Goal: Task Accomplishment & Management: Use online tool/utility

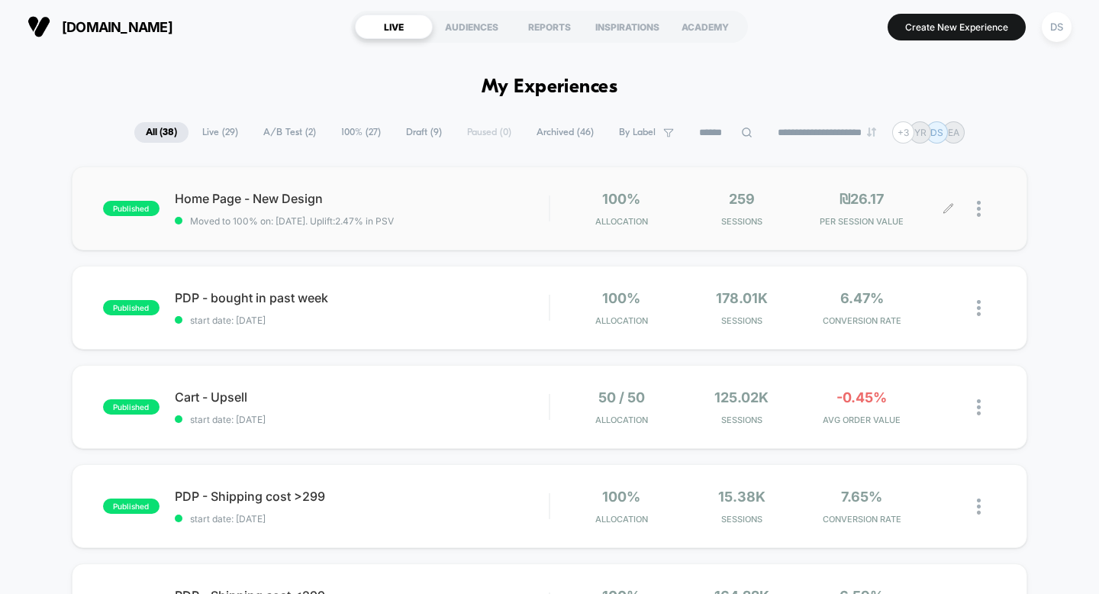
click at [978, 219] on div at bounding box center [986, 209] width 19 height 36
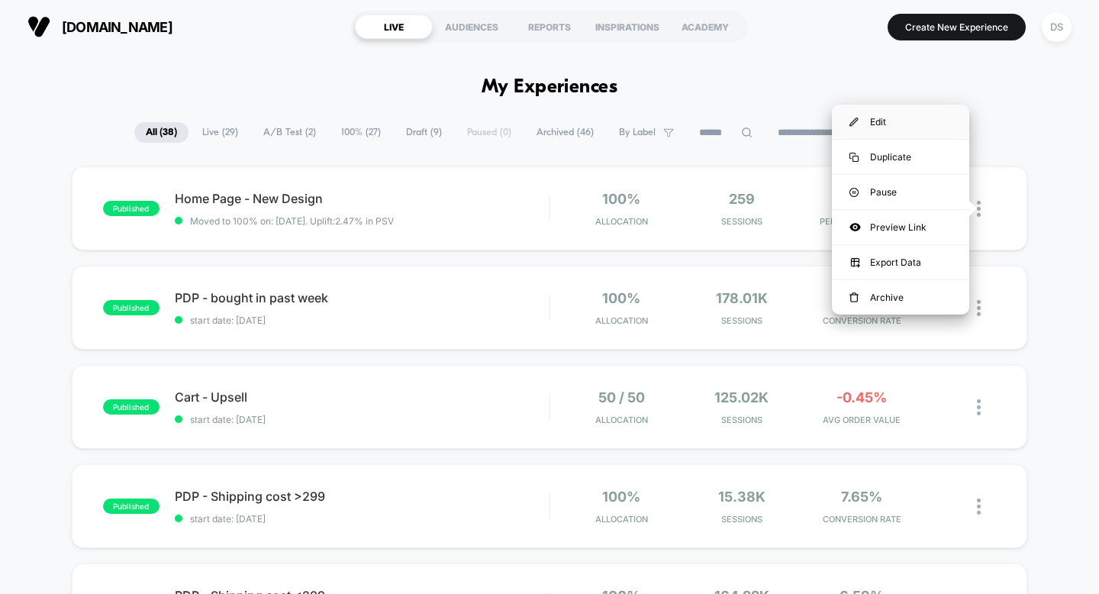
click at [922, 121] on div "Edit" at bounding box center [900, 122] width 137 height 34
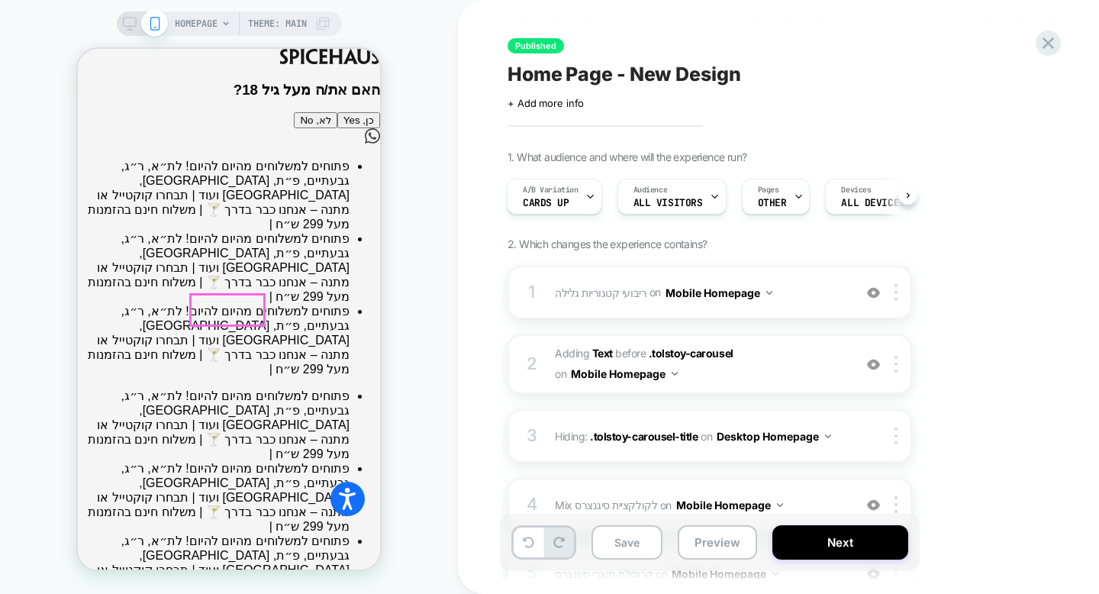
click at [337, 128] on button "כן, Yes" at bounding box center [358, 120] width 43 height 16
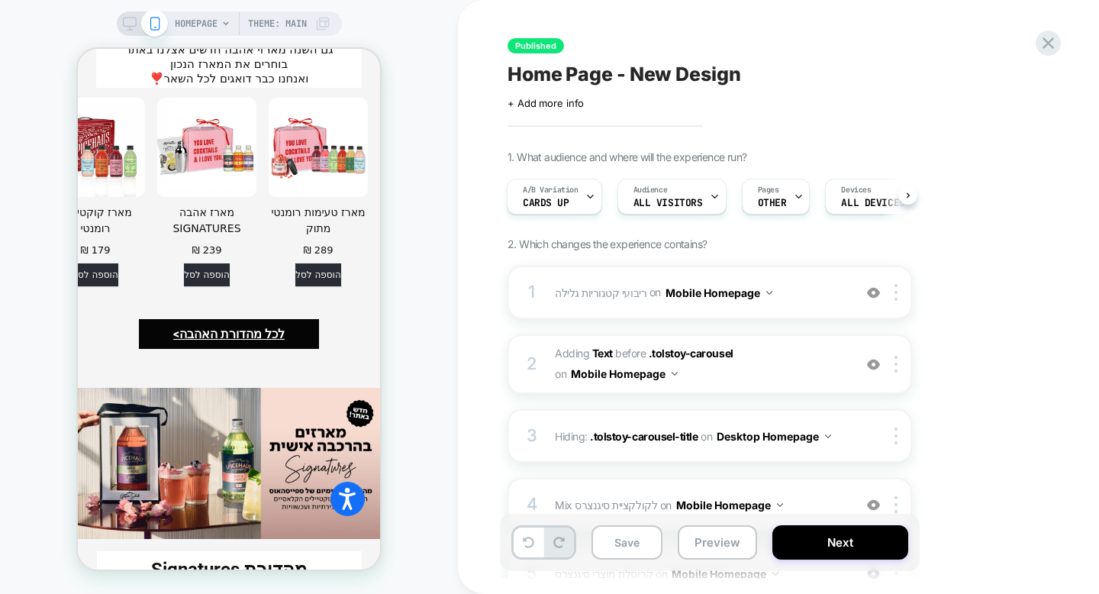
scroll to position [2938, 0]
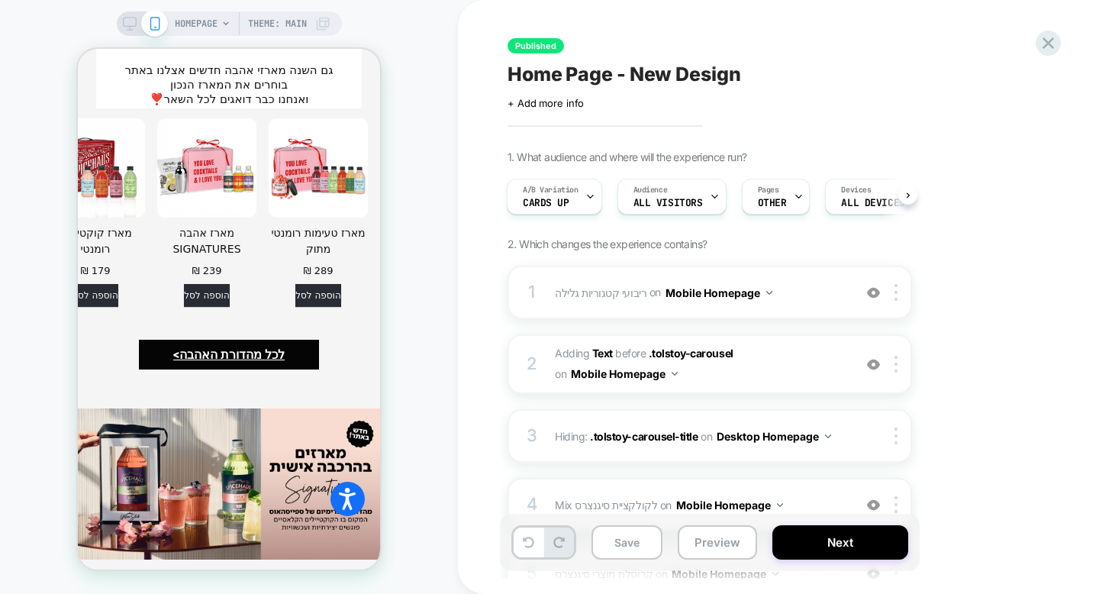
click at [132, 31] on div "HOMEPAGE Theme: MAIN" at bounding box center [229, 23] width 225 height 24
click at [129, 24] on icon at bounding box center [130, 24] width 14 height 14
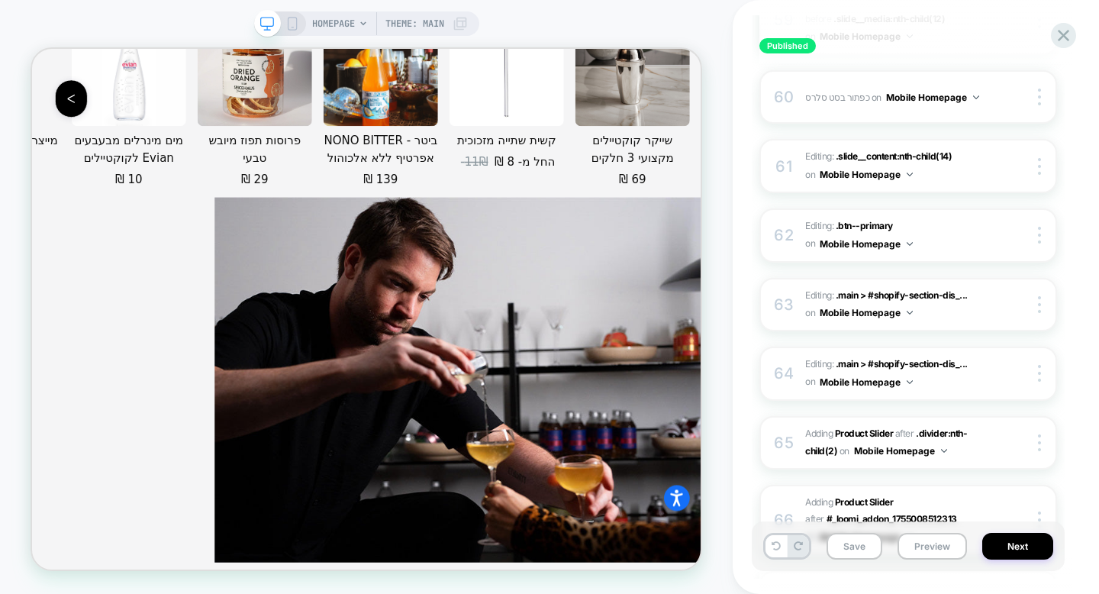
scroll to position [5153, 0]
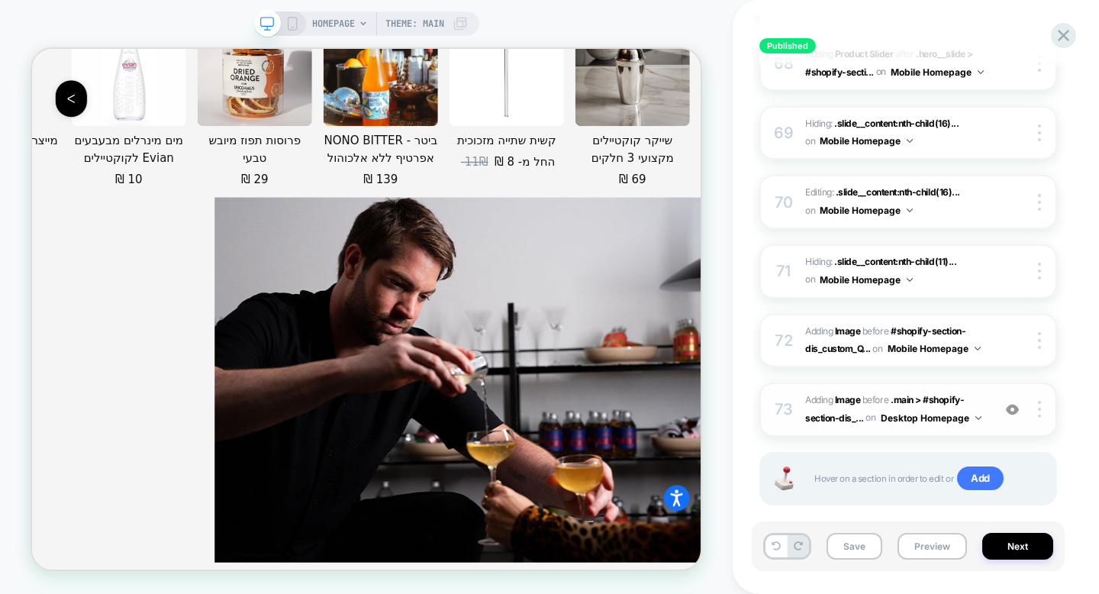
click at [795, 388] on div "73 #_loomi_addon_1757222174270 Adding Image BEFORE .main > #shopify-section-dis…" at bounding box center [908, 409] width 298 height 54
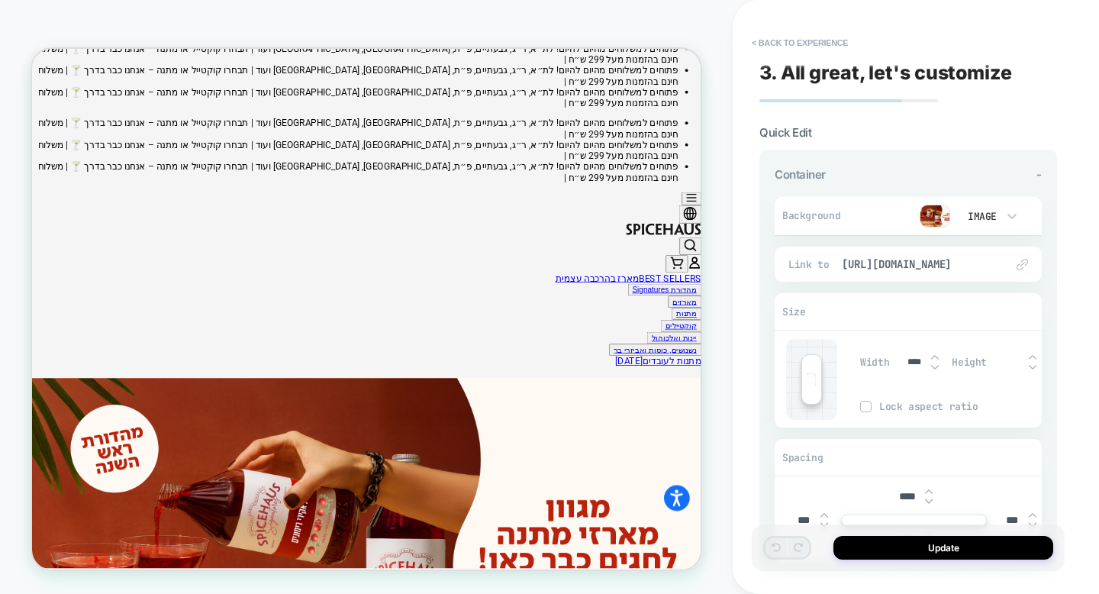
scroll to position [25, 0]
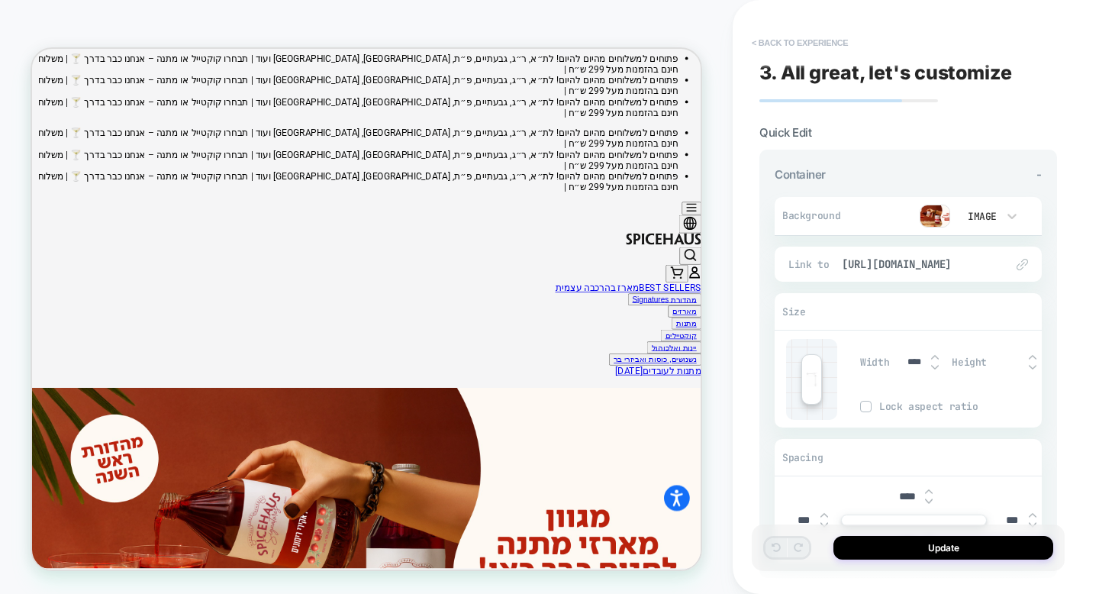
click at [794, 47] on button "< Back to experience" at bounding box center [799, 43] width 111 height 24
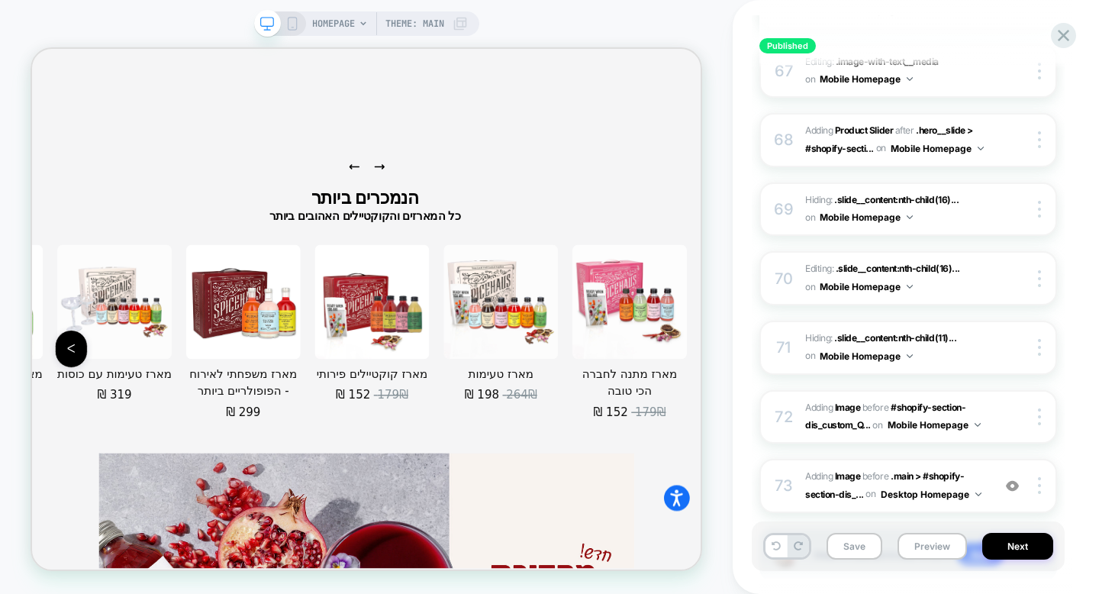
scroll to position [5153, 0]
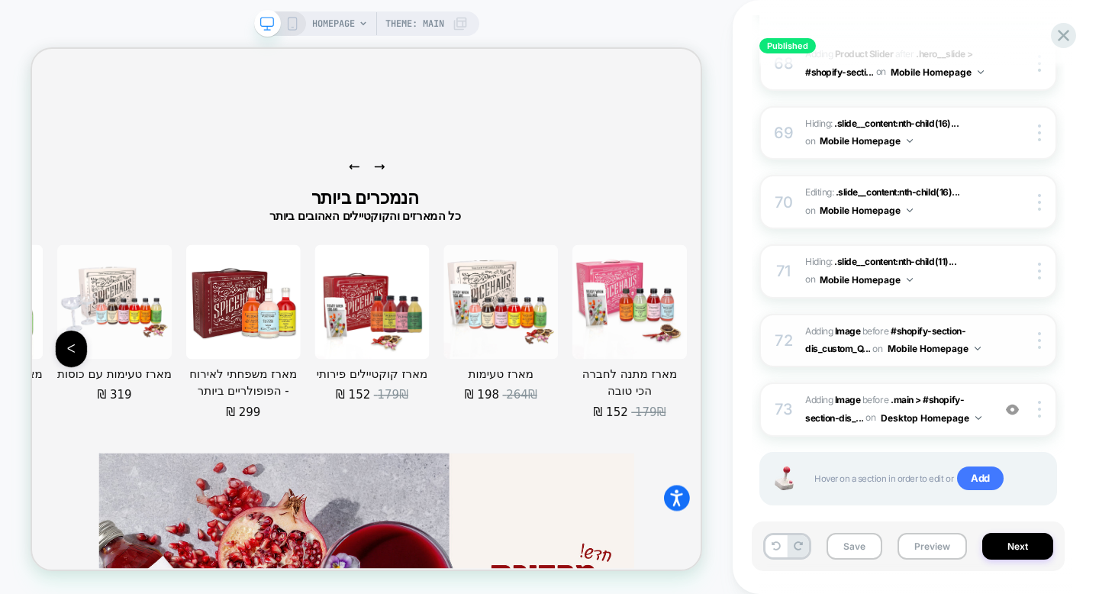
click at [780, 327] on div "72" at bounding box center [783, 340] width 15 height 27
click at [849, 325] on span "#shopify-section-dis_custom_Q..." at bounding box center [885, 339] width 160 height 29
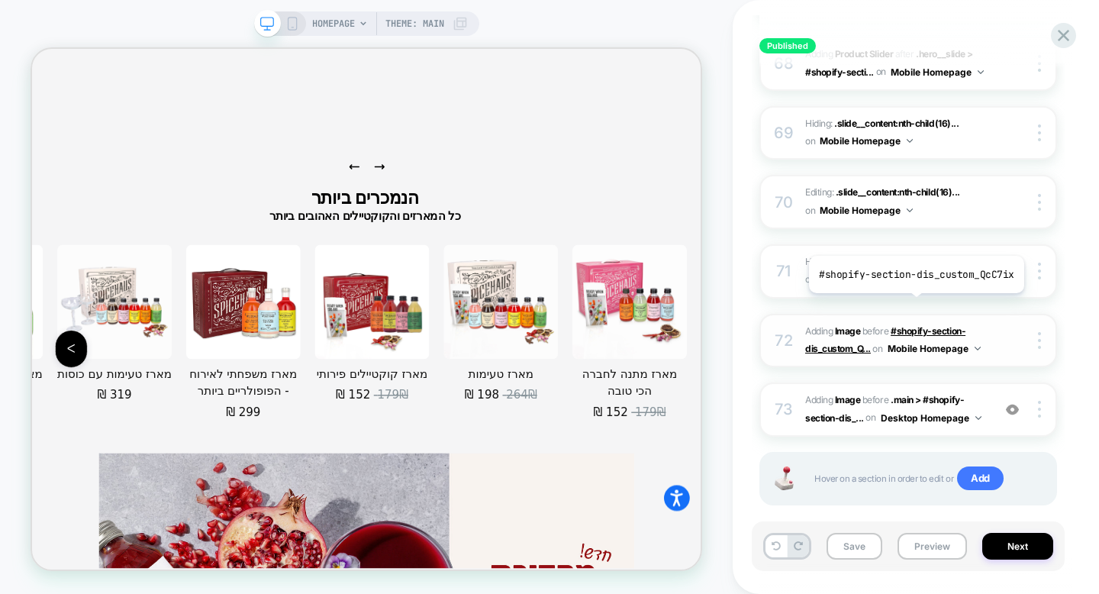
click at [914, 325] on span "#shopify-section-dis_custom_Q..." at bounding box center [885, 339] width 160 height 29
click at [843, 325] on b "Image" at bounding box center [848, 330] width 26 height 11
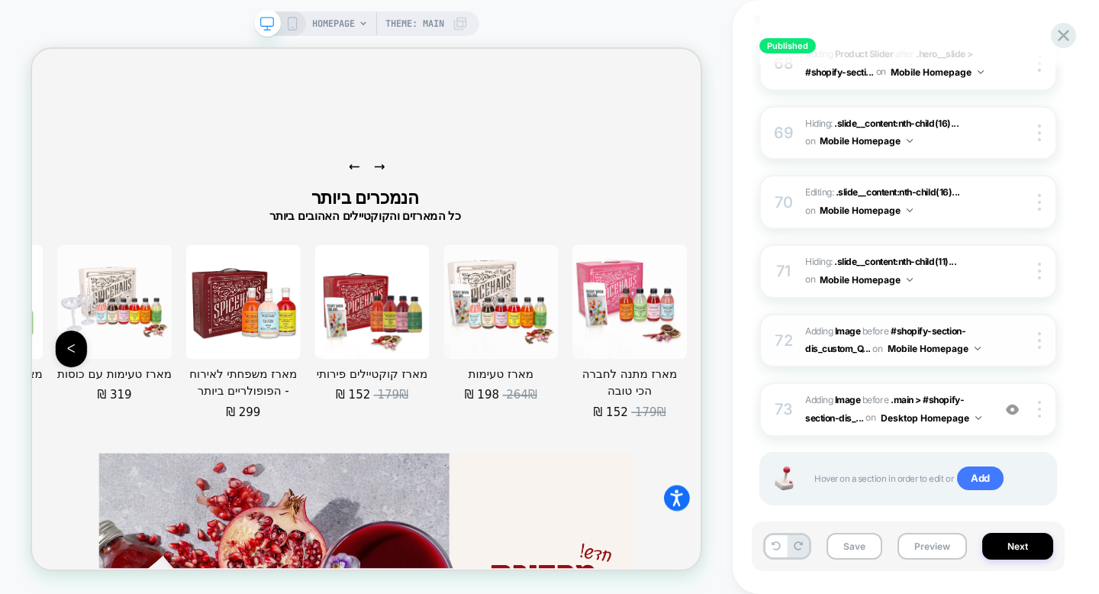
click at [1004, 332] on div at bounding box center [1026, 340] width 57 height 17
click at [974, 259] on span "Hiding : .slide__content:nth-child(11)... .slide__content:nth-child(11) .headin…" at bounding box center [894, 271] width 179 height 36
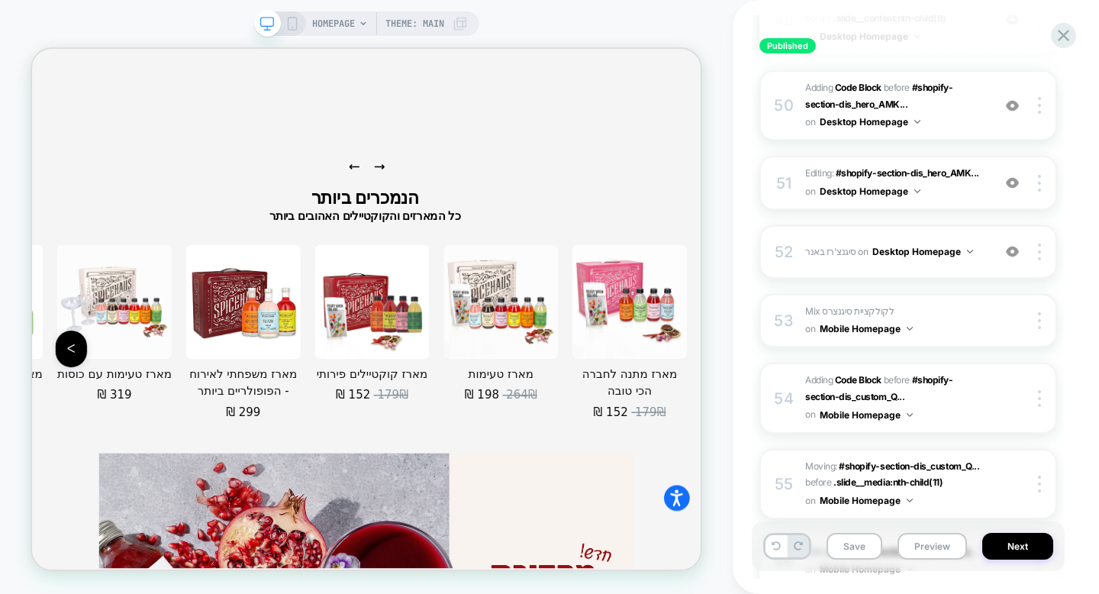
scroll to position [3775, 0]
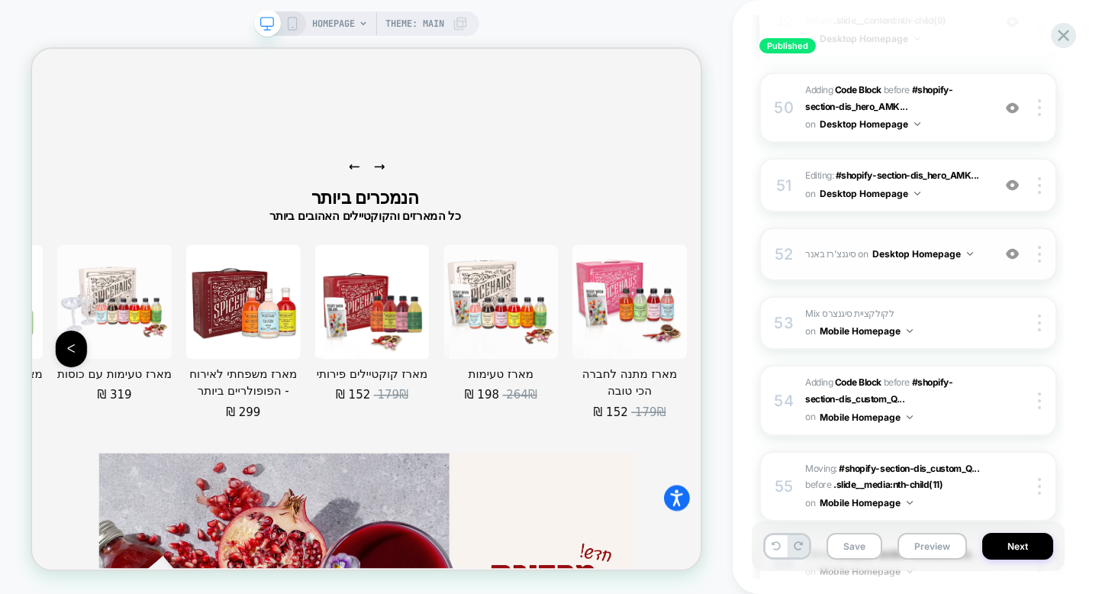
click at [936, 258] on div "52 סיגנצ'רז באנר Adding Mix BEFORE #_loomi_addon_1748969550811 on Desktop Homep…" at bounding box center [908, 253] width 298 height 53
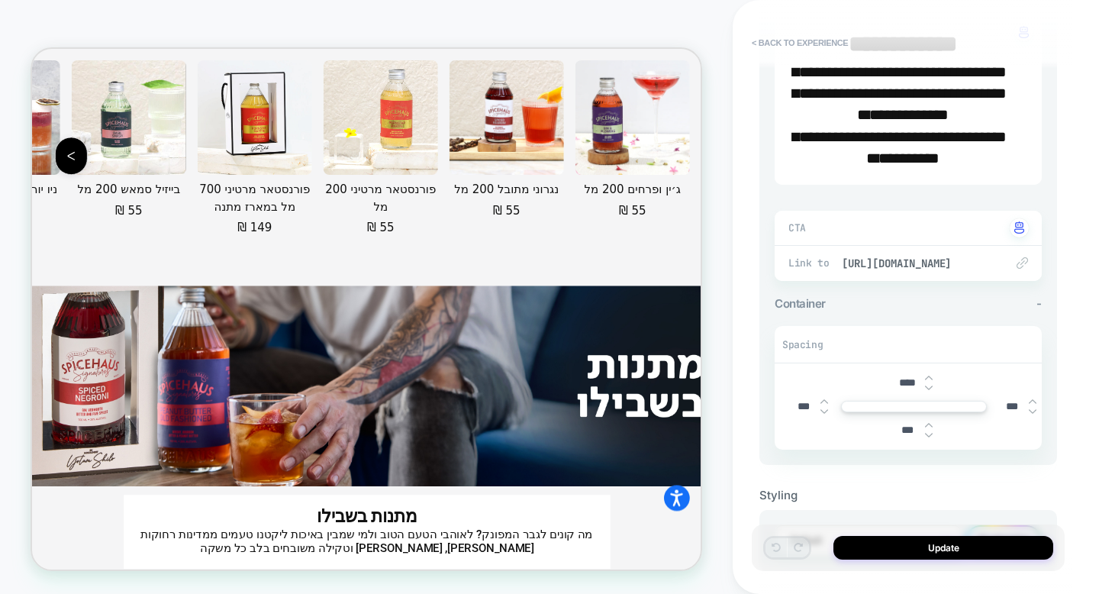
scroll to position [559, 0]
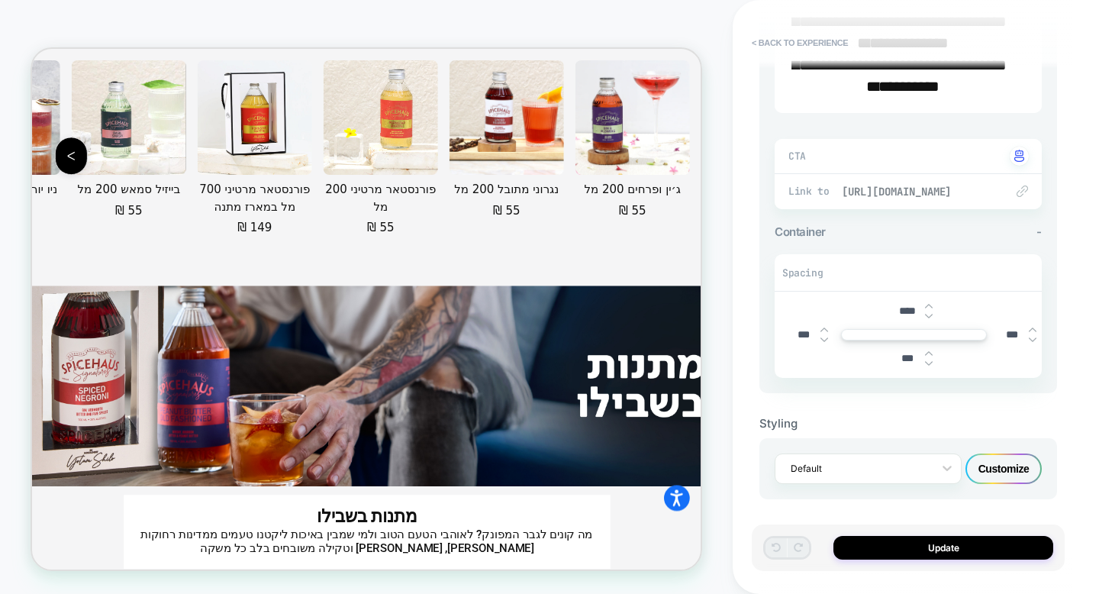
click at [894, 191] on span "https://spicehaus.shop/collections/for-him?sort_by=manual" at bounding box center [916, 192] width 148 height 14
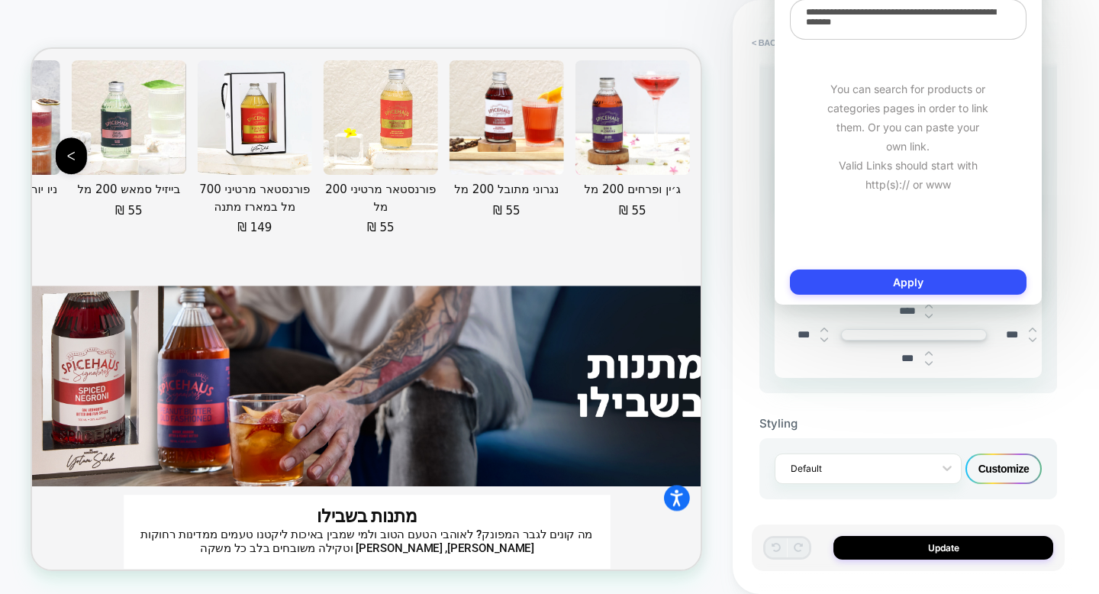
click at [940, 34] on textarea "**********" at bounding box center [908, 19] width 237 height 40
click at [934, 275] on button "Apply" at bounding box center [908, 281] width 237 height 25
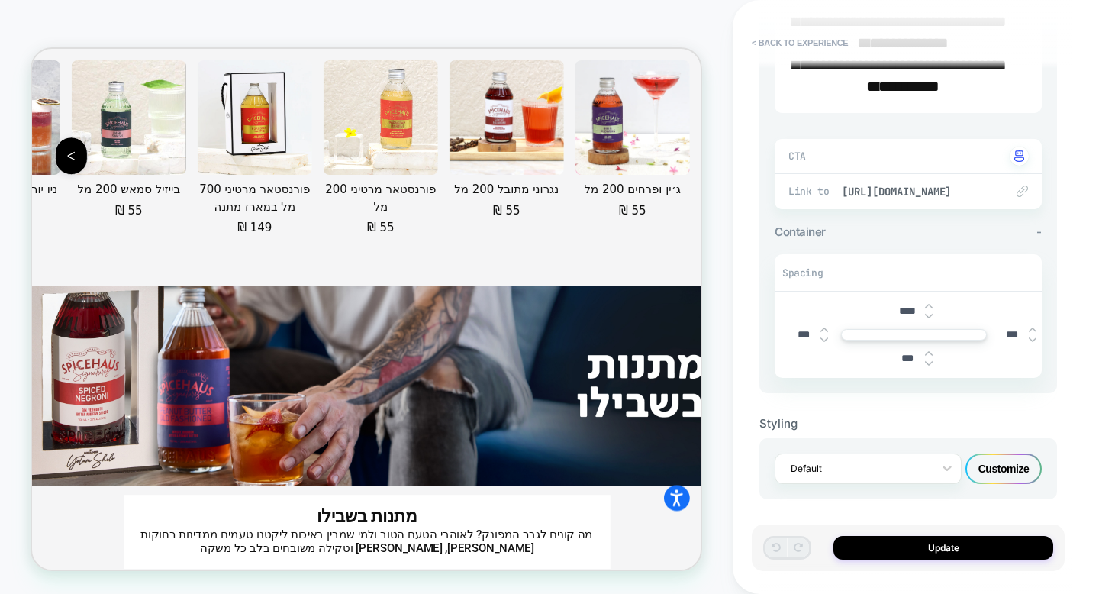
click at [989, 463] on div "Customize" at bounding box center [1003, 468] width 76 height 31
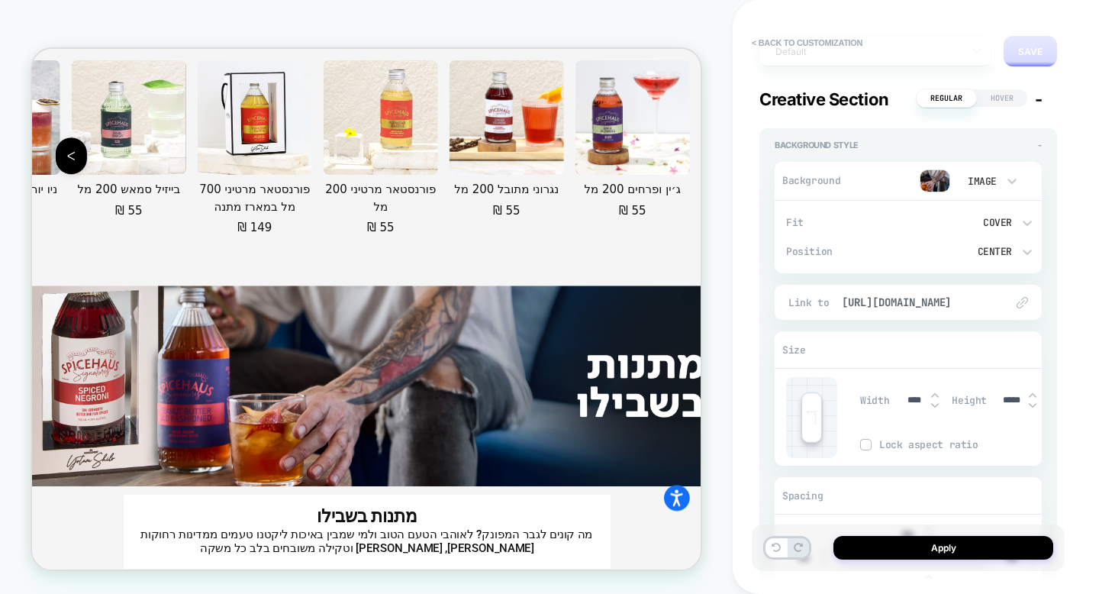
scroll to position [114, 0]
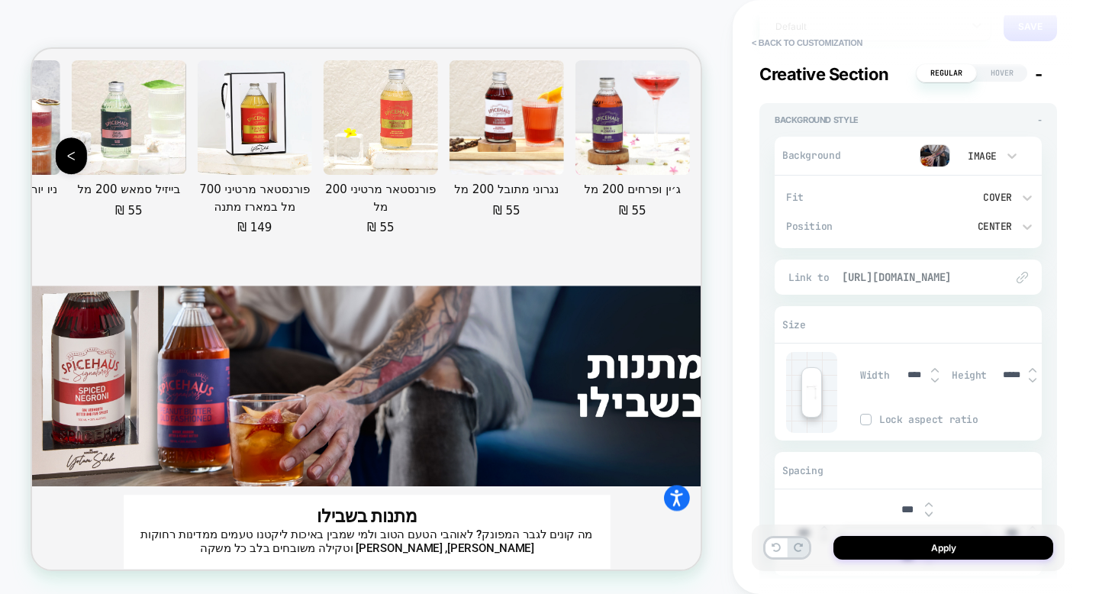
click at [951, 279] on span "https://spicehaus.shop/collections/for-him?sort_by=manual" at bounding box center [916, 277] width 148 height 14
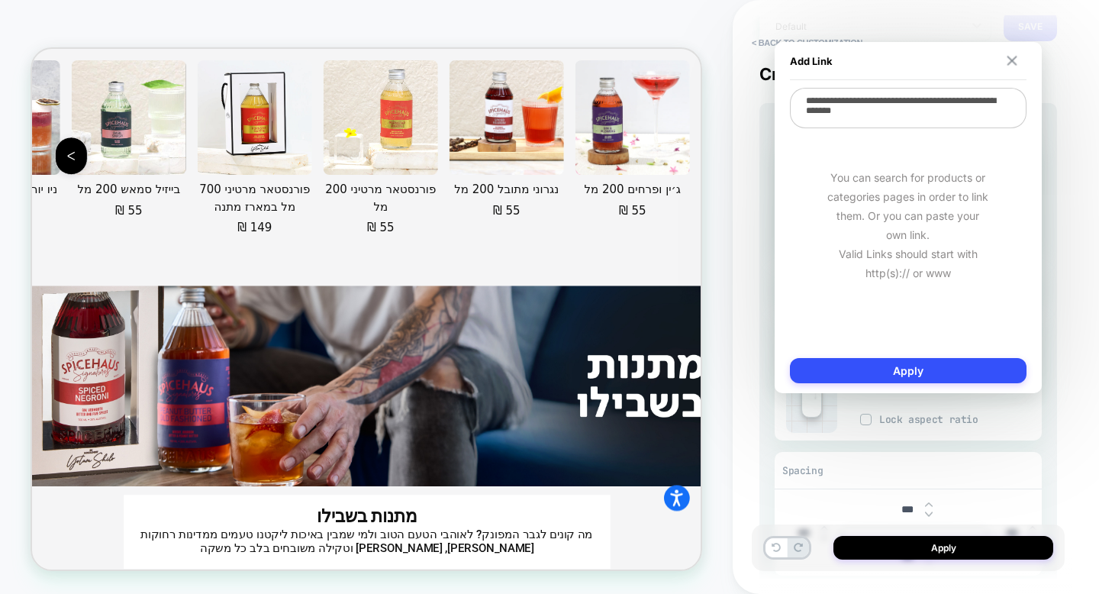
click at [1015, 60] on img at bounding box center [1011, 61] width 10 height 10
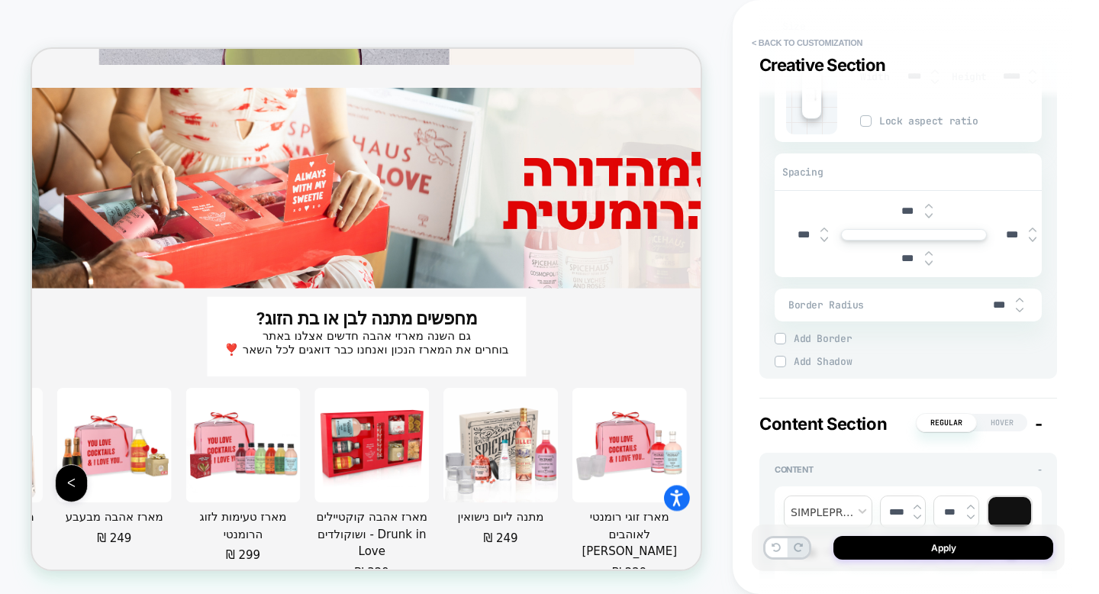
scroll to position [629, 0]
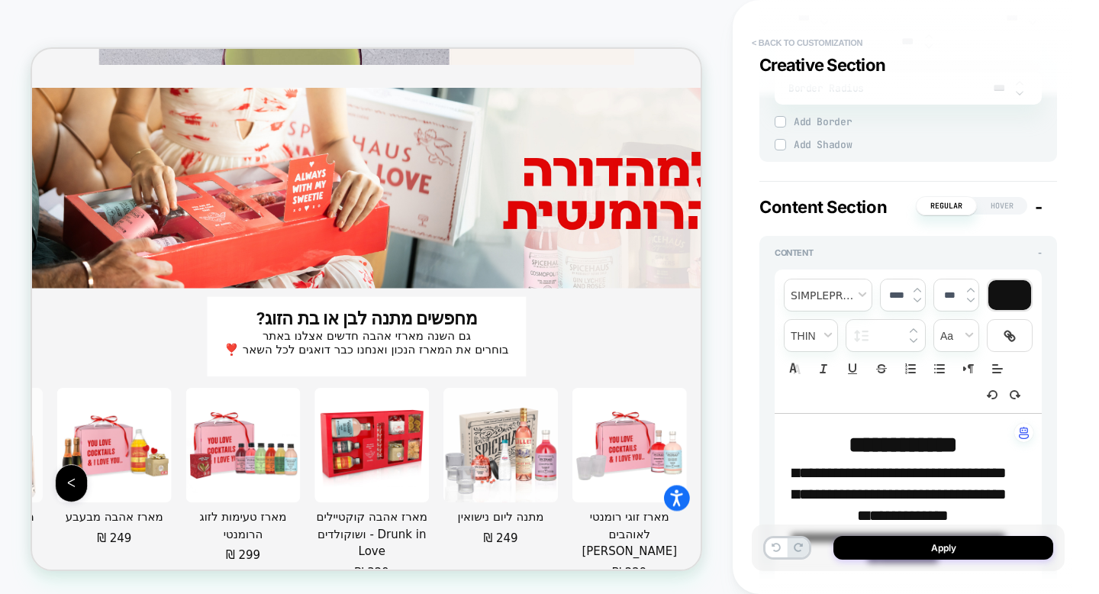
click at [772, 44] on button "< Back to customization" at bounding box center [807, 43] width 126 height 24
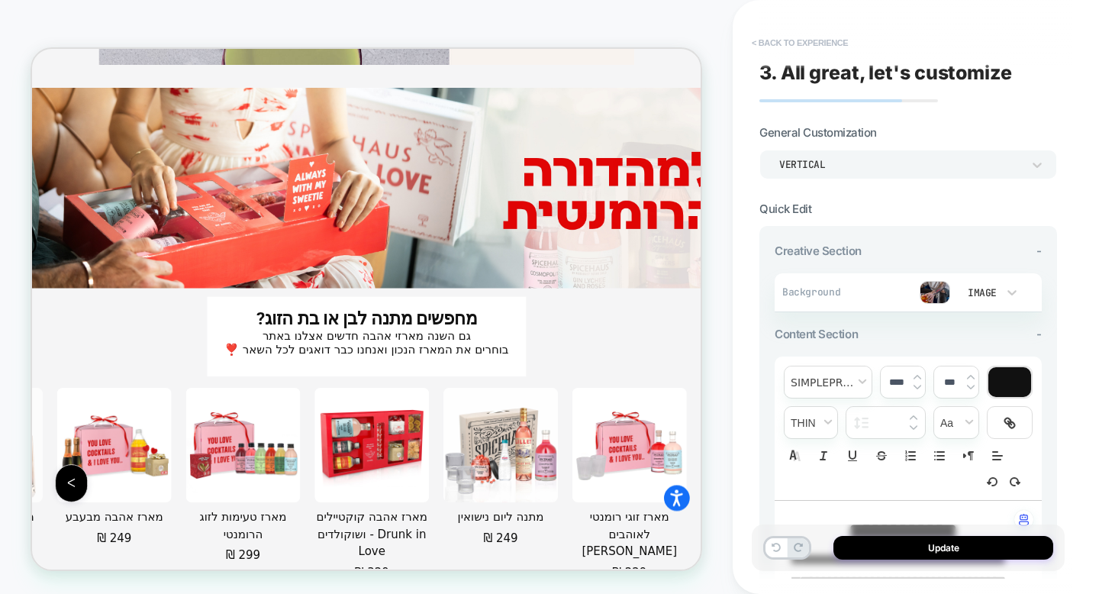
click at [799, 41] on button "< Back to experience" at bounding box center [799, 43] width 111 height 24
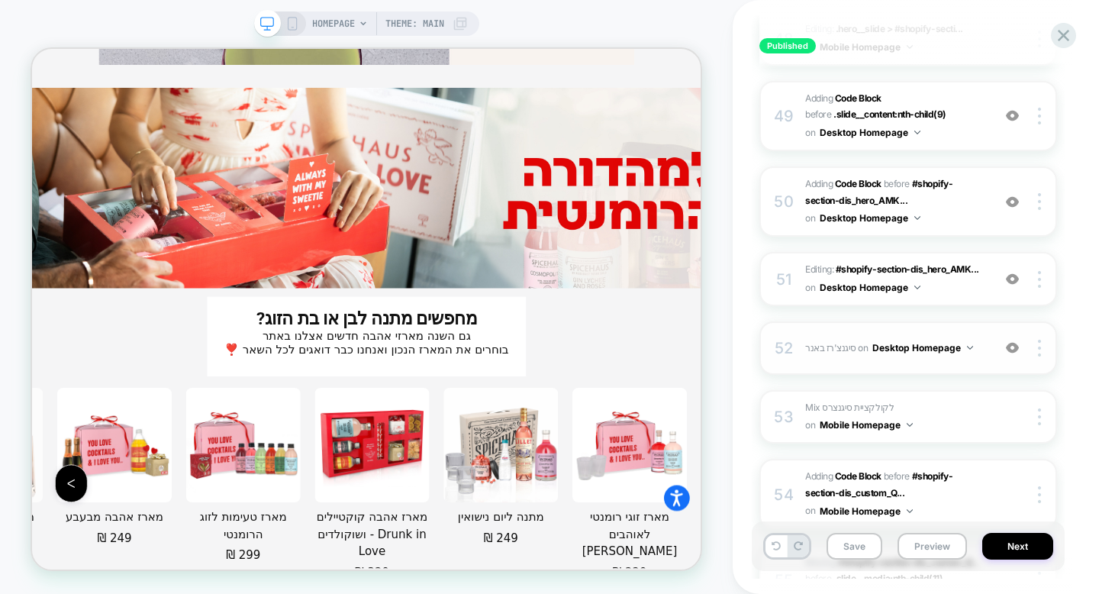
scroll to position [3672, 0]
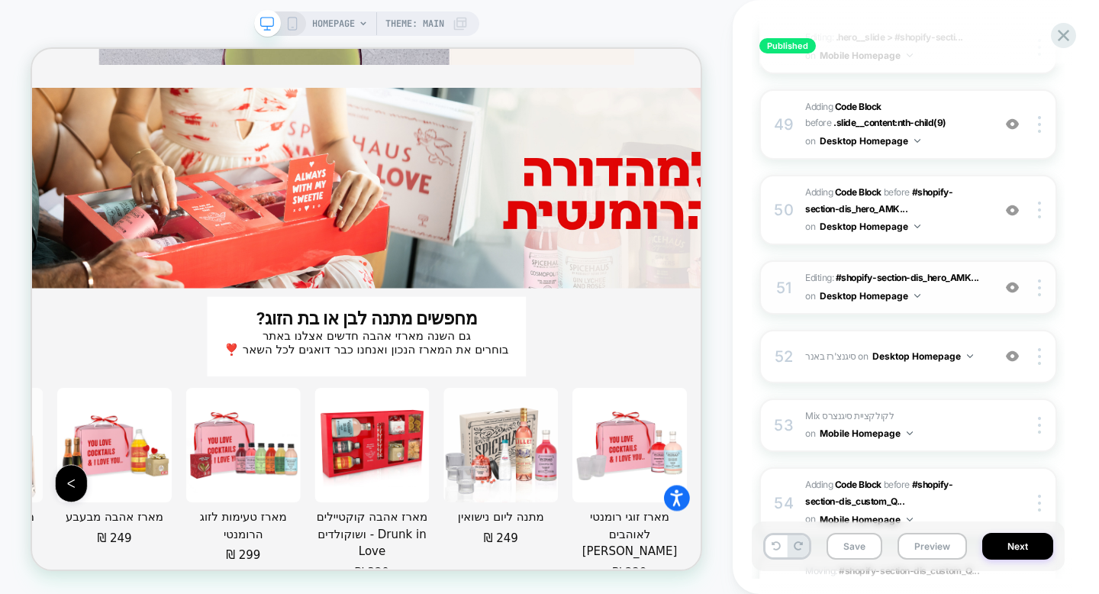
click at [787, 278] on div "51" at bounding box center [783, 287] width 15 height 27
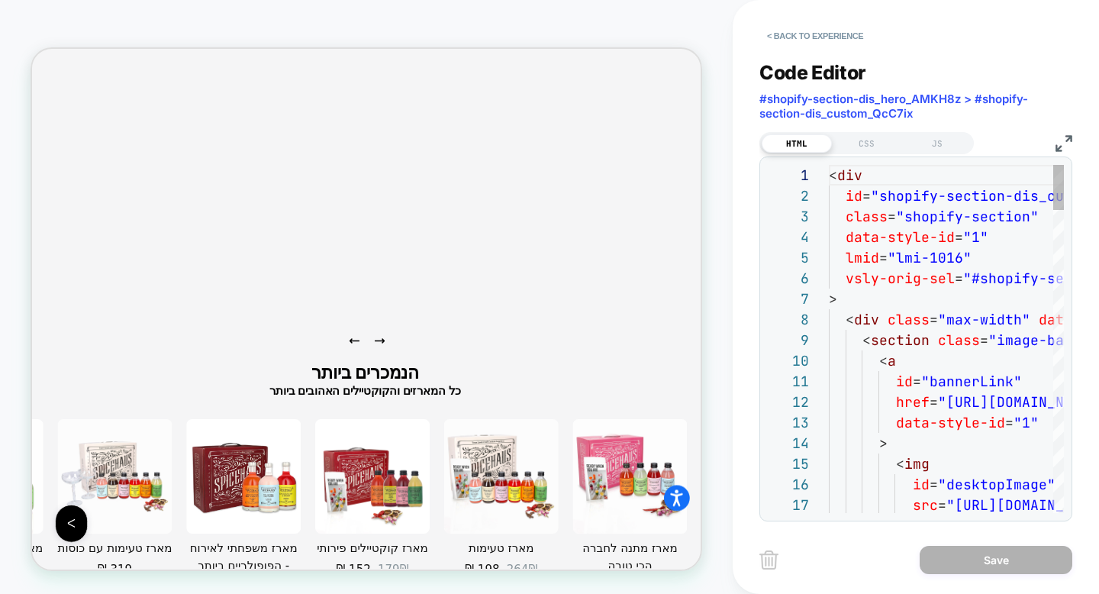
scroll to position [2832, 0]
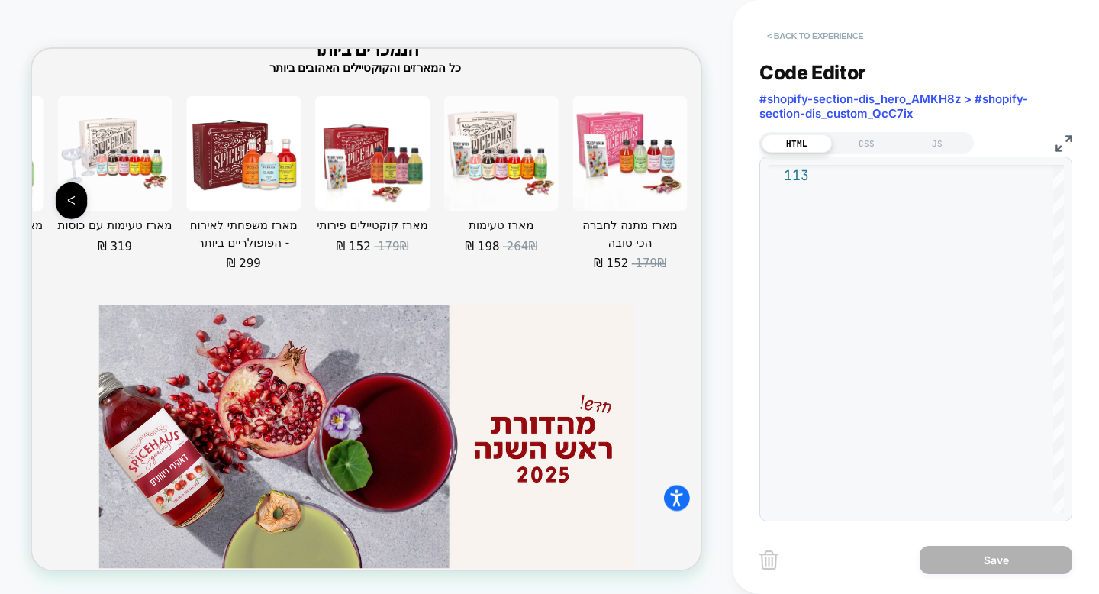
click at [786, 38] on button "< Back to experience" at bounding box center [814, 36] width 111 height 24
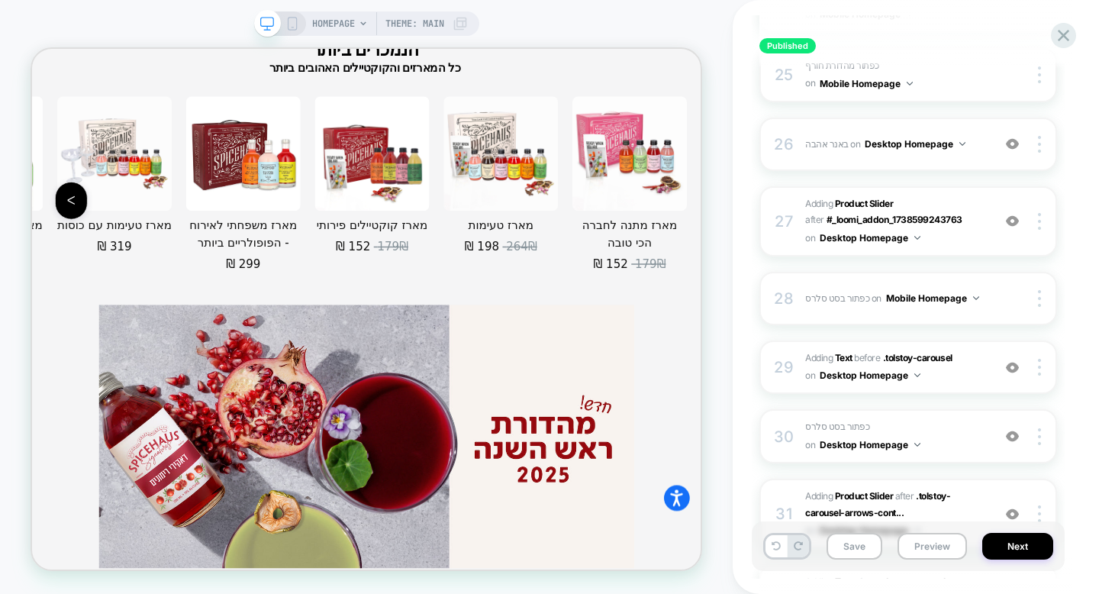
scroll to position [1914, 0]
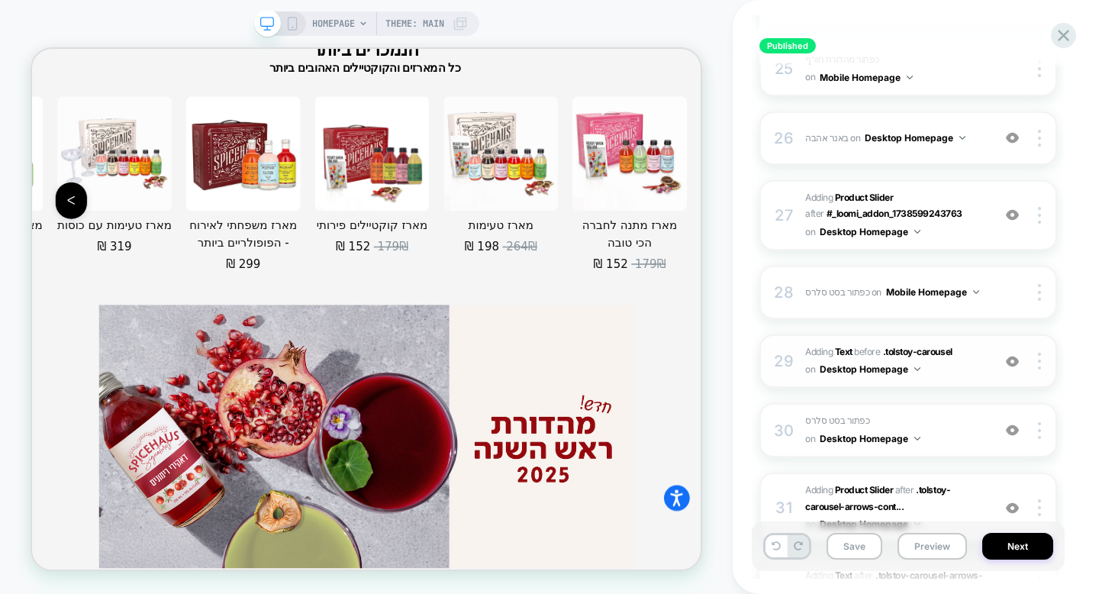
click at [886, 375] on div "29 #_loomi_addon_1742198659166 Adding Text BEFORE .tolstoy-carousel .tolstoy-ca…" at bounding box center [908, 361] width 298 height 54
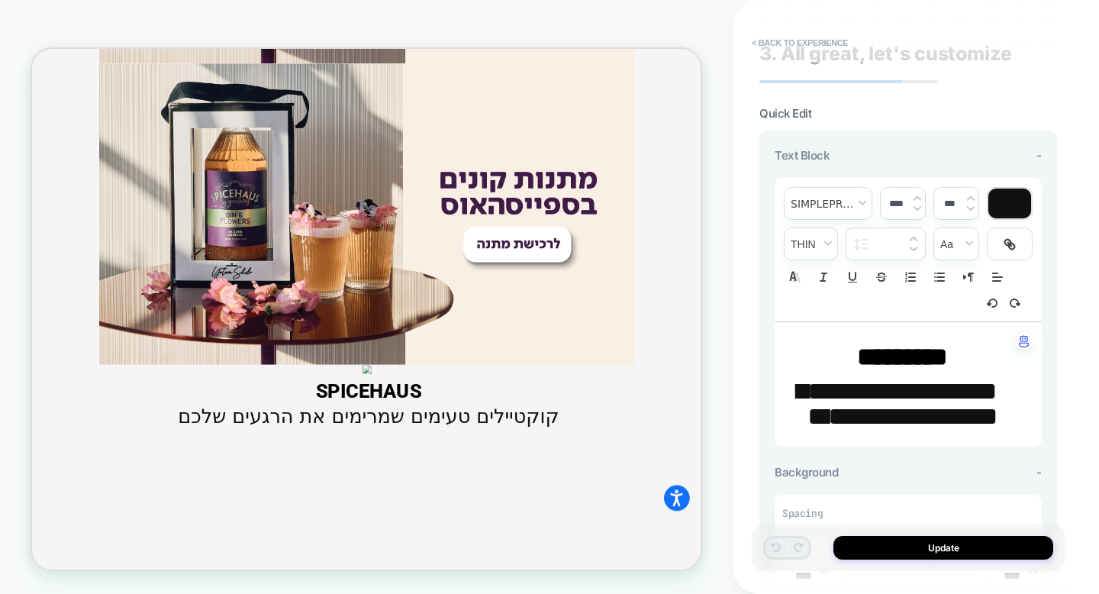
scroll to position [0, 0]
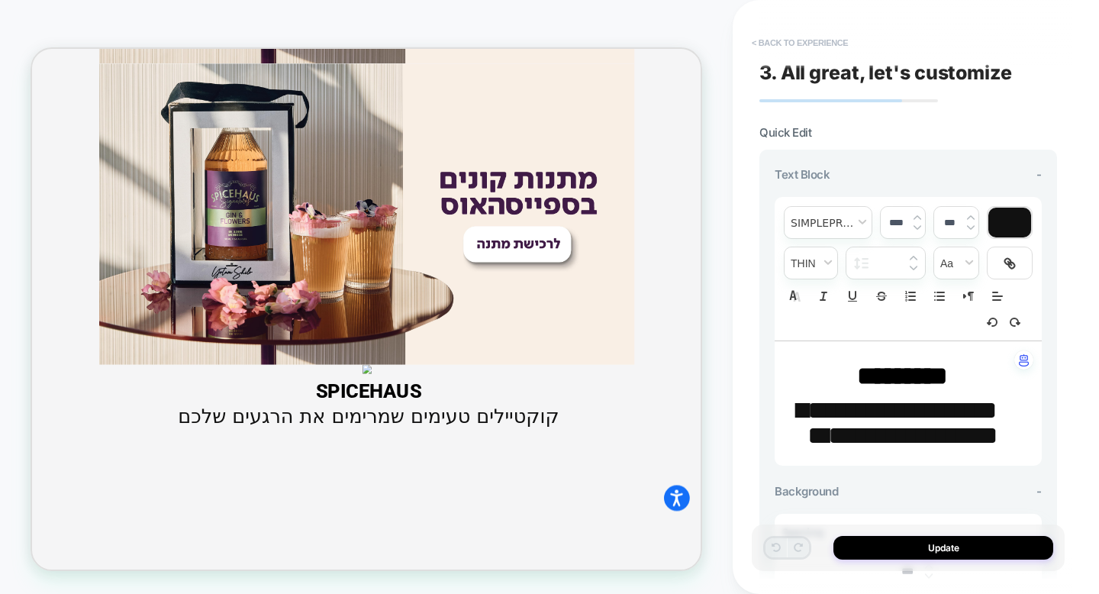
click at [756, 46] on button "< Back to experience" at bounding box center [799, 43] width 111 height 24
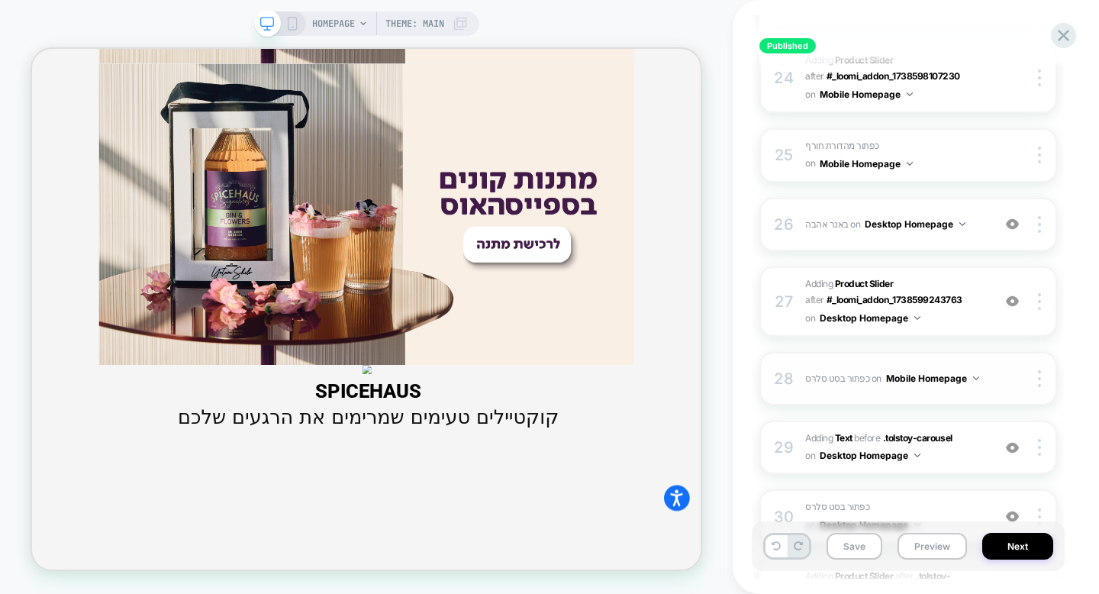
scroll to position [1816, 0]
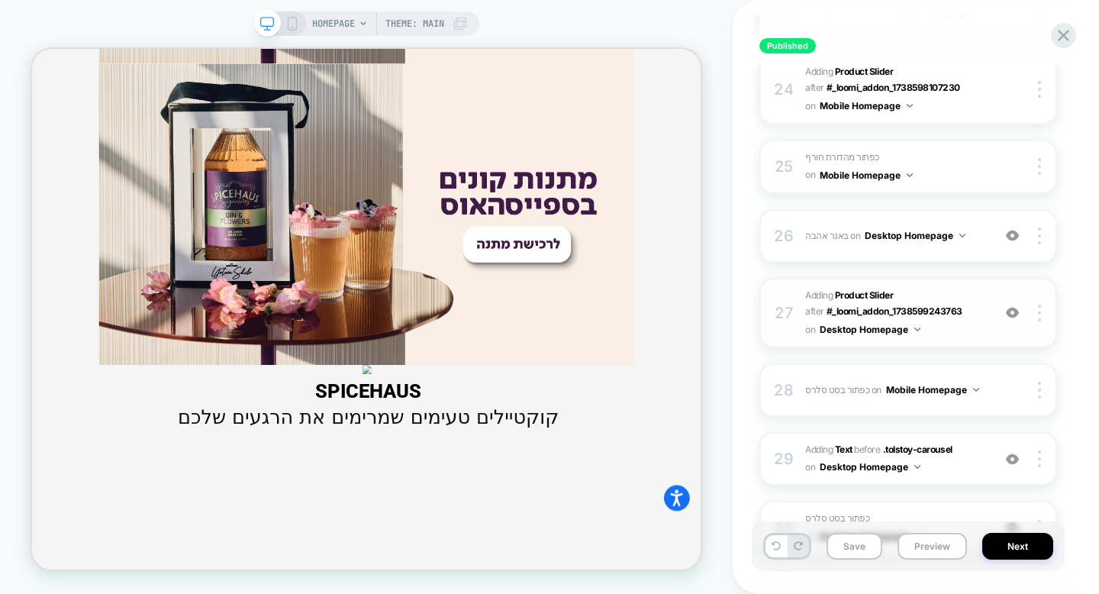
click at [781, 324] on div "27 #_loomi_addon_1738599316111 Adding Product Slider AFTER #_loomi_addon_173859…" at bounding box center [908, 313] width 298 height 70
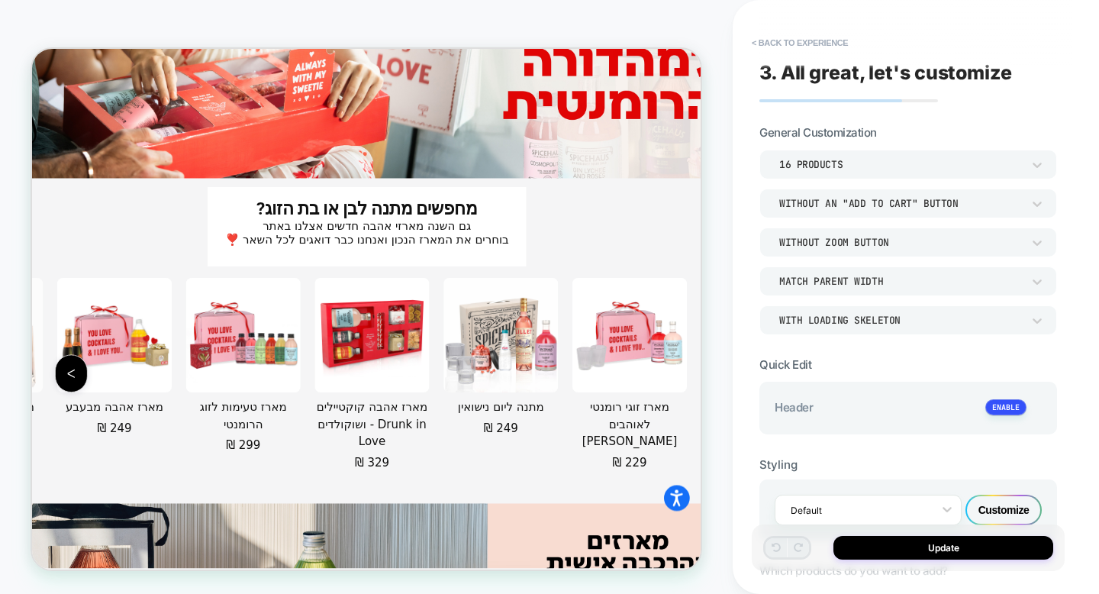
scroll to position [4464, 0]
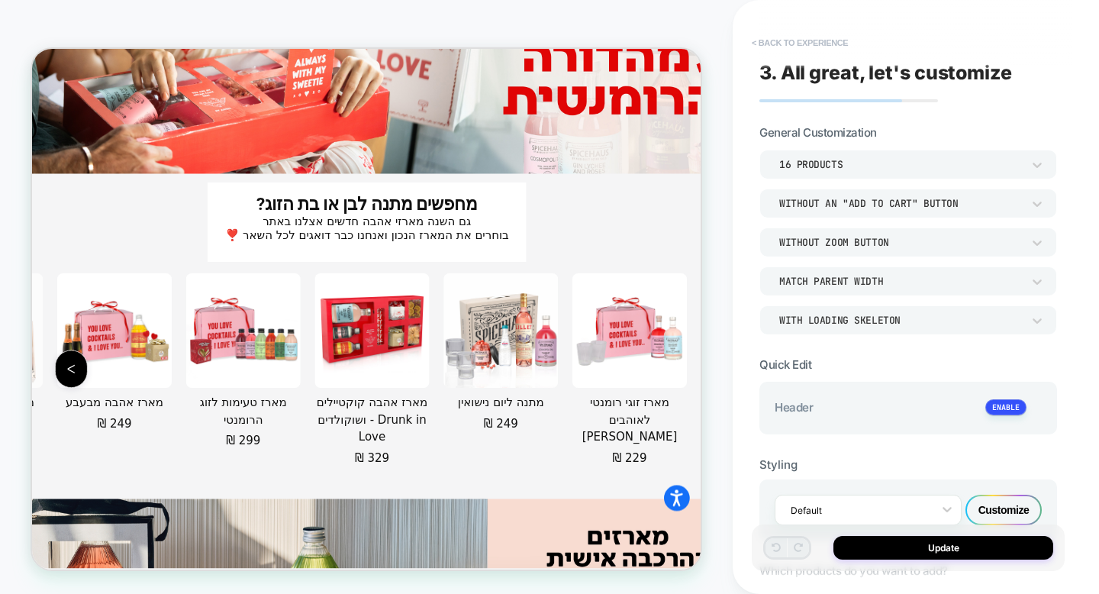
click at [767, 41] on button "< Back to experience" at bounding box center [799, 43] width 111 height 24
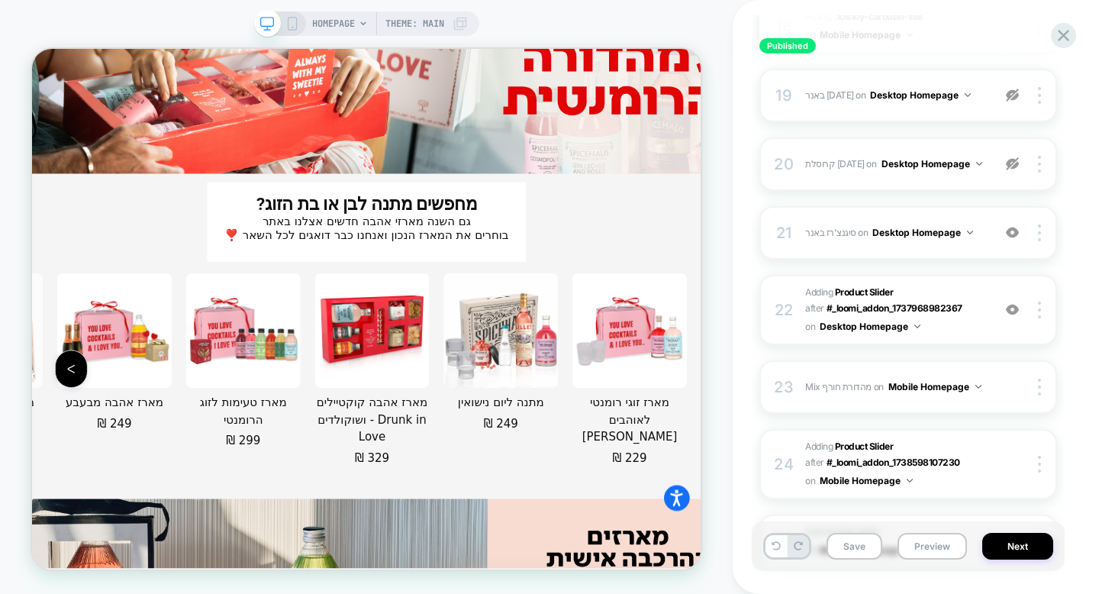
scroll to position [1434, 0]
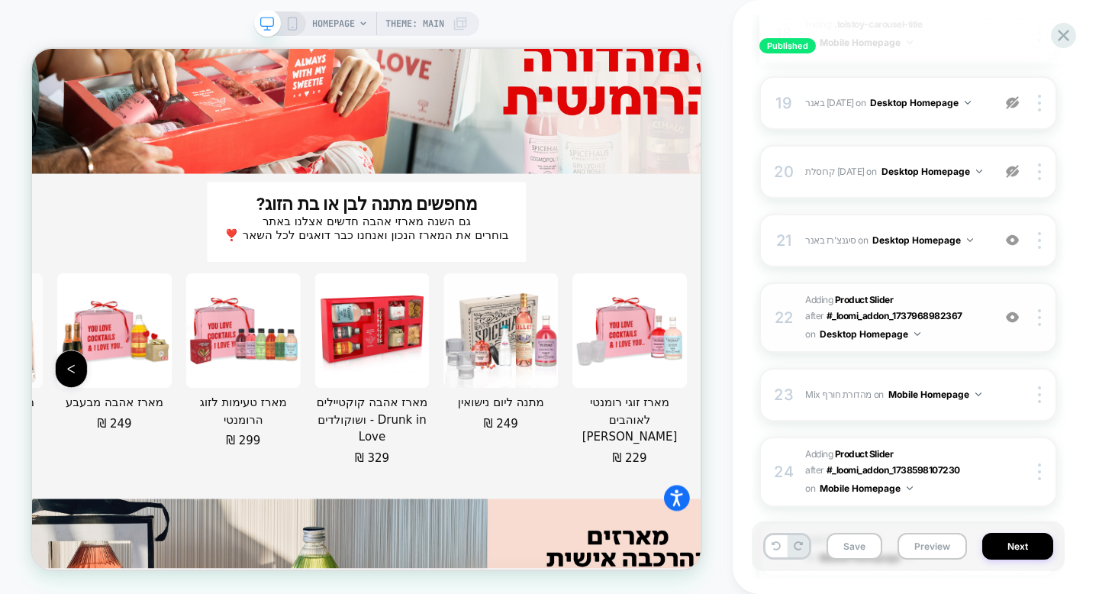
click at [788, 327] on div "22 #_loomi_addon_1737969110555 Adding Product Slider AFTER #_loomi_addon_173796…" at bounding box center [908, 317] width 298 height 70
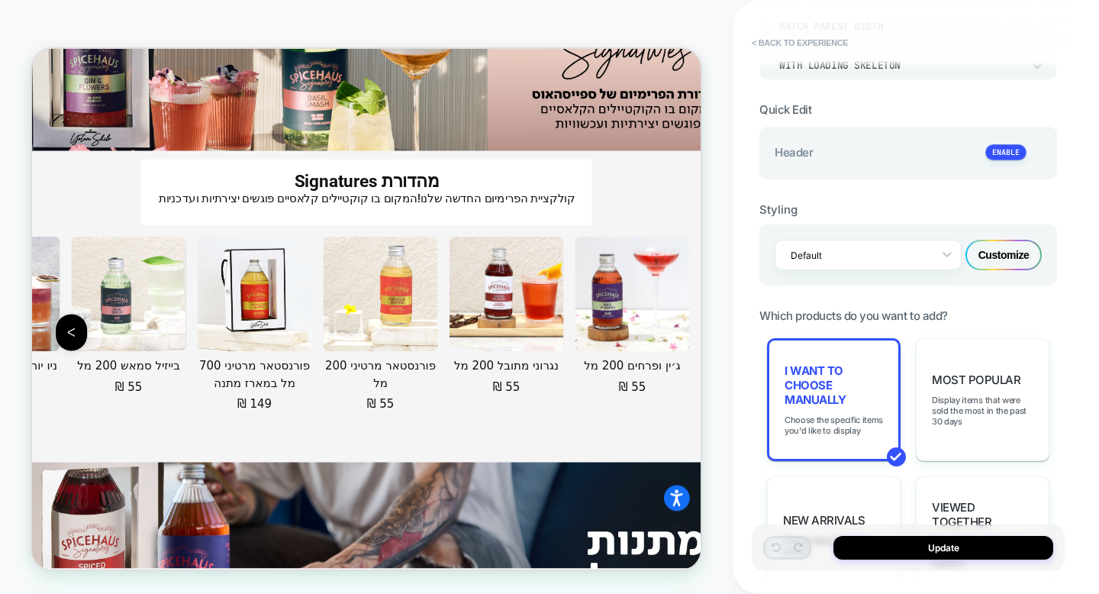
scroll to position [513, 0]
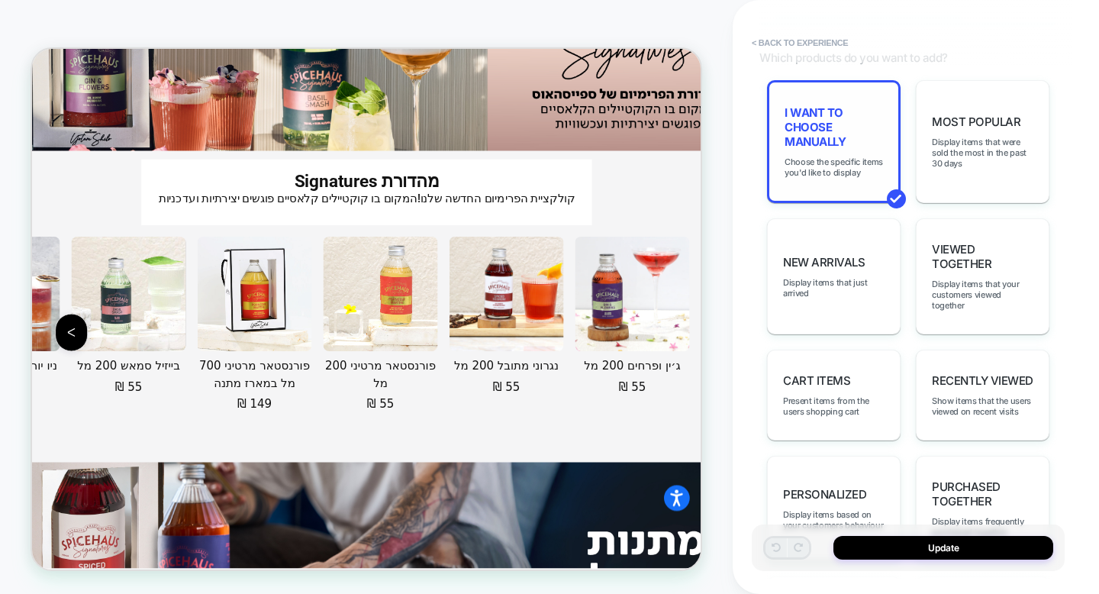
click at [823, 189] on div "I want to choose manually Choose the specific items you'd like to display" at bounding box center [834, 141] width 134 height 123
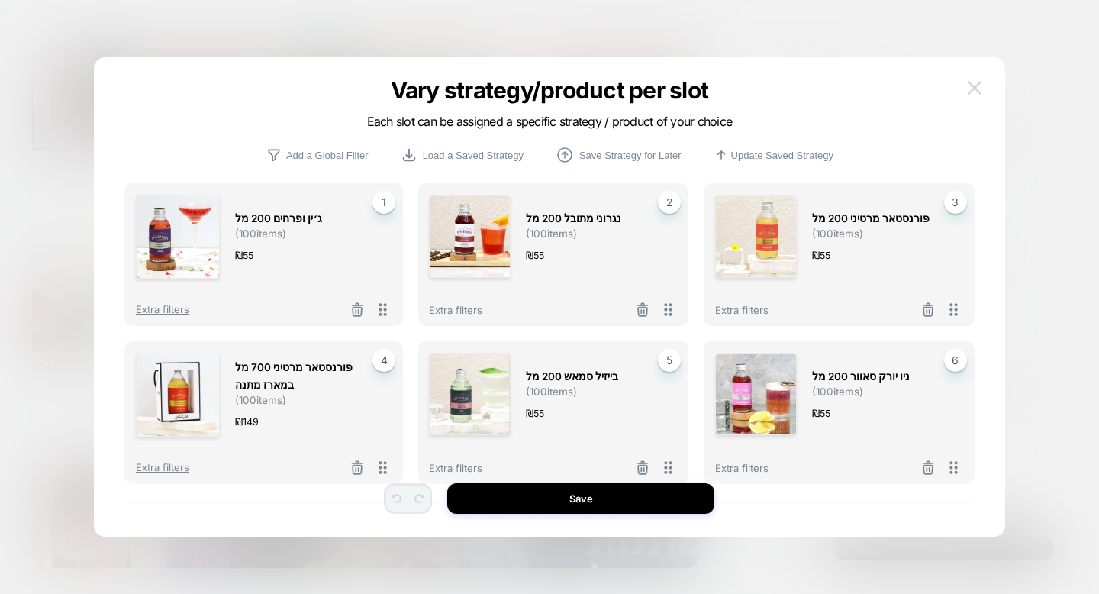
click at [982, 89] on button at bounding box center [974, 87] width 23 height 23
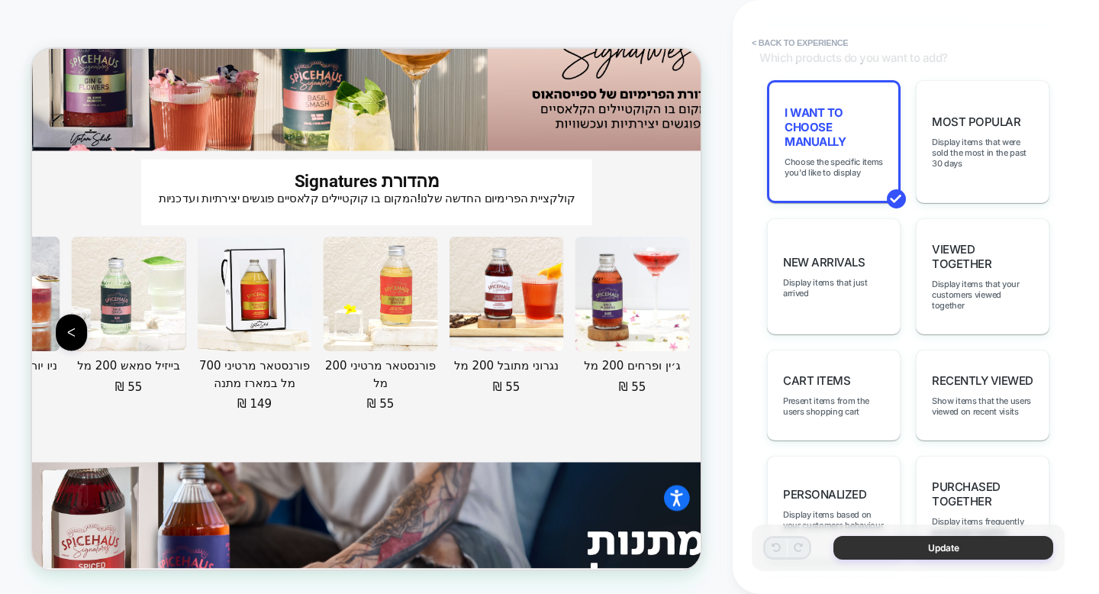
click at [958, 552] on button "Update" at bounding box center [943, 548] width 220 height 24
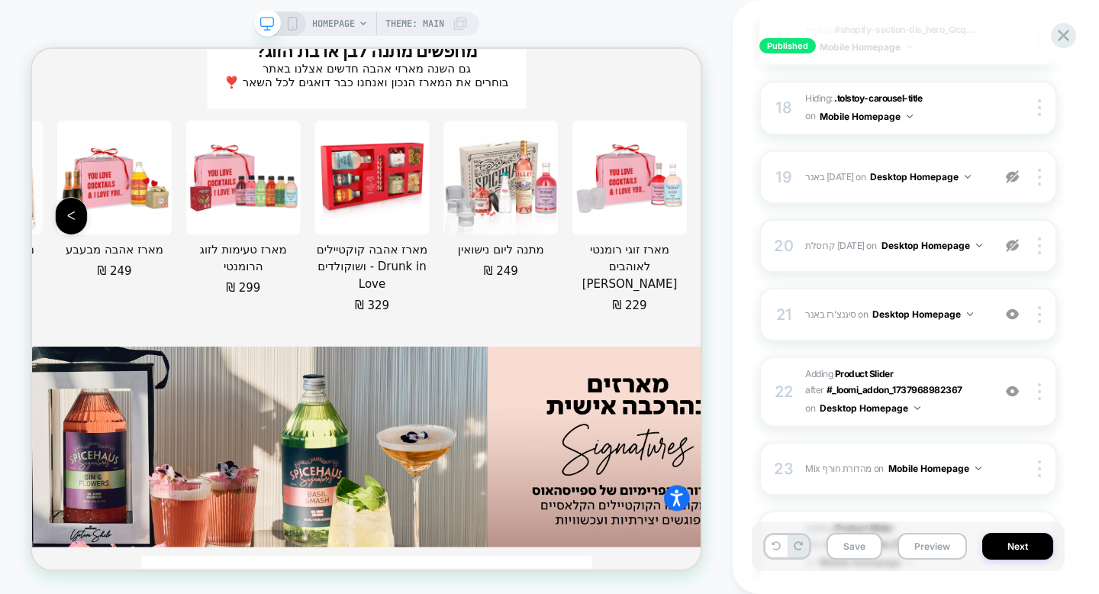
scroll to position [1345, 0]
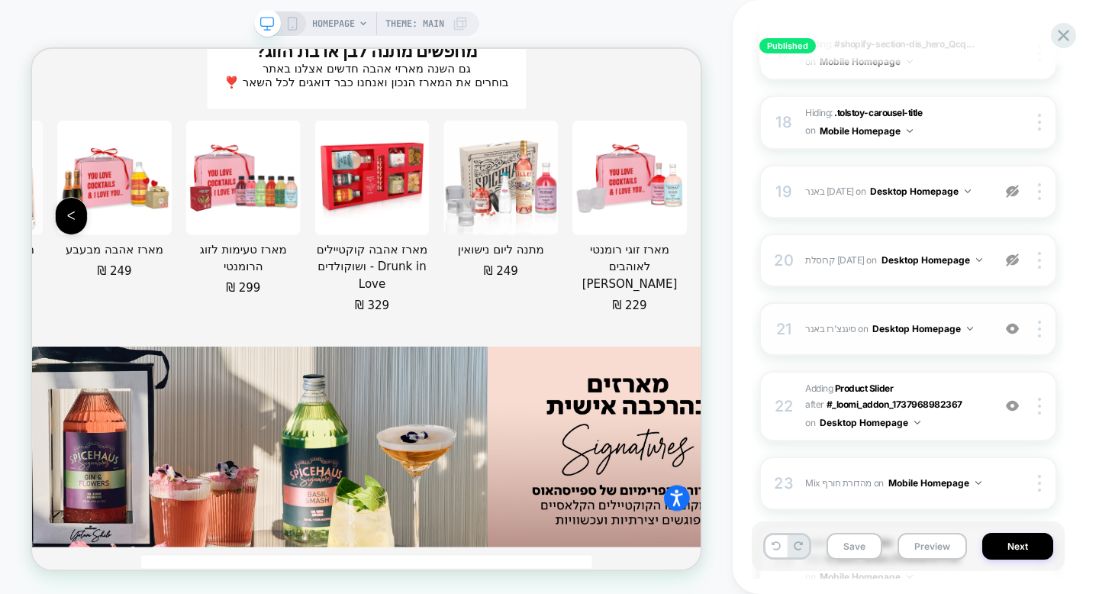
click at [829, 337] on div "21 סיגנצ'רז באנר Adding Mix AFTER #_loomi_addon_1738599316111 on Desktop Homepa…" at bounding box center [908, 328] width 298 height 53
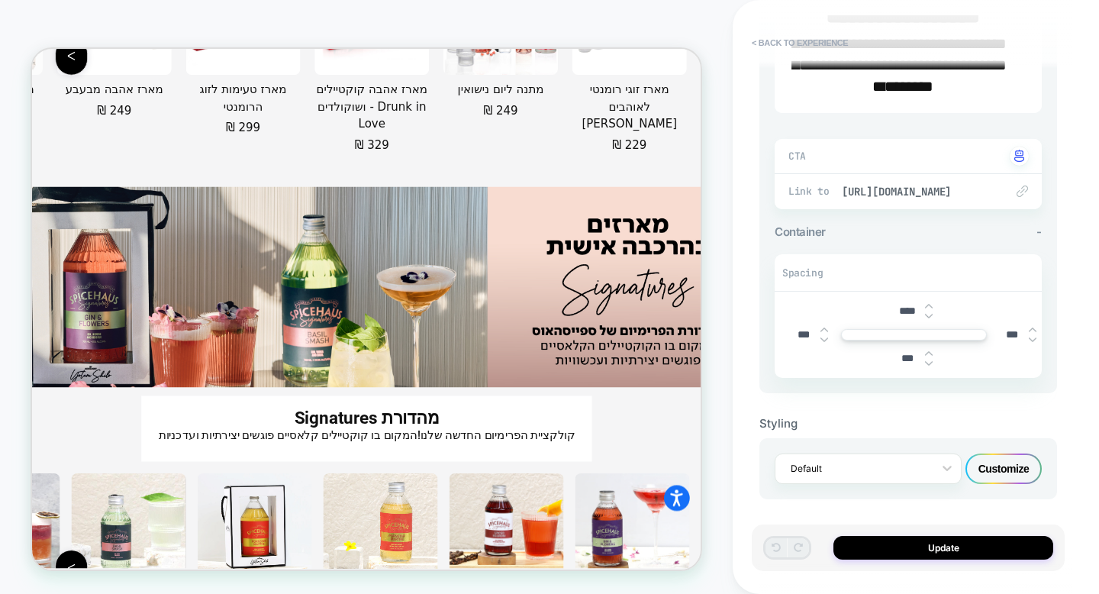
scroll to position [0, 0]
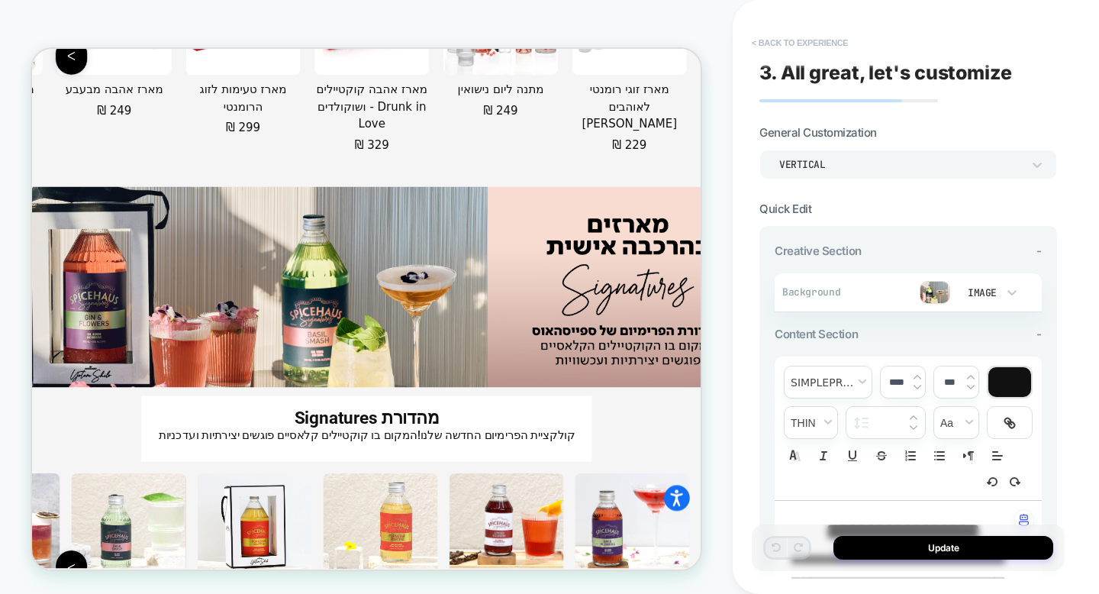
click at [794, 43] on button "< Back to experience" at bounding box center [799, 43] width 111 height 24
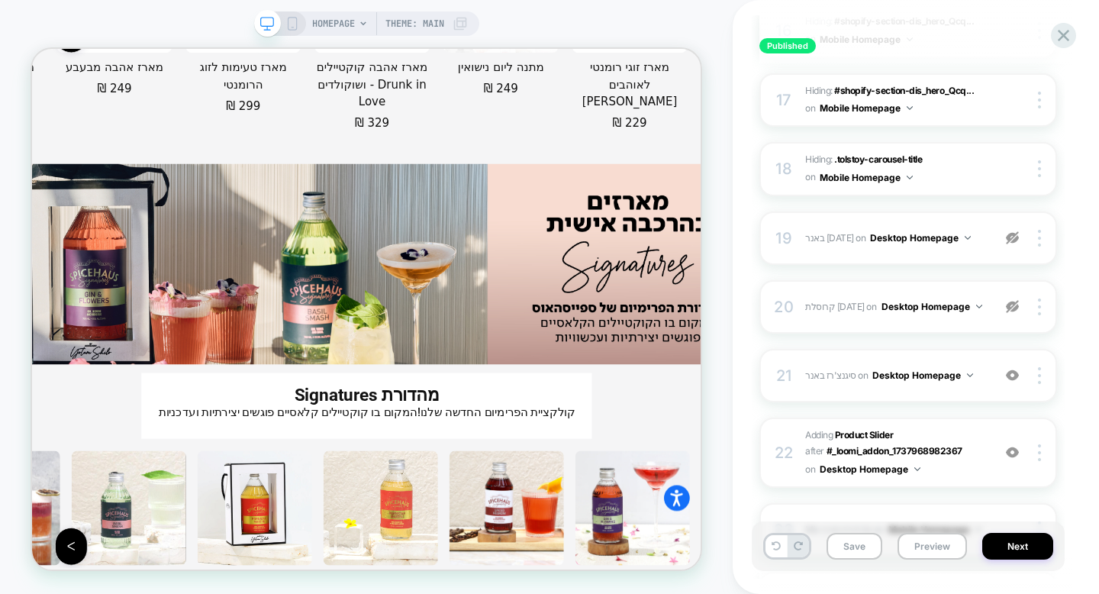
scroll to position [1299, 0]
click at [786, 307] on div "20" at bounding box center [783, 305] width 15 height 27
click at [828, 307] on span "קרוסלת פסח Adding Product Slider AFTER #_loomi_addon_1737968364677 on Desktop H…" at bounding box center [894, 305] width 179 height 19
click at [1016, 299] on img at bounding box center [1012, 305] width 13 height 13
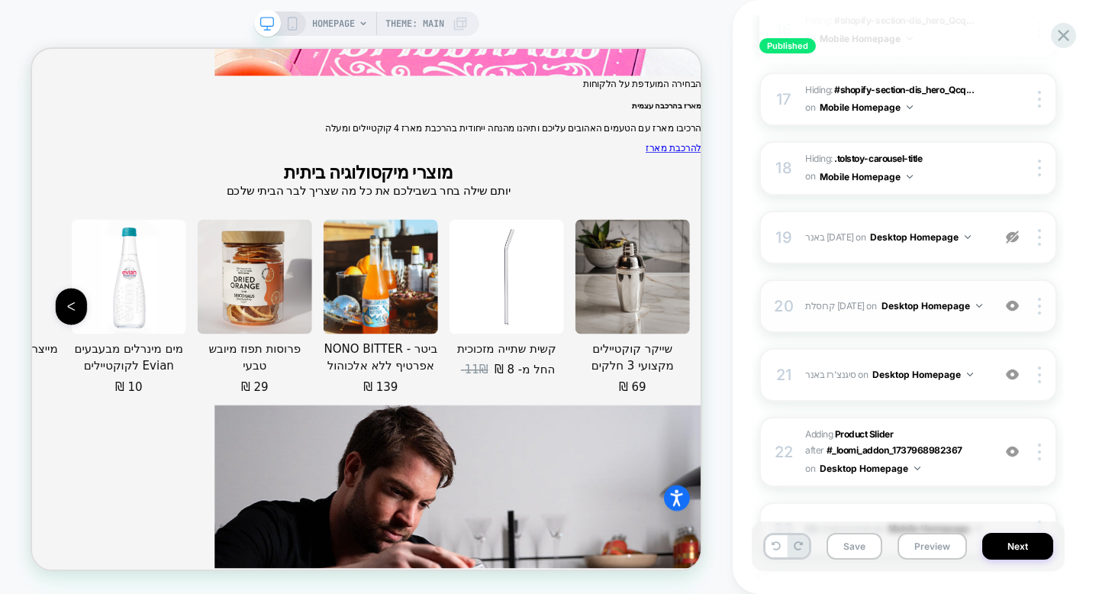
scroll to position [8880, 0]
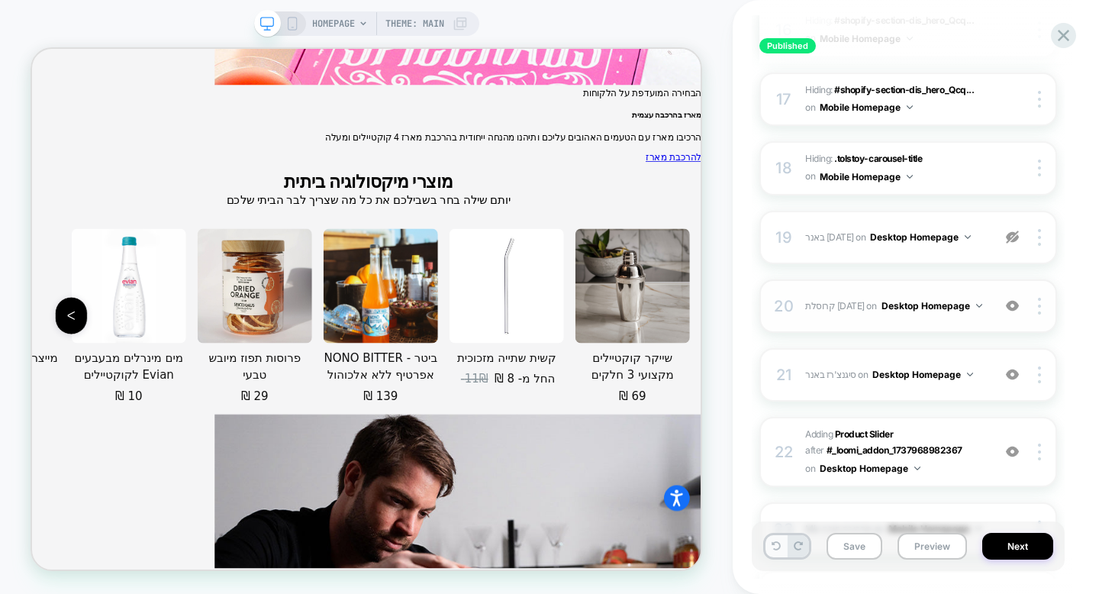
click at [774, 537] on button at bounding box center [775, 546] width 21 height 22
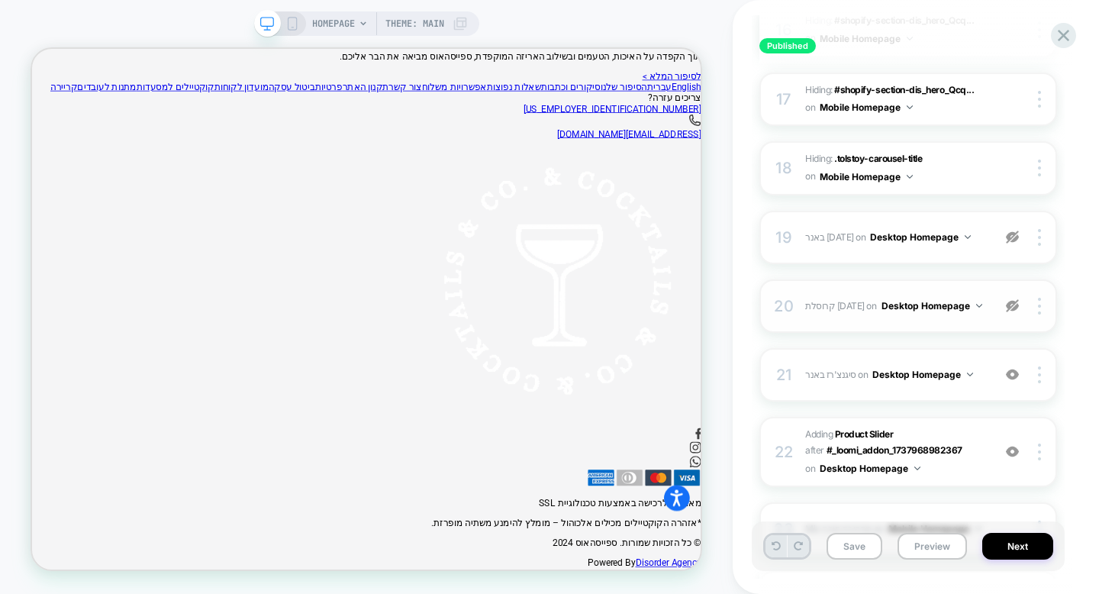
scroll to position [6763, 0]
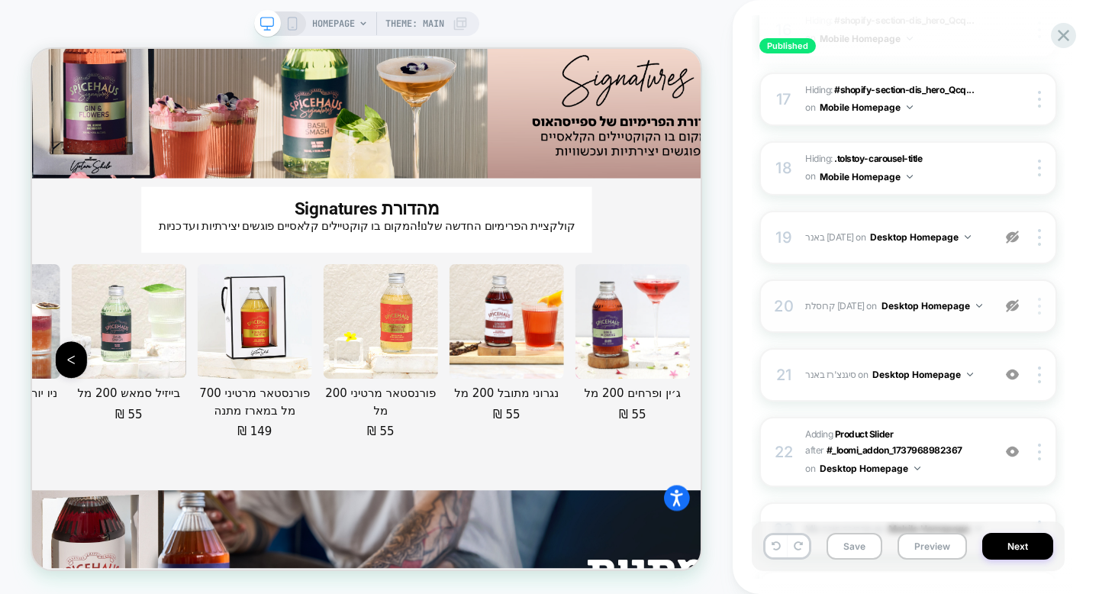
click at [1035, 304] on div at bounding box center [1041, 306] width 29 height 17
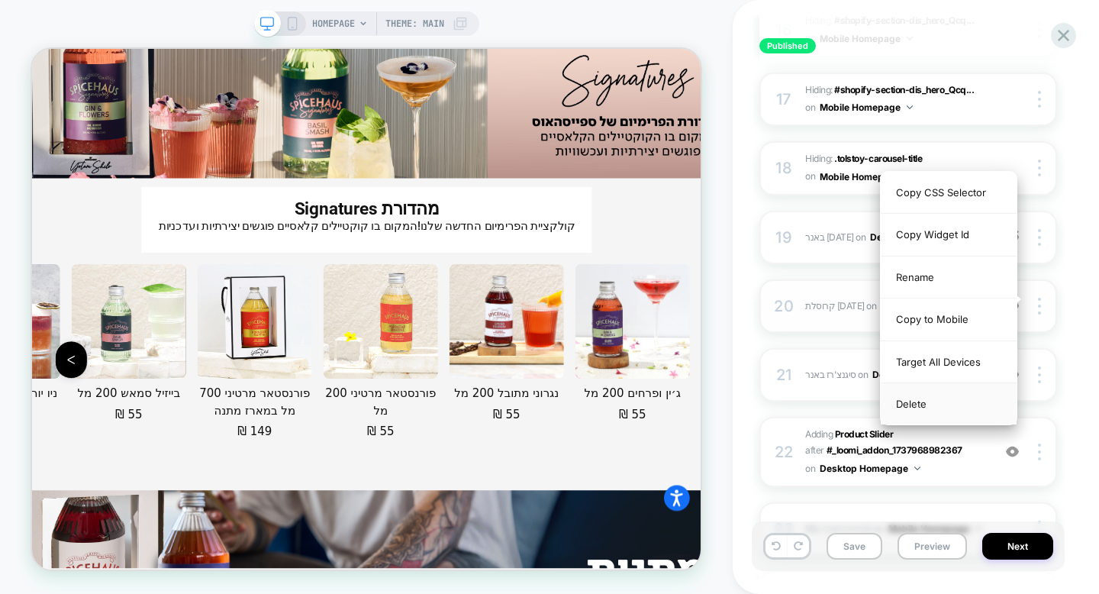
click at [963, 400] on div "Delete" at bounding box center [949, 403] width 136 height 41
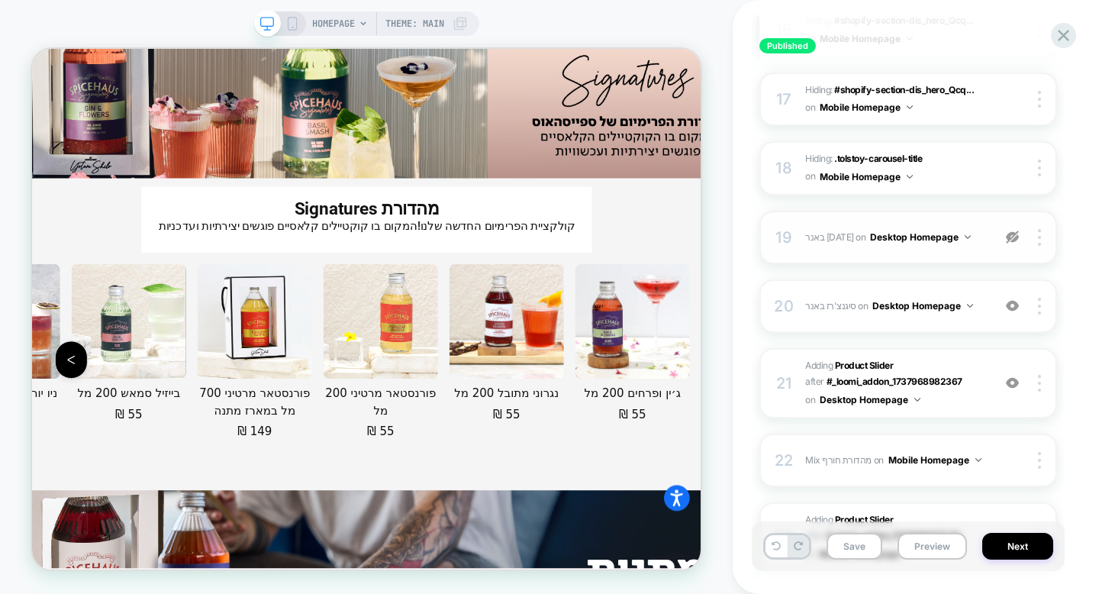
click at [974, 233] on span "באנר פסח Adding Mix AFTER .tolstoy-carousel-arrows-container on Desktop Homepage" at bounding box center [894, 236] width 179 height 19
click at [1008, 231] on img at bounding box center [1012, 236] width 13 height 13
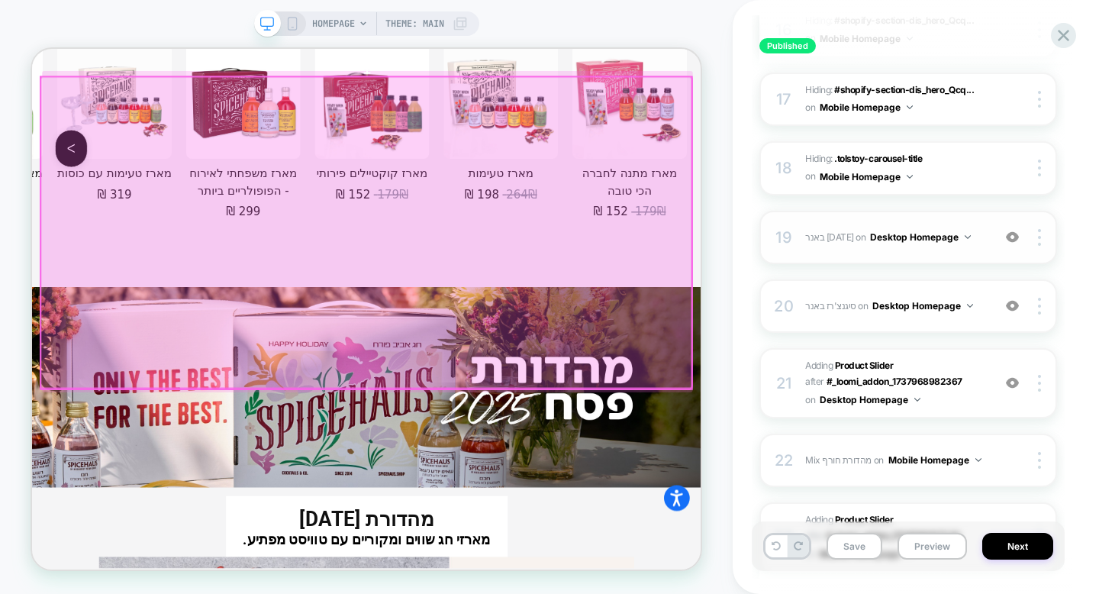
scroll to position [5708, 0]
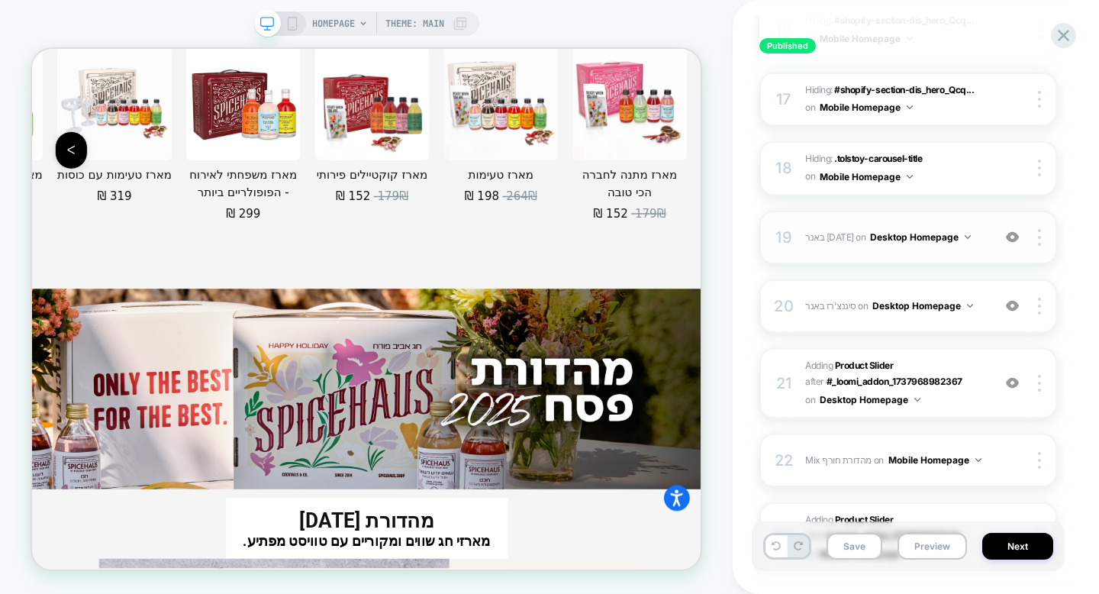
click at [1013, 230] on img at bounding box center [1012, 236] width 13 height 13
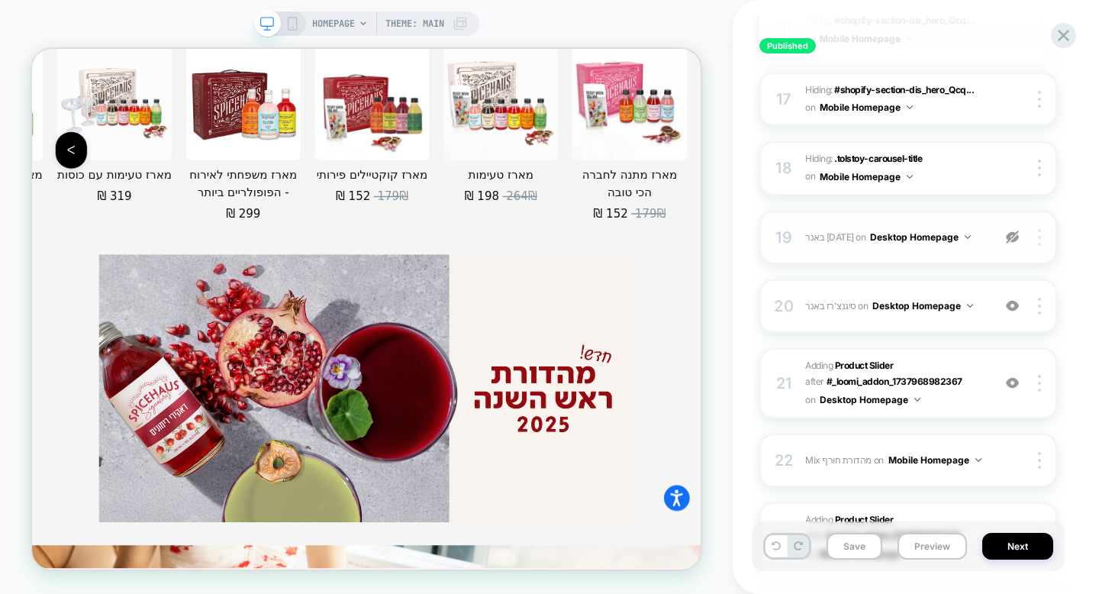
click at [1038, 231] on img at bounding box center [1039, 237] width 3 height 17
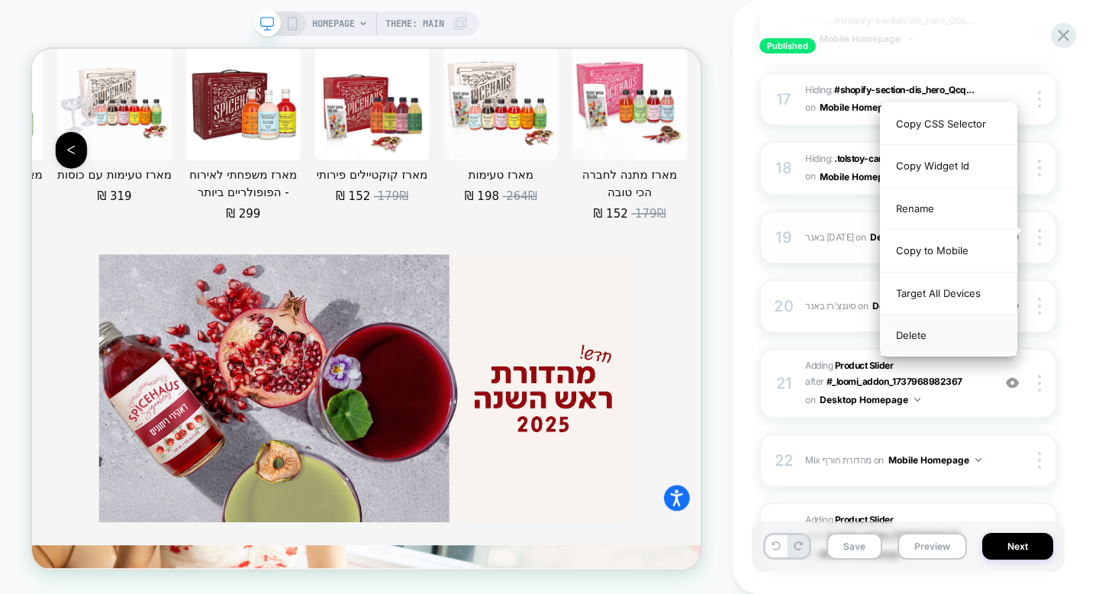
click at [955, 333] on div "Delete" at bounding box center [949, 334] width 136 height 41
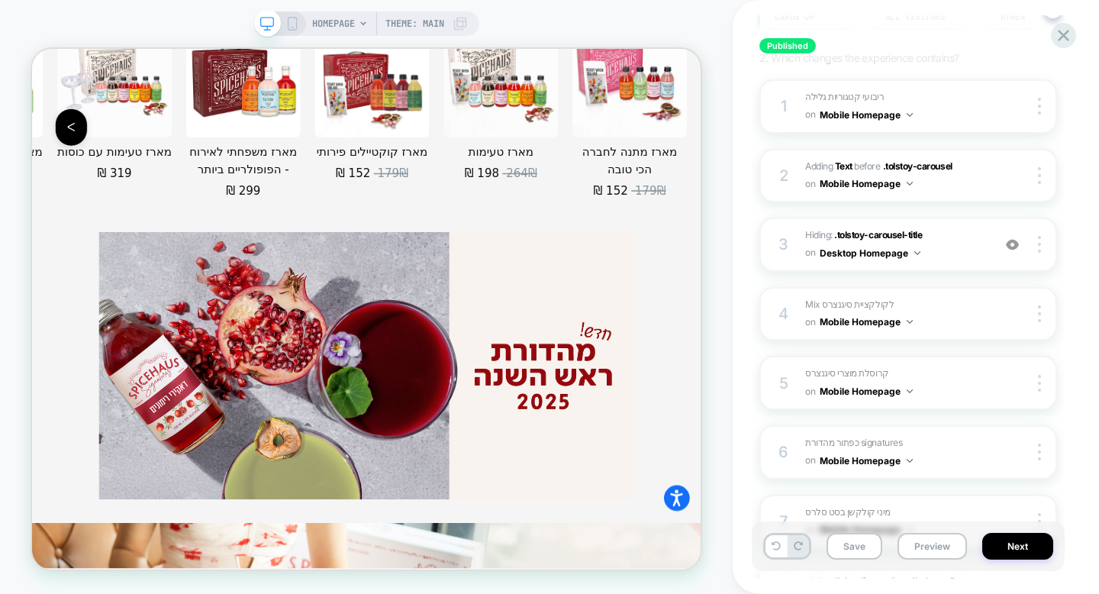
scroll to position [131, 0]
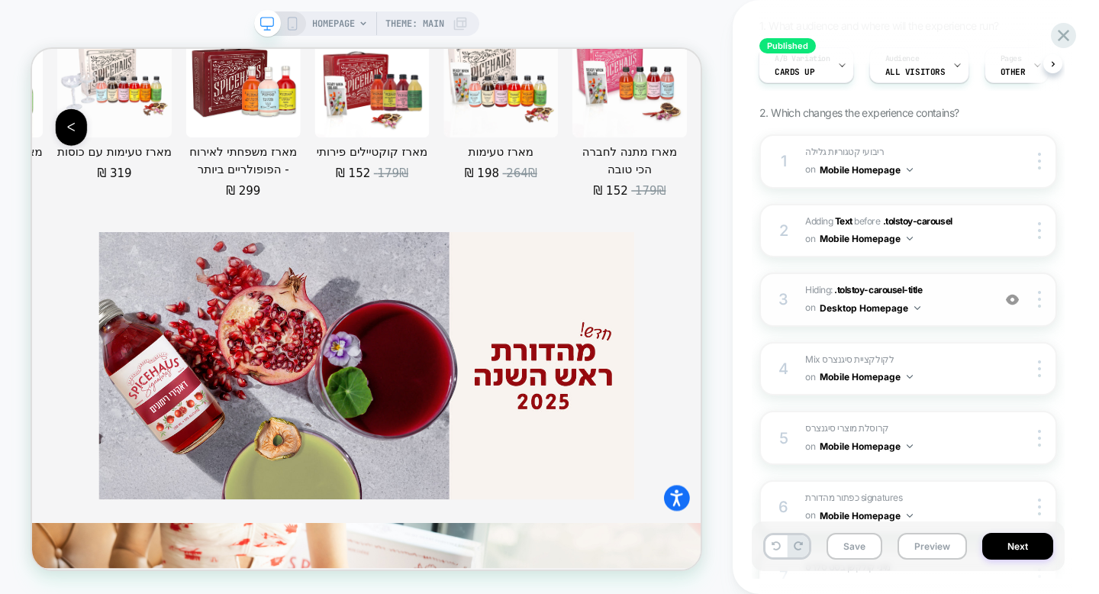
click at [949, 298] on span "Hiding : .tolstoy-carousel-title .tolstoy-carousel-title on Desktop Homepage" at bounding box center [894, 300] width 179 height 36
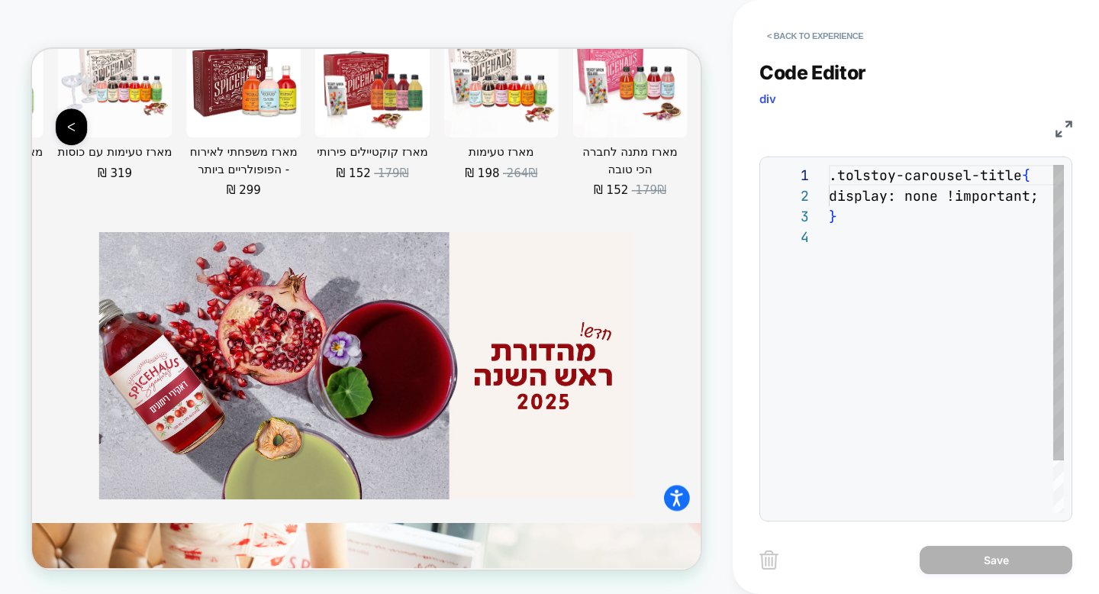
scroll to position [62, 0]
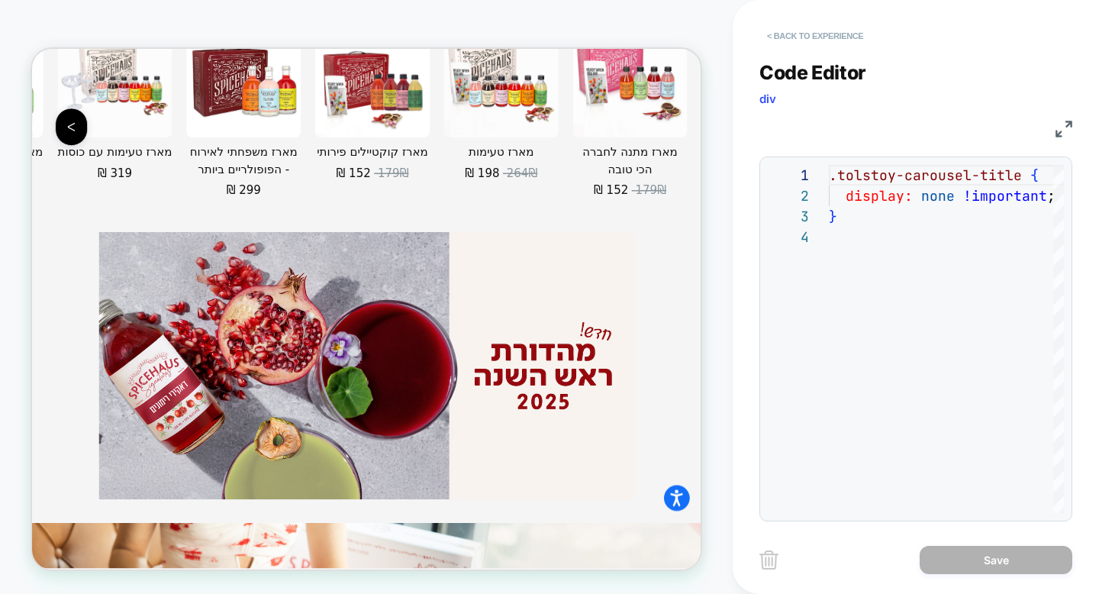
click at [816, 35] on button "< Back to experience" at bounding box center [814, 36] width 111 height 24
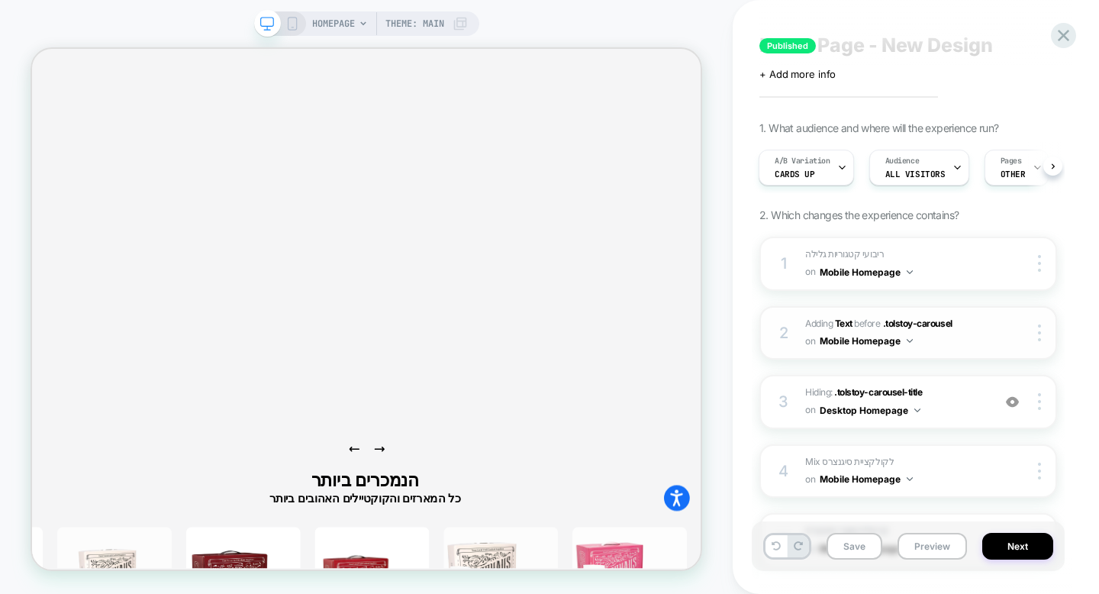
scroll to position [21, 0]
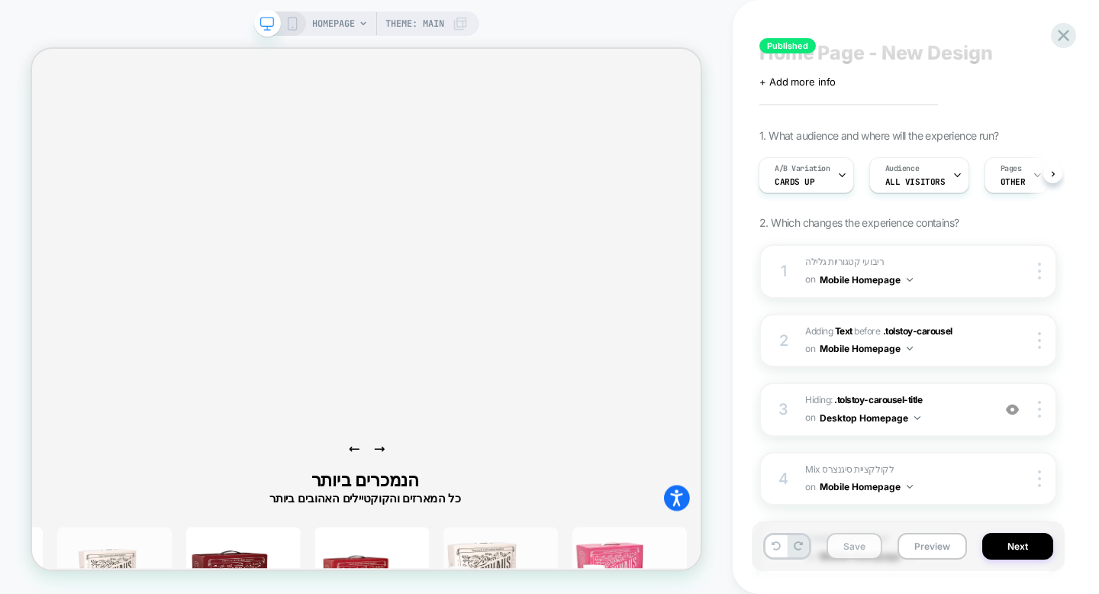
click at [862, 545] on button "Save" at bounding box center [854, 546] width 56 height 27
click at [851, 542] on button "Save" at bounding box center [854, 546] width 56 height 27
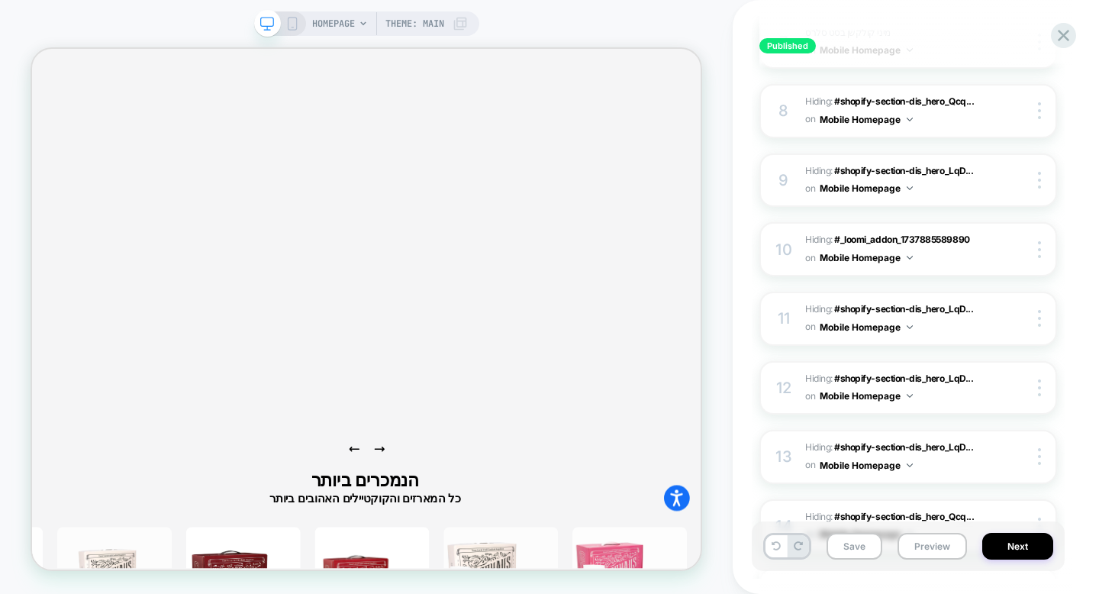
scroll to position [0, 0]
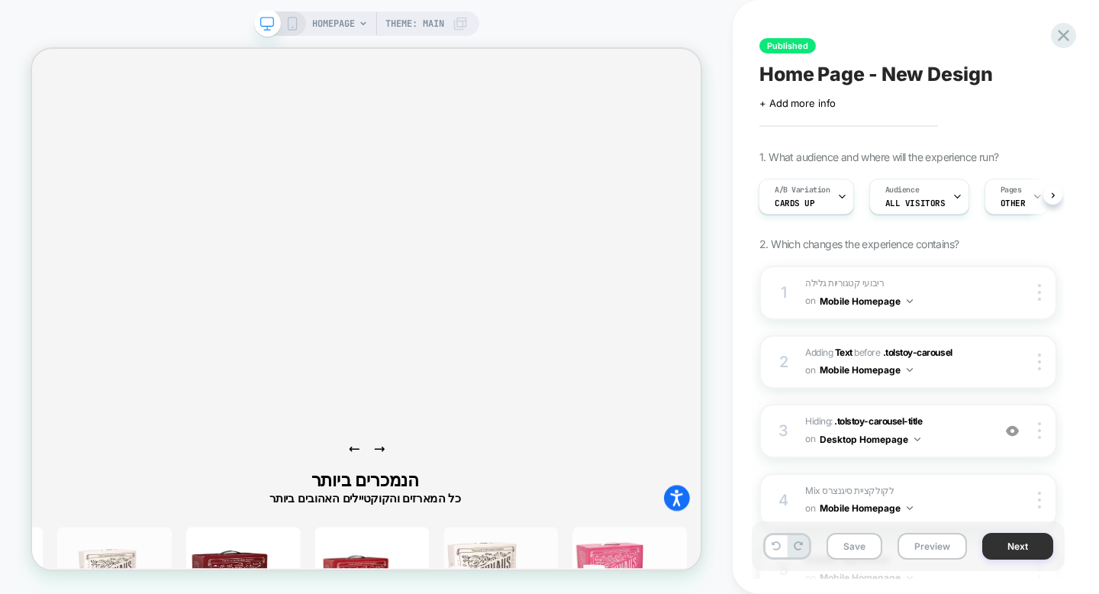
click at [1028, 555] on button "Next" at bounding box center [1017, 546] width 71 height 27
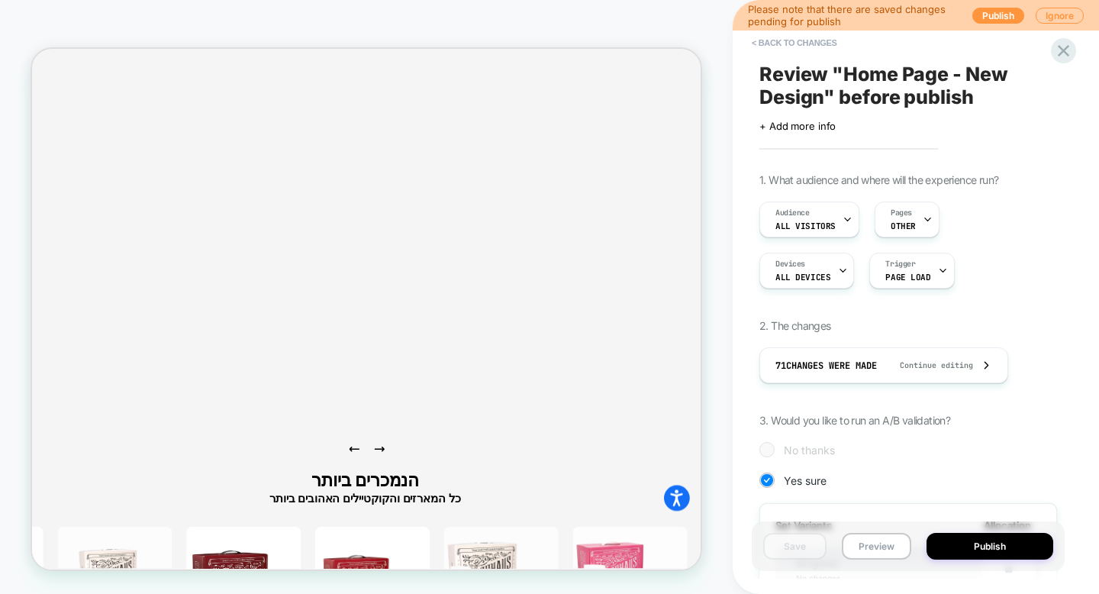
scroll to position [0, 2]
click at [1006, 8] on div "Review " Home Page - New Design " before publish Click to edit experience detai…" at bounding box center [915, 297] width 313 height 594
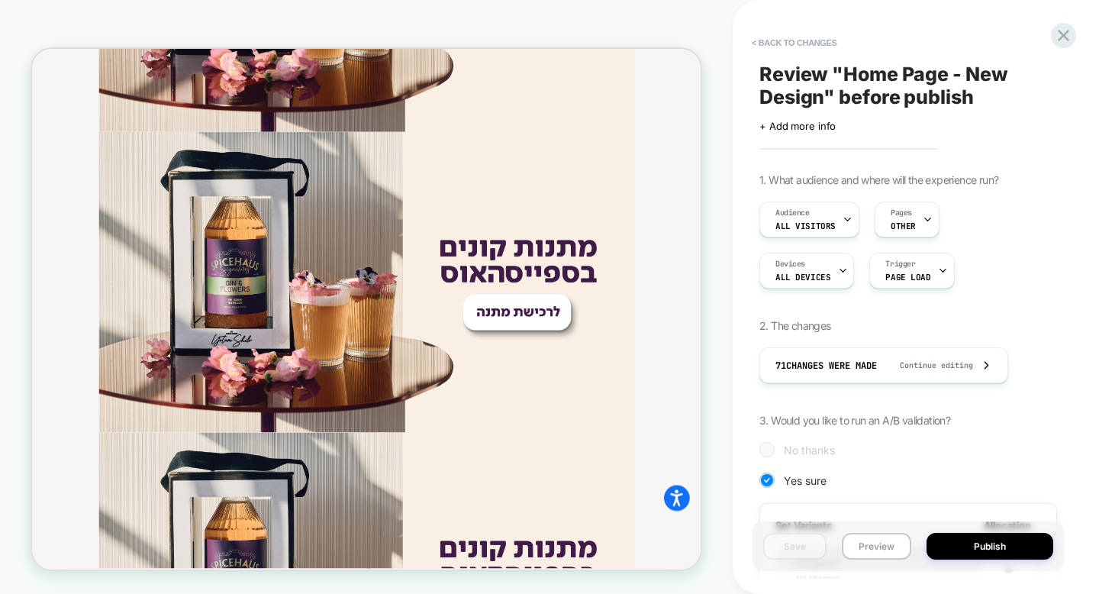
scroll to position [1273, 0]
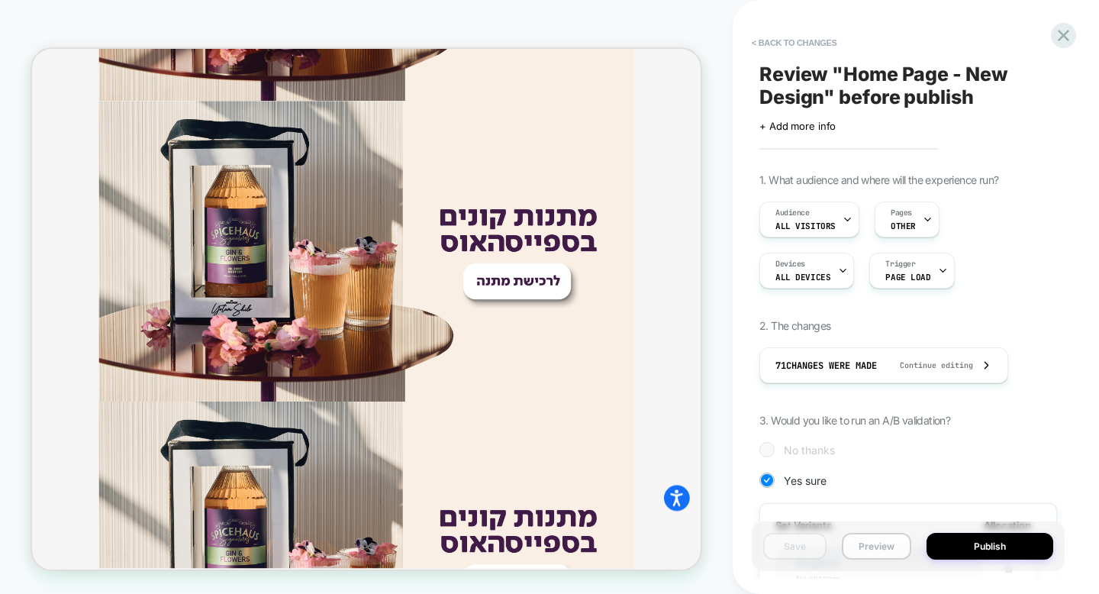
click at [897, 546] on button "Preview" at bounding box center [876, 546] width 69 height 27
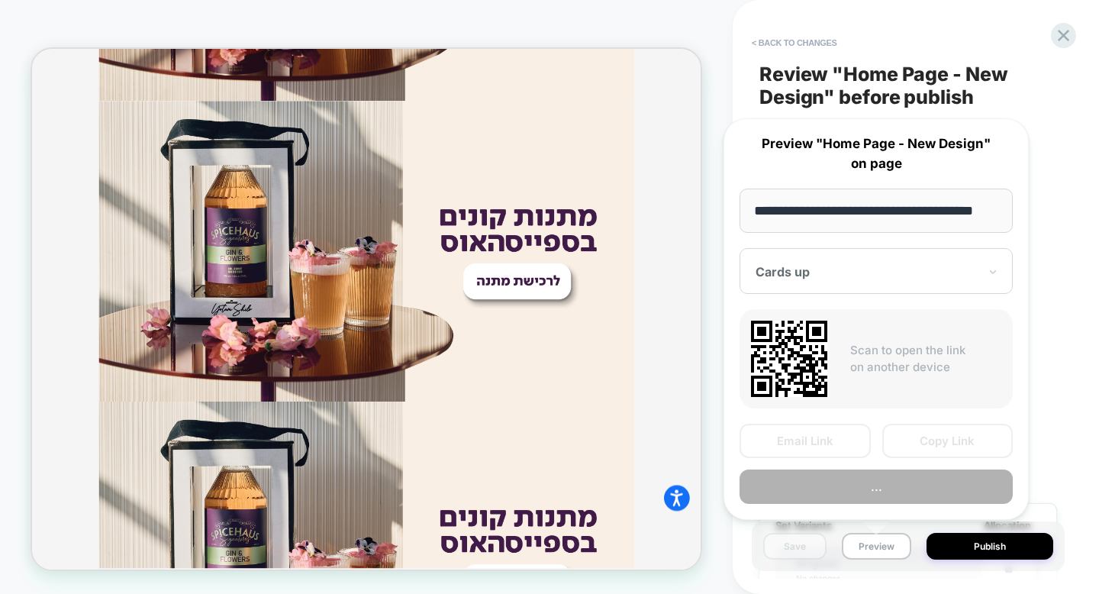
scroll to position [0, 22]
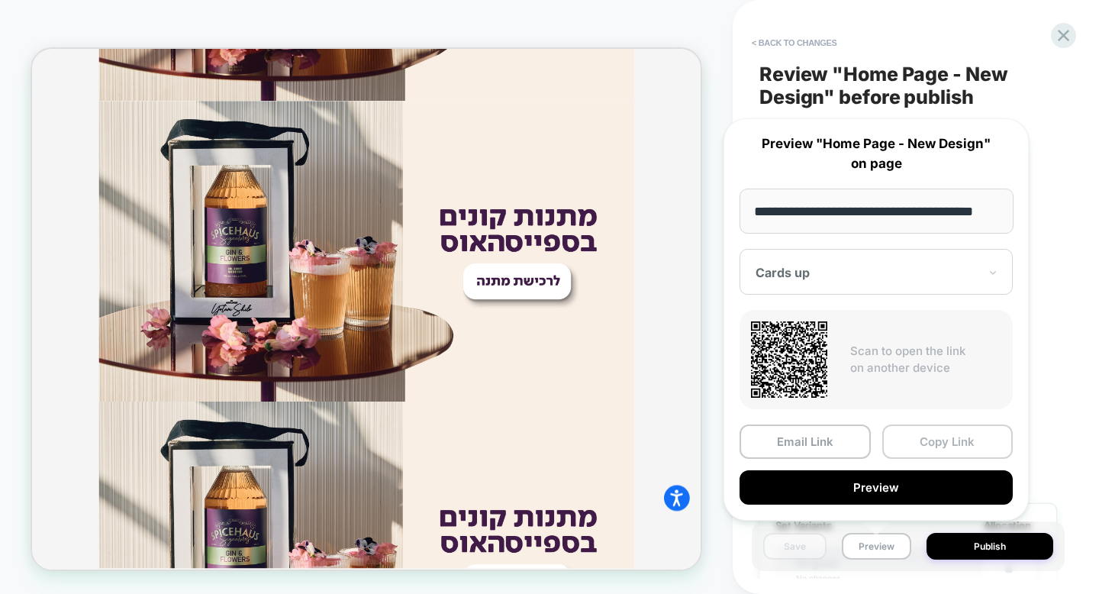
click at [926, 449] on button "Copy Link" at bounding box center [947, 441] width 131 height 34
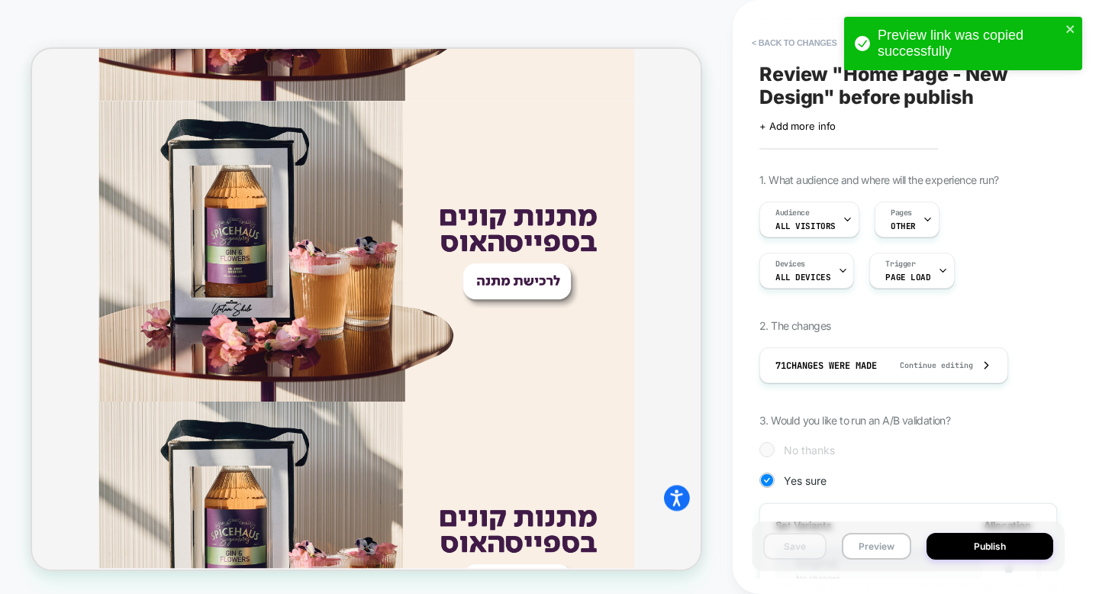
scroll to position [0, 0]
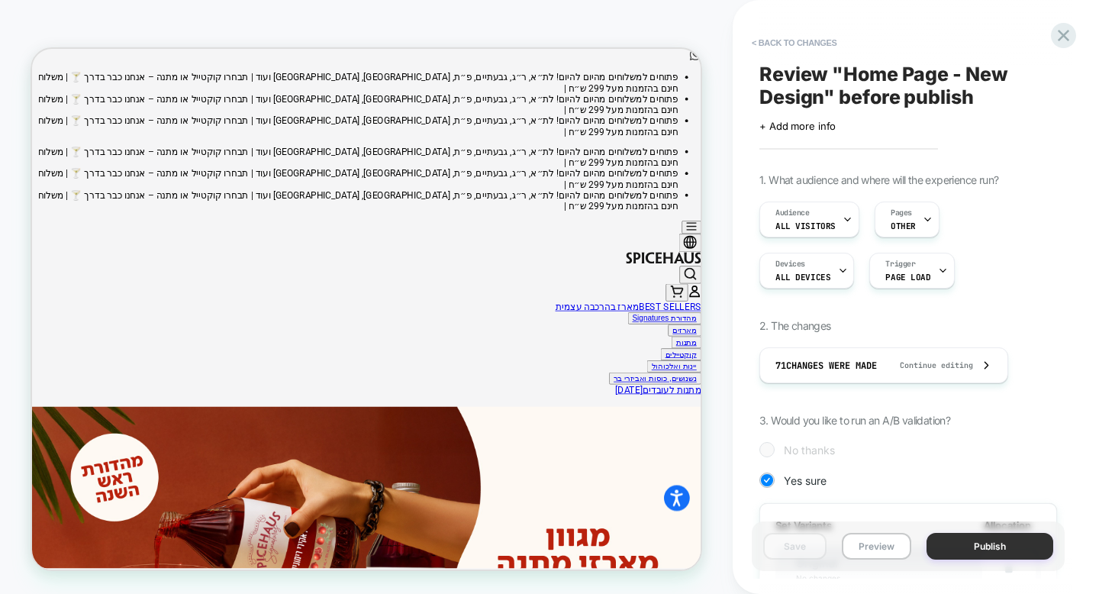
click at [1026, 540] on button "Publish" at bounding box center [989, 546] width 127 height 27
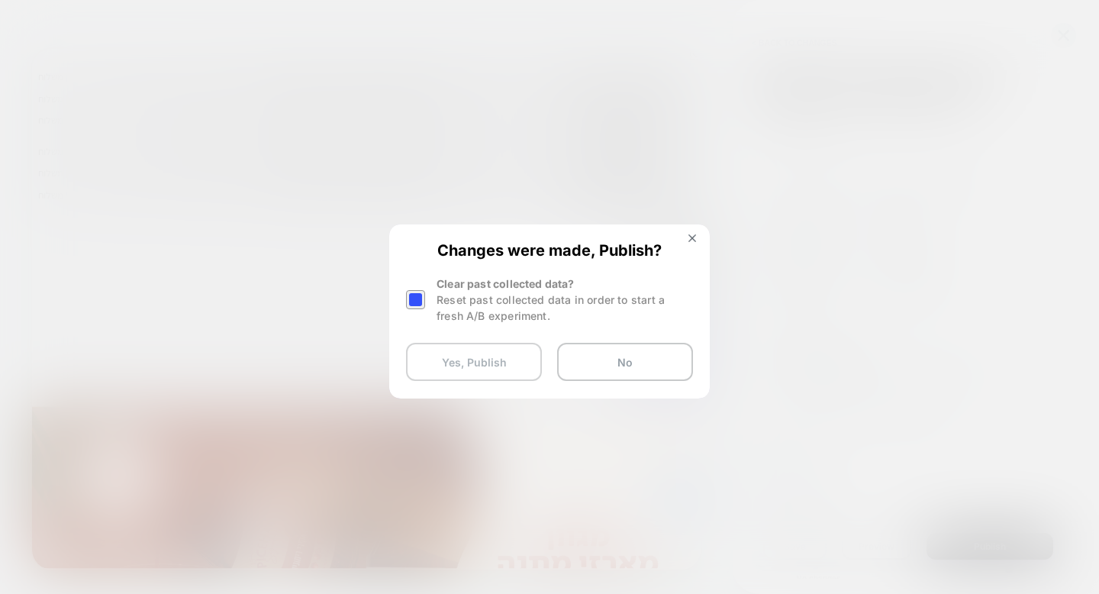
click at [501, 359] on button "Yes, Publish" at bounding box center [474, 362] width 136 height 38
click at [504, 363] on button "Yes, Publish" at bounding box center [474, 362] width 136 height 38
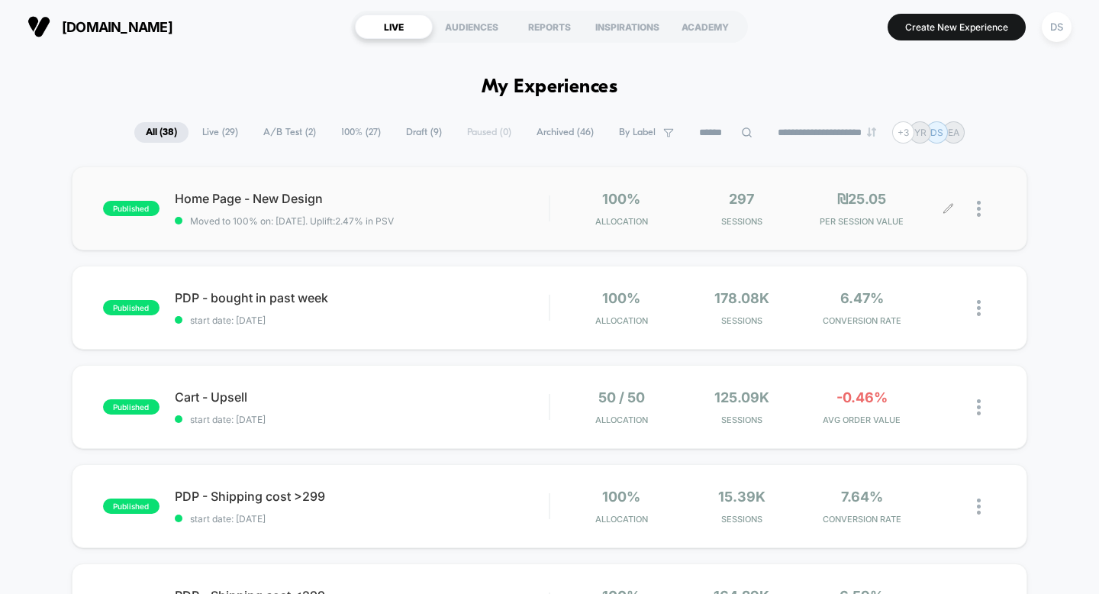
click at [945, 209] on icon at bounding box center [947, 208] width 11 height 11
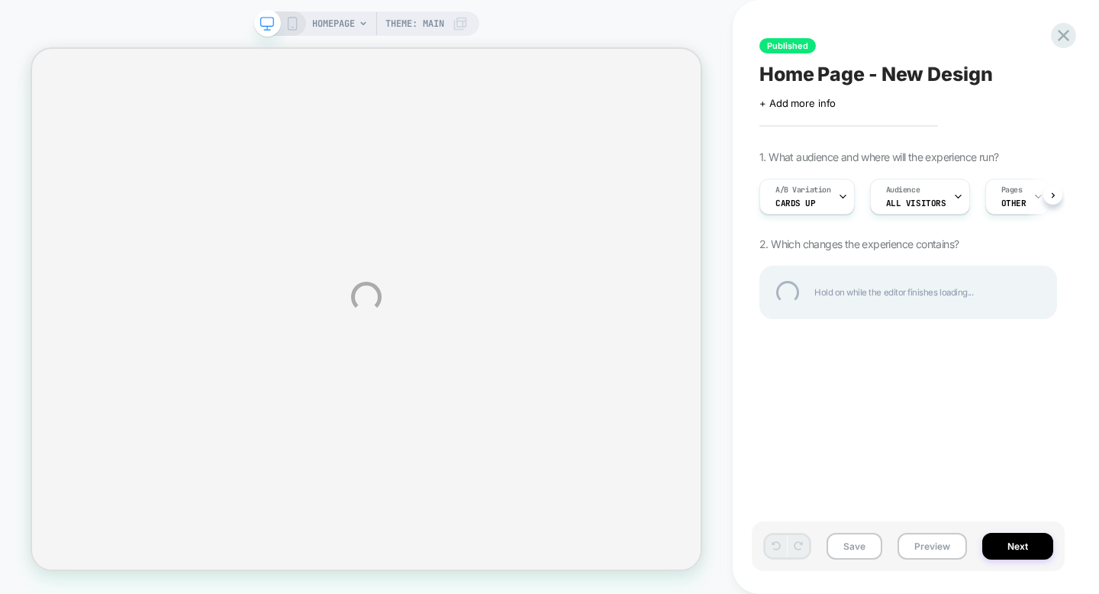
click at [291, 23] on div "HOMEPAGE Theme: MAIN Published Home Page - New Design Click to edit experience …" at bounding box center [549, 297] width 1099 height 594
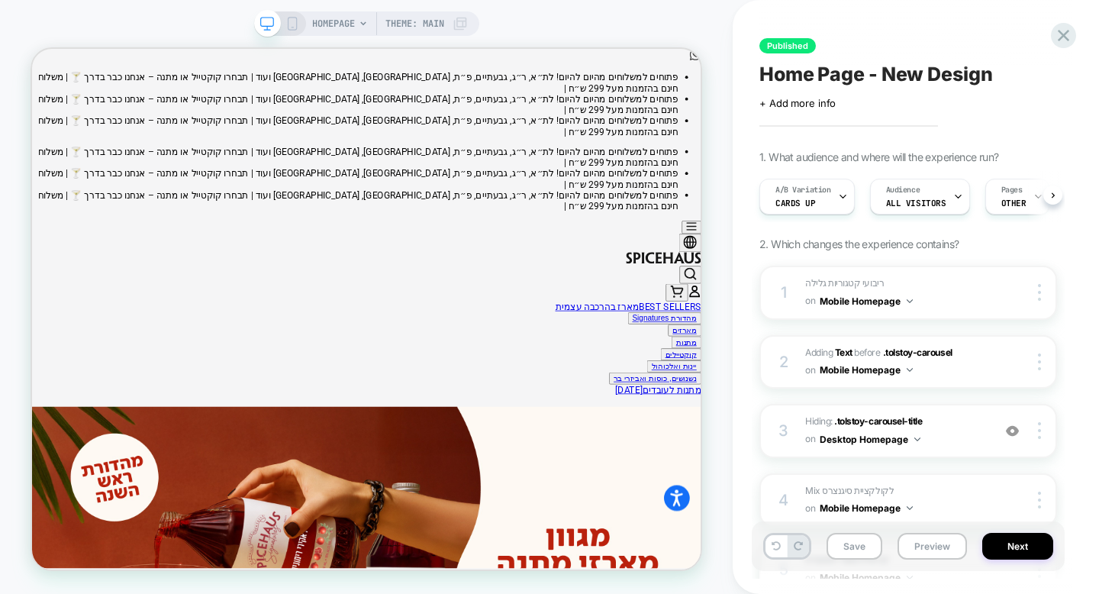
scroll to position [0, 1]
click at [291, 23] on icon at bounding box center [292, 24] width 14 height 14
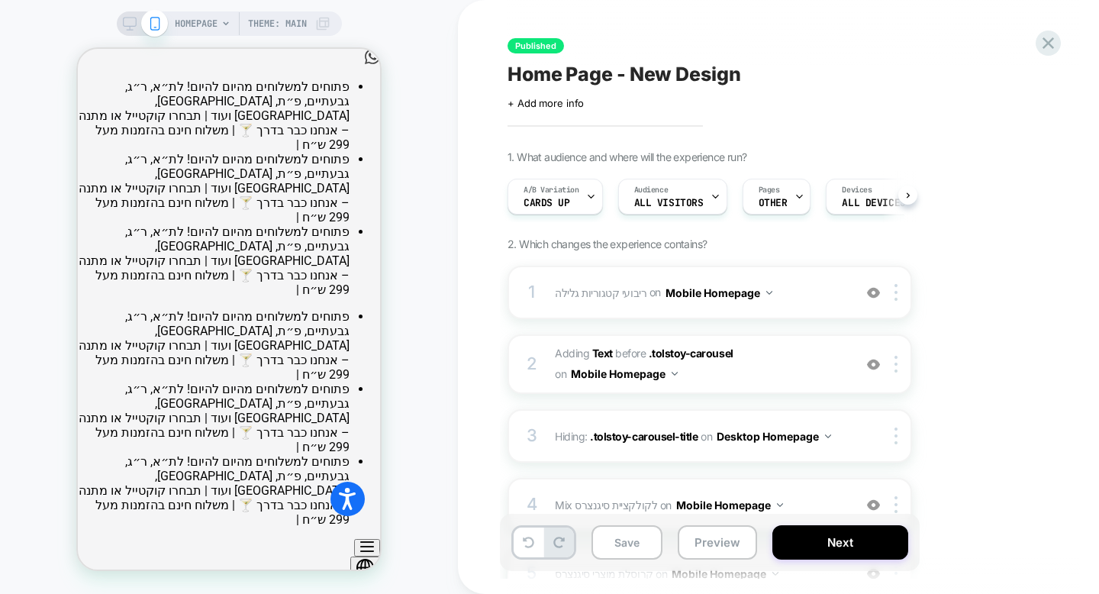
scroll to position [0, 1]
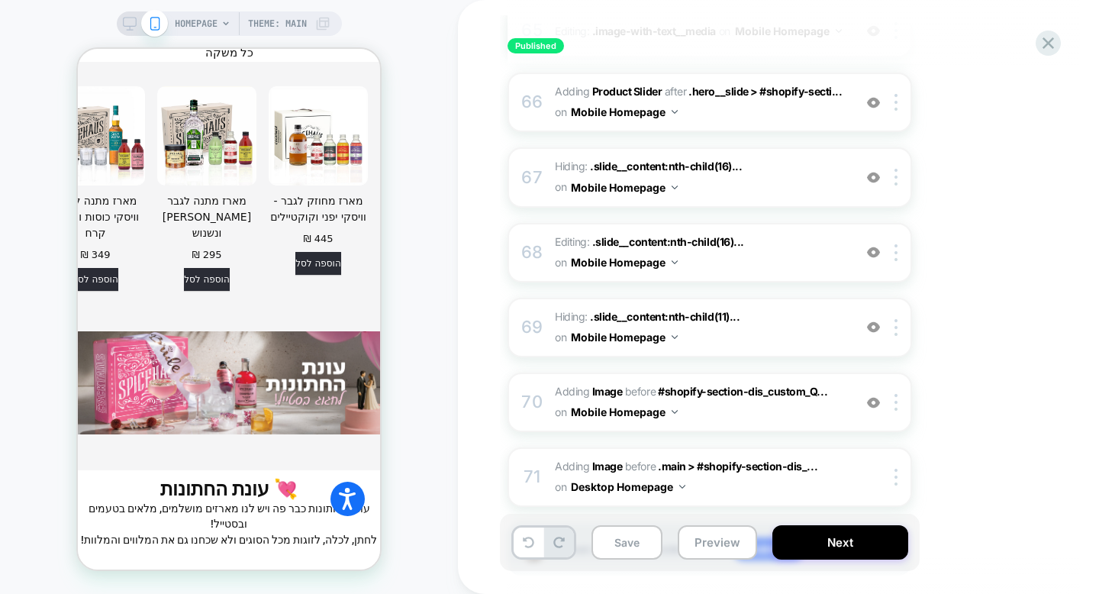
scroll to position [4361, 0]
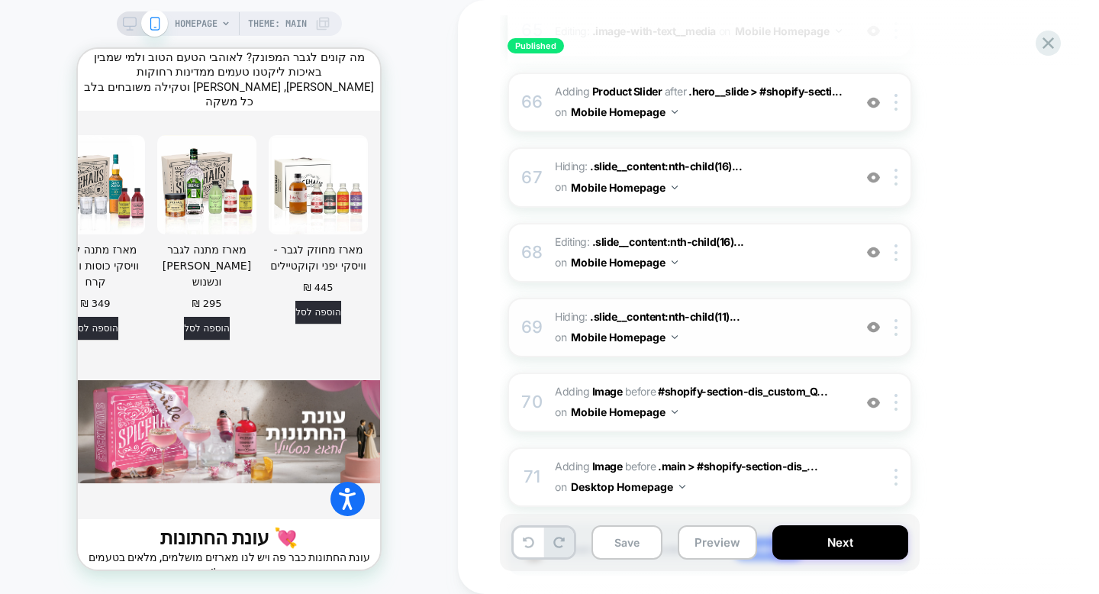
click at [876, 320] on img at bounding box center [873, 326] width 13 height 13
click at [0, 0] on span "Hiding : .slide__content:nth-child(11)... .slide__content:nth-child(11) .headin…" at bounding box center [0, 0] width 0 height 0
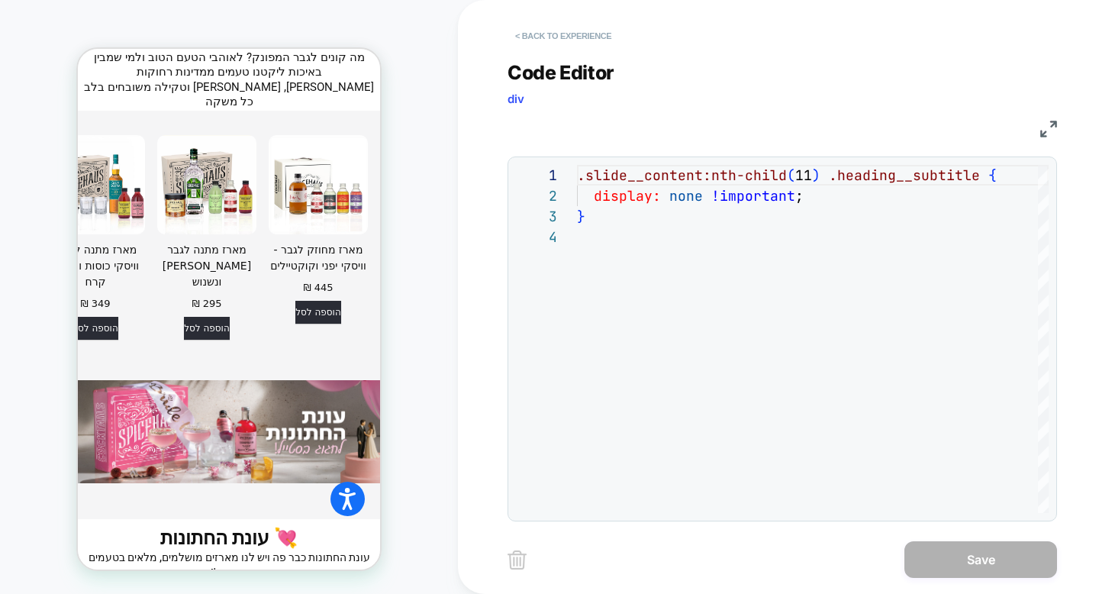
click at [564, 41] on button "< Back to experience" at bounding box center [562, 36] width 111 height 24
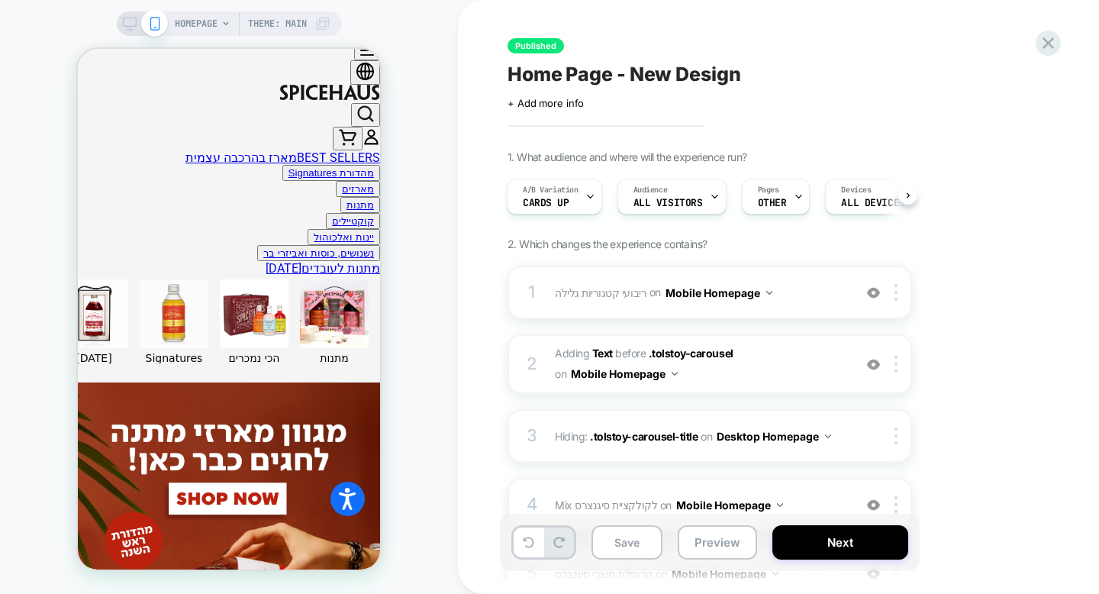
scroll to position [392, 0]
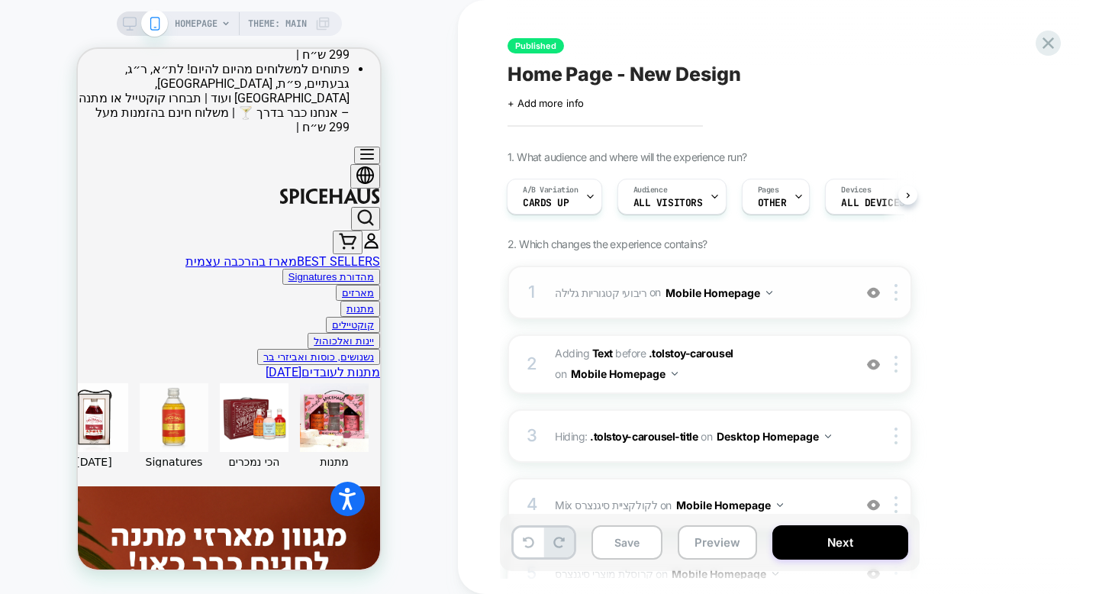
click at [704, 312] on div "1 ריבועי קטגוריות גלילה Adding Scrollable AFTER #shopify-section-dis-header on …" at bounding box center [709, 292] width 404 height 53
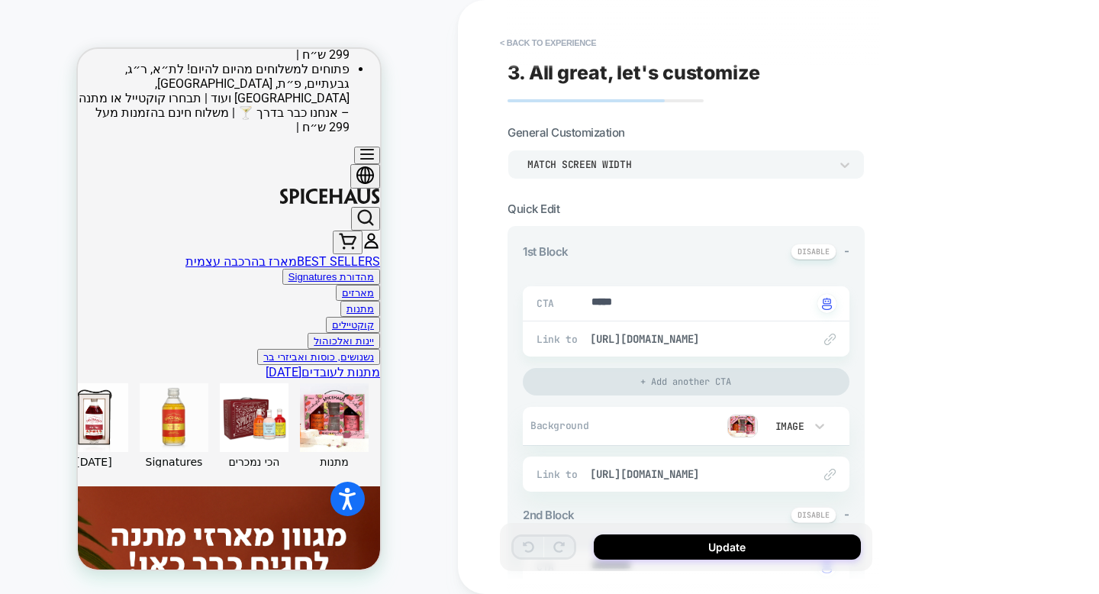
scroll to position [10, 0]
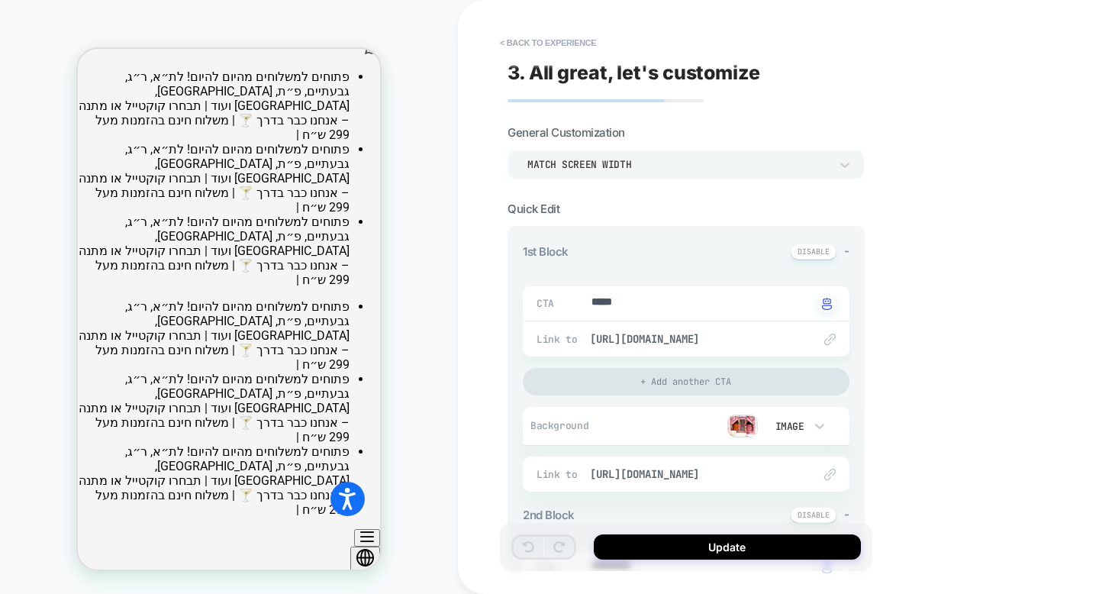
type textarea "*"
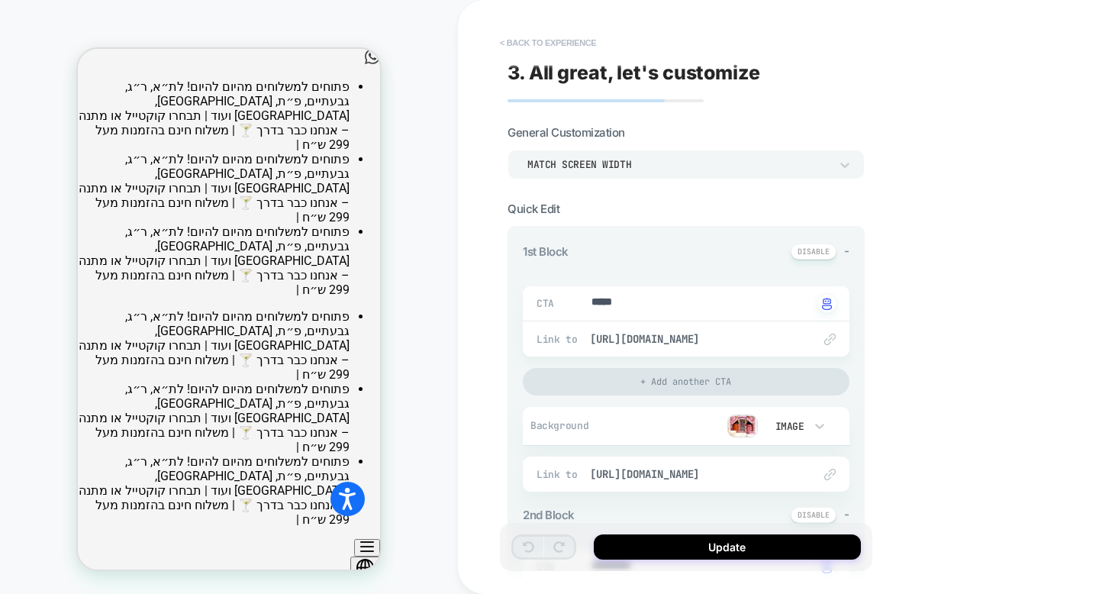
click at [536, 44] on button "< Back to experience" at bounding box center [547, 43] width 111 height 24
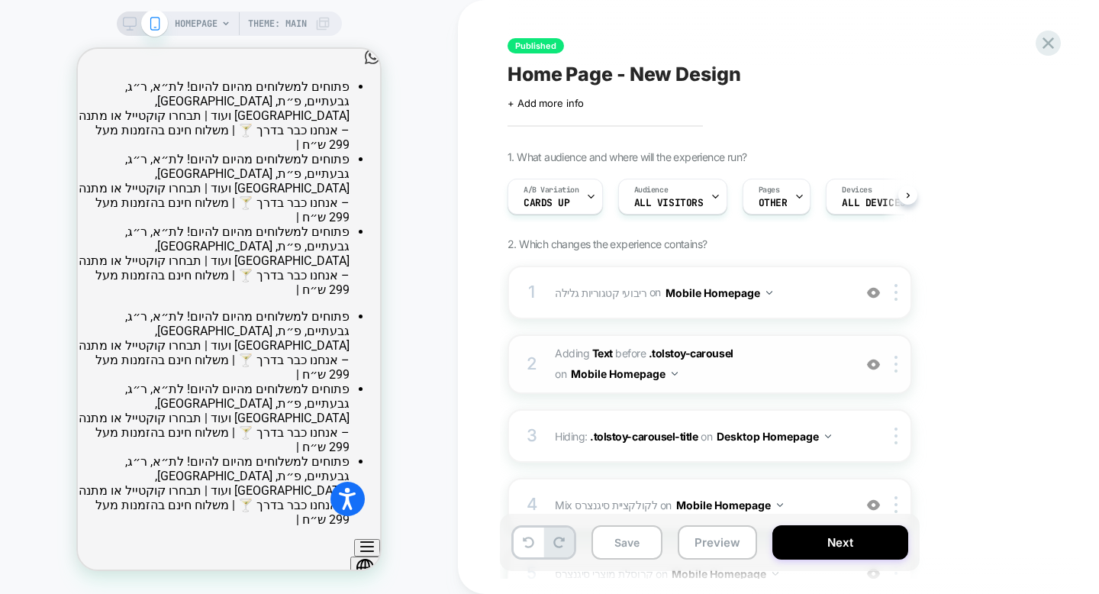
scroll to position [0, 1]
click at [717, 373] on span "#_loomi_addon_1737546577395 Adding Text BEFORE .tolstoy-carousel .tolstoy-carou…" at bounding box center [700, 363] width 291 height 41
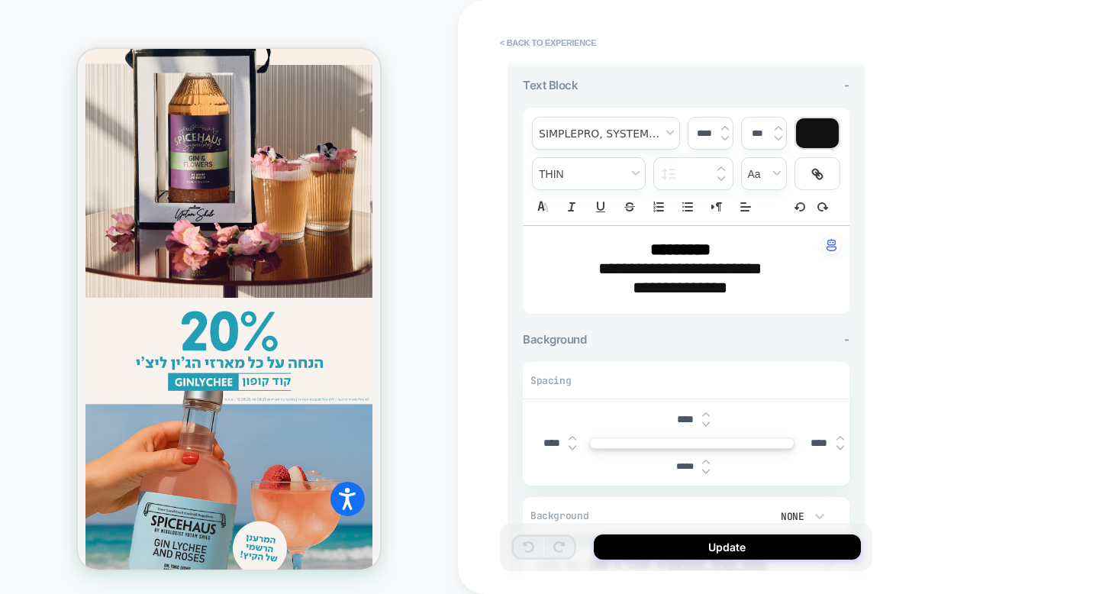
scroll to position [0, 0]
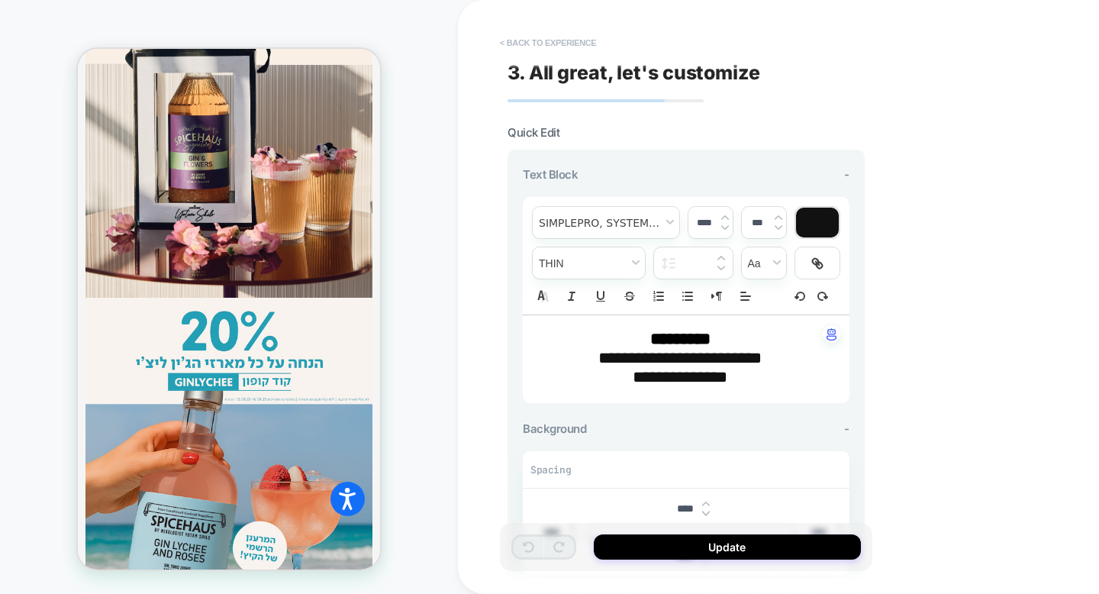
click at [532, 46] on button "< Back to experience" at bounding box center [547, 43] width 111 height 24
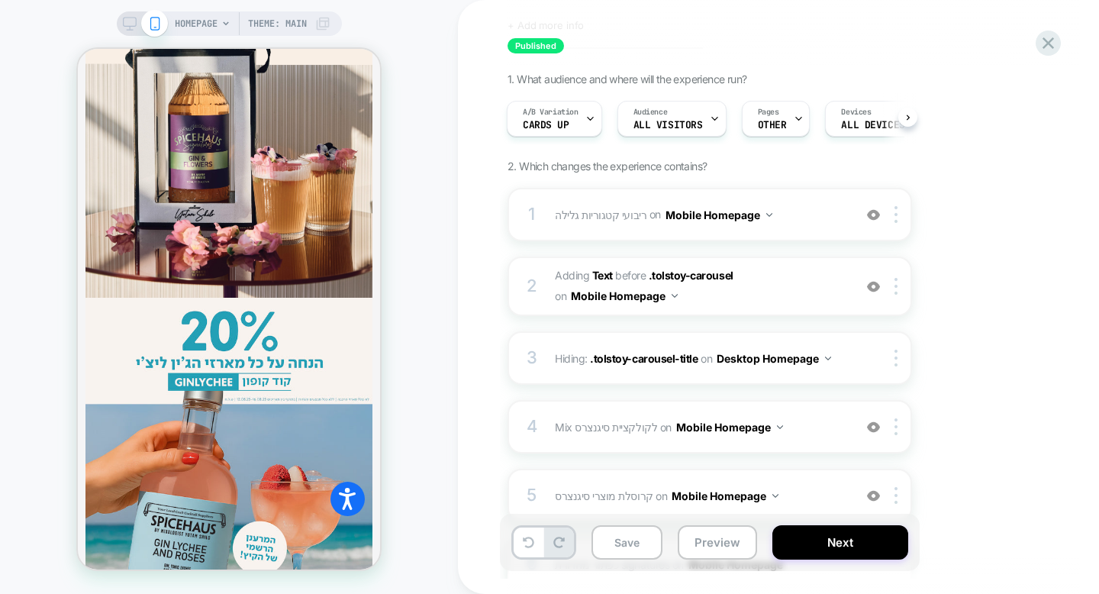
scroll to position [82, 0]
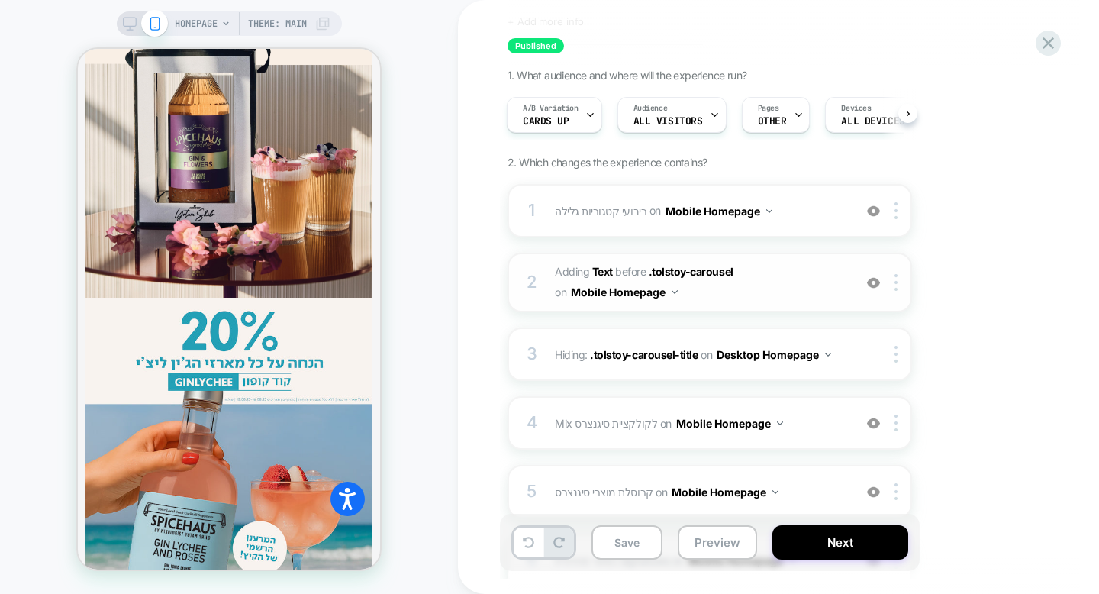
click at [872, 284] on img at bounding box center [873, 282] width 13 height 13
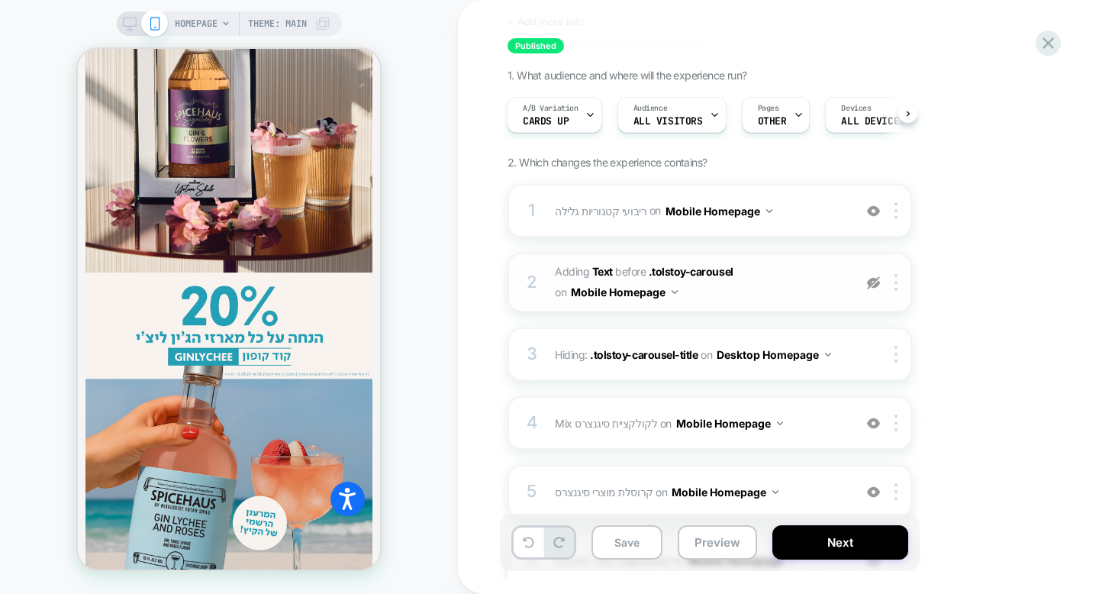
scroll to position [1322, 0]
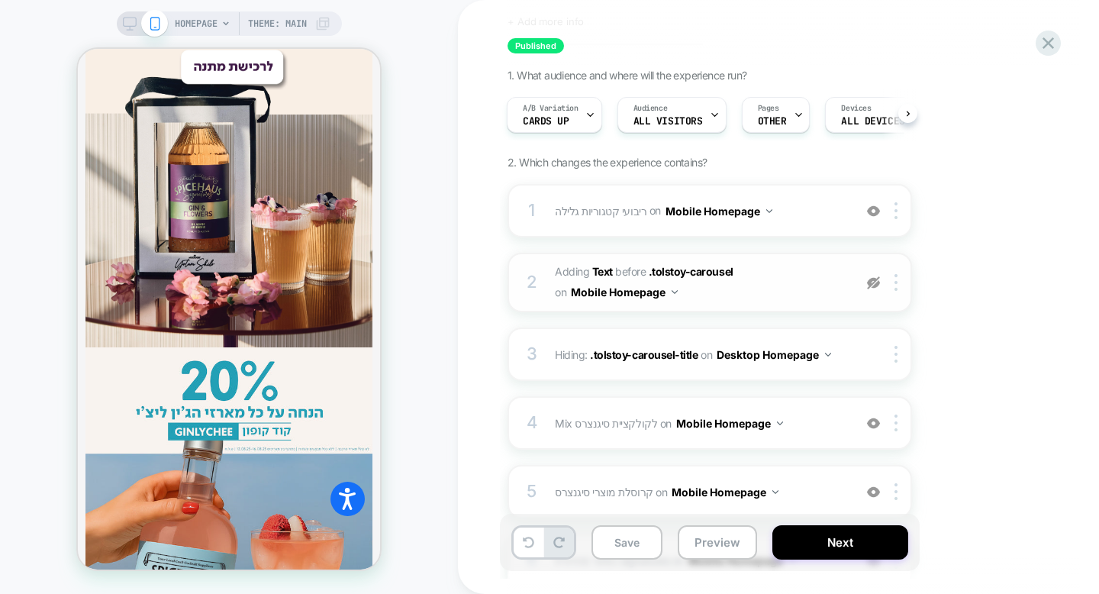
click at [871, 282] on img at bounding box center [873, 282] width 13 height 13
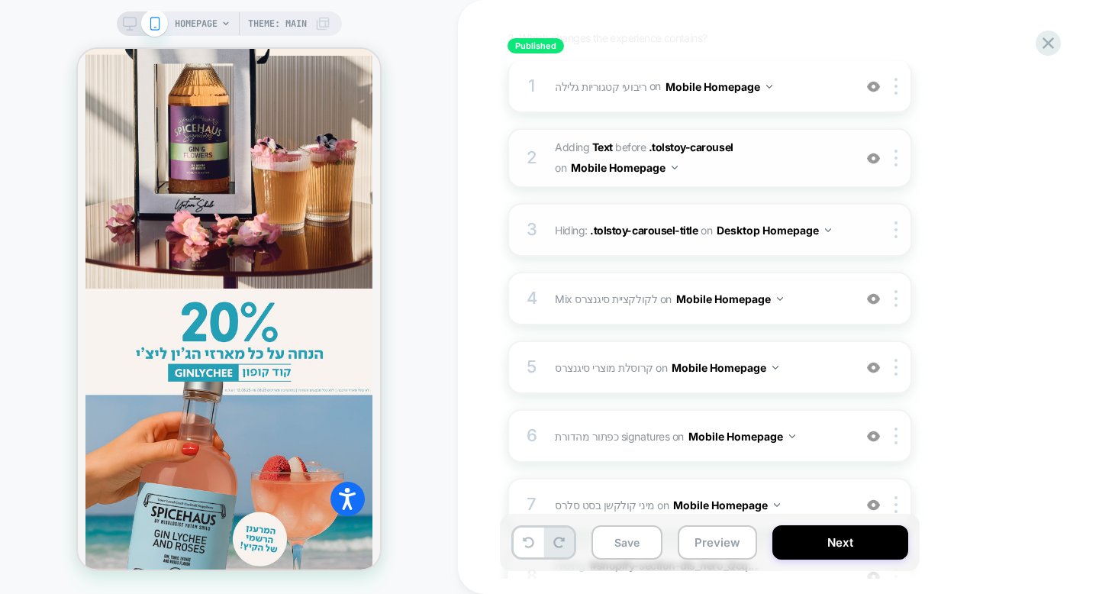
scroll to position [225, 0]
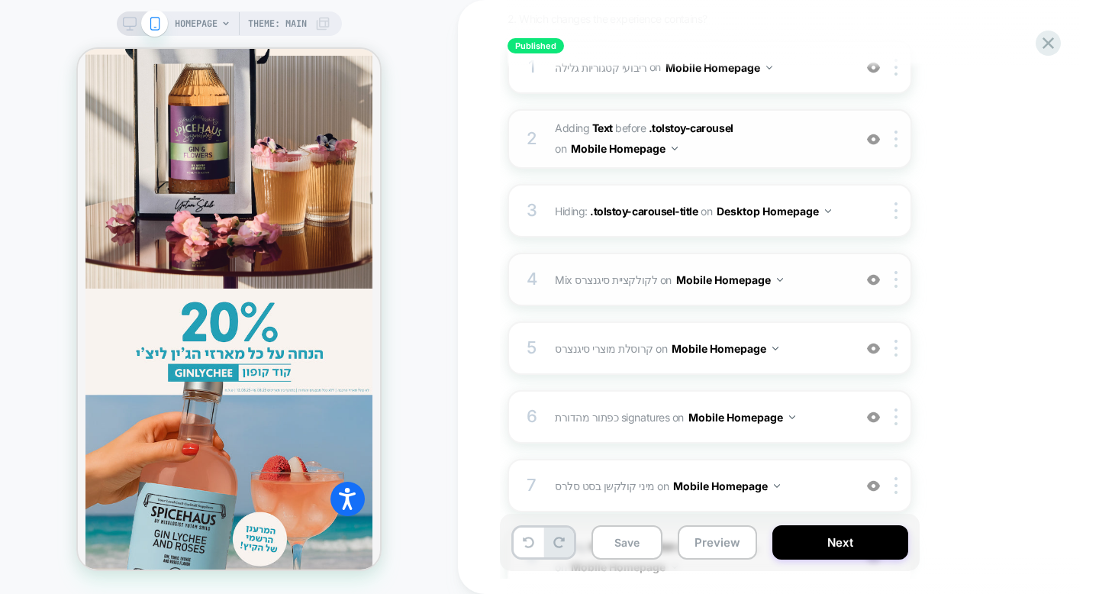
click at [791, 295] on div "4 Mix לקולקציית סיגנצרס Adding Mix AFTER #_loomi_addon_[PHONE_NUMBER] on Mobile…" at bounding box center [709, 279] width 404 height 53
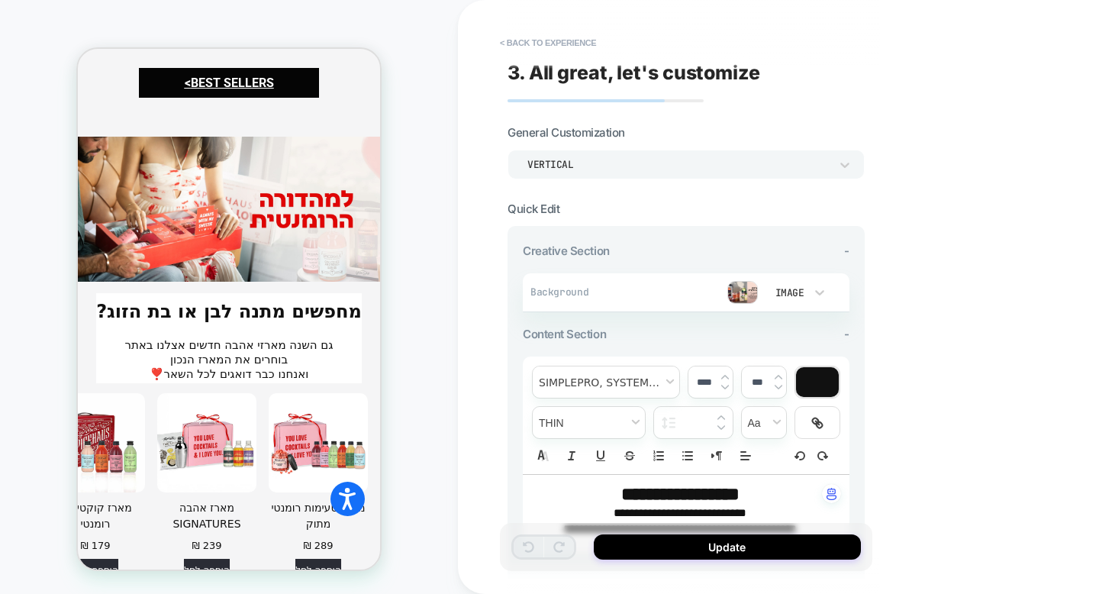
scroll to position [3041, 0]
click at [568, 45] on button "< Back to experience" at bounding box center [547, 43] width 111 height 24
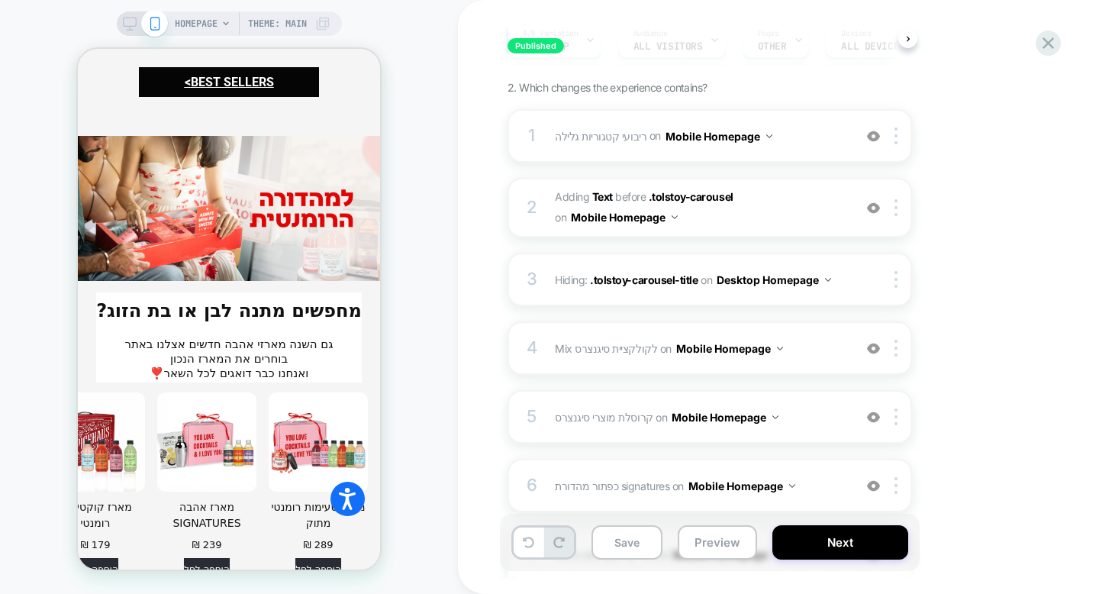
scroll to position [205, 0]
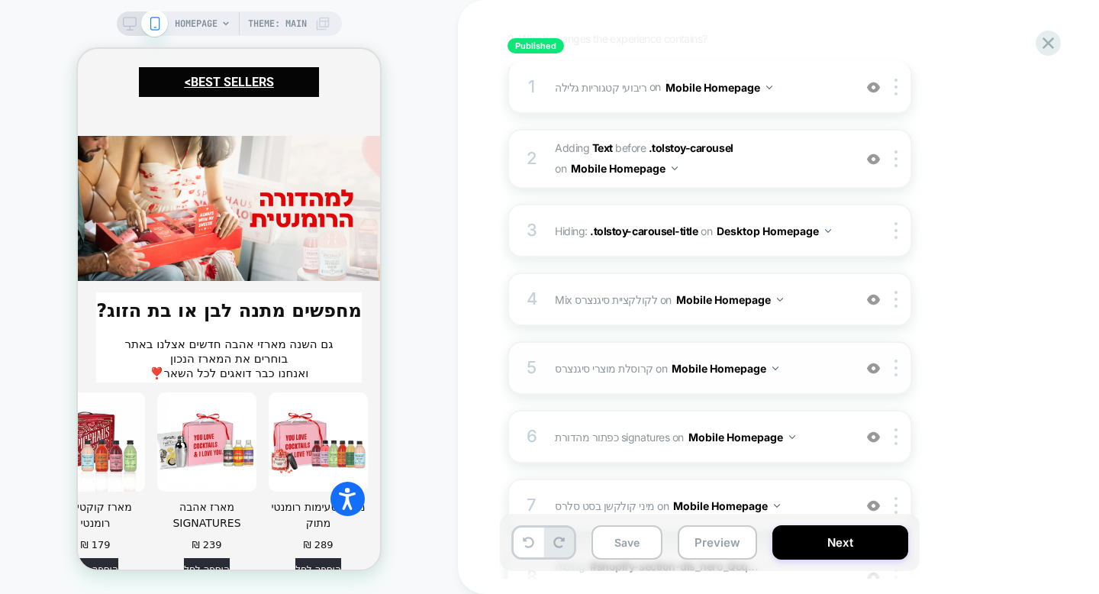
click at [639, 384] on div "5 קרוסלת מוצרי סיגנצרס Adding Product Slider AFTER #_loomi_addon_[PHONE_NUMBER]…" at bounding box center [709, 367] width 404 height 53
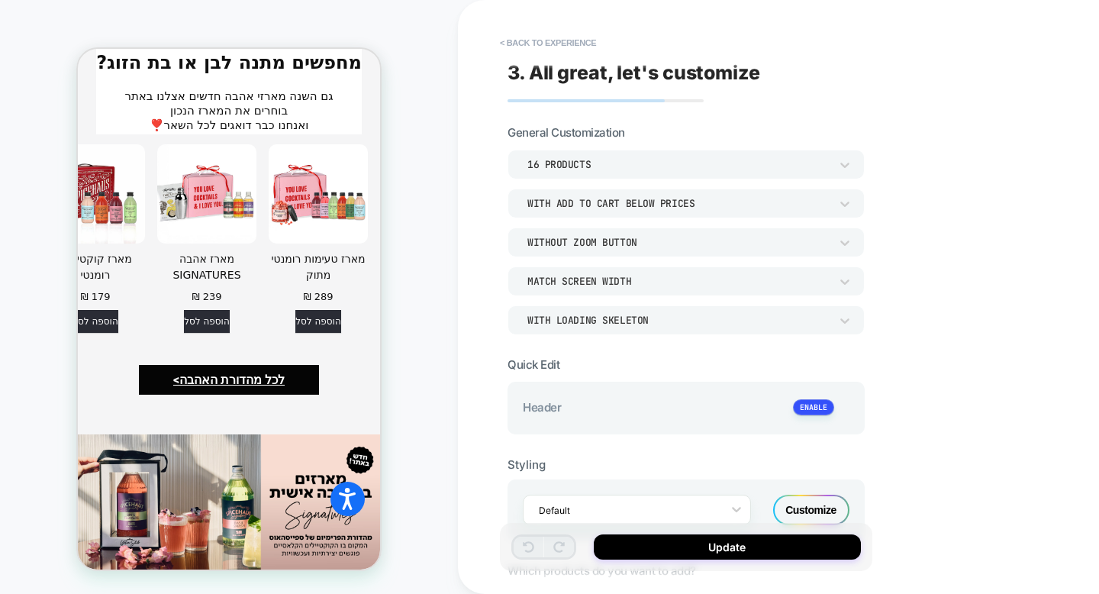
scroll to position [3288, 0]
click at [527, 45] on button "< Back to experience" at bounding box center [547, 43] width 111 height 24
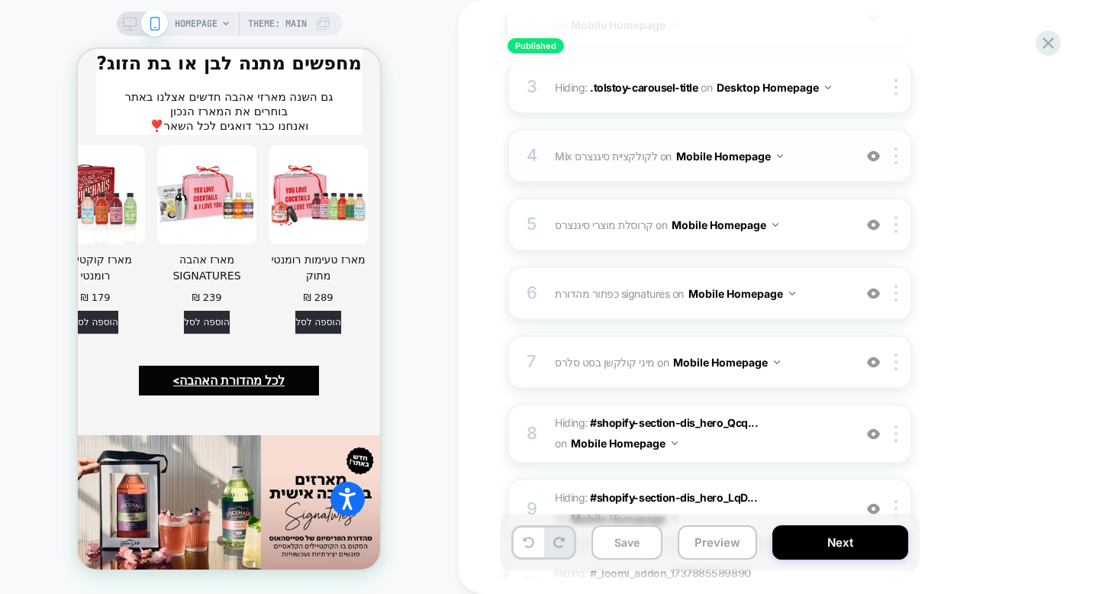
scroll to position [362, 0]
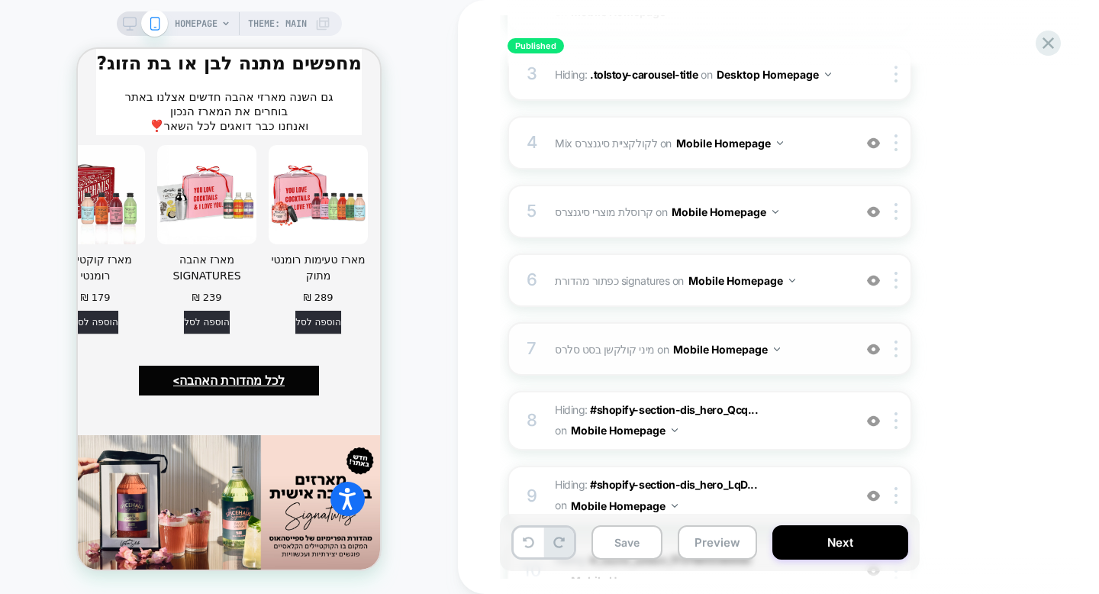
click at [638, 367] on div "7 מיני קולקשן בסט סלרס Adding Mini Collection AFTER .tolstoy-carousel on Mobile…" at bounding box center [709, 348] width 404 height 53
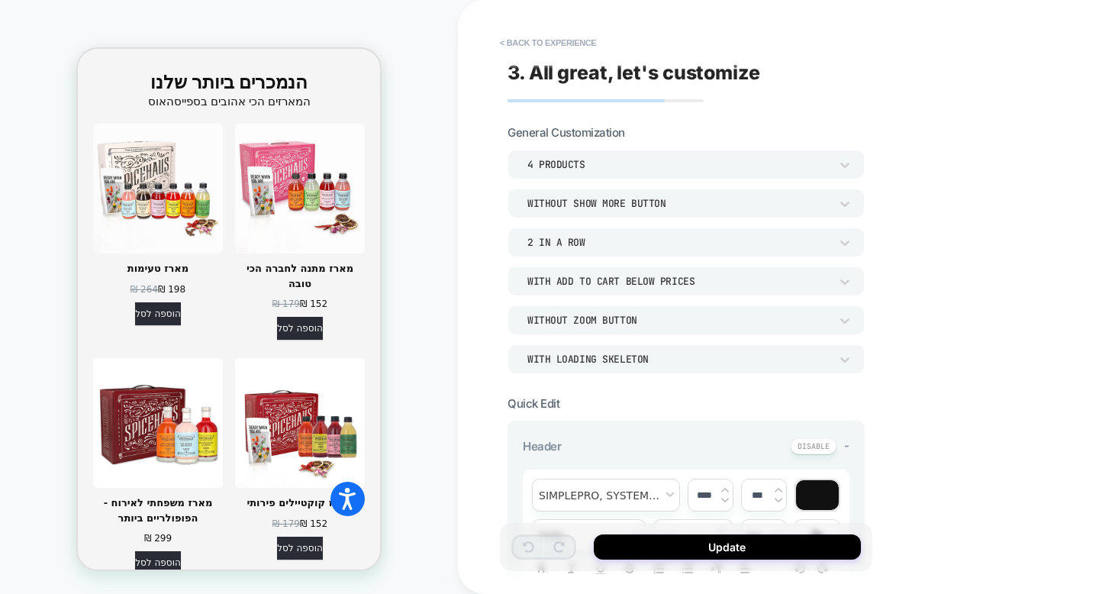
scroll to position [2518, 0]
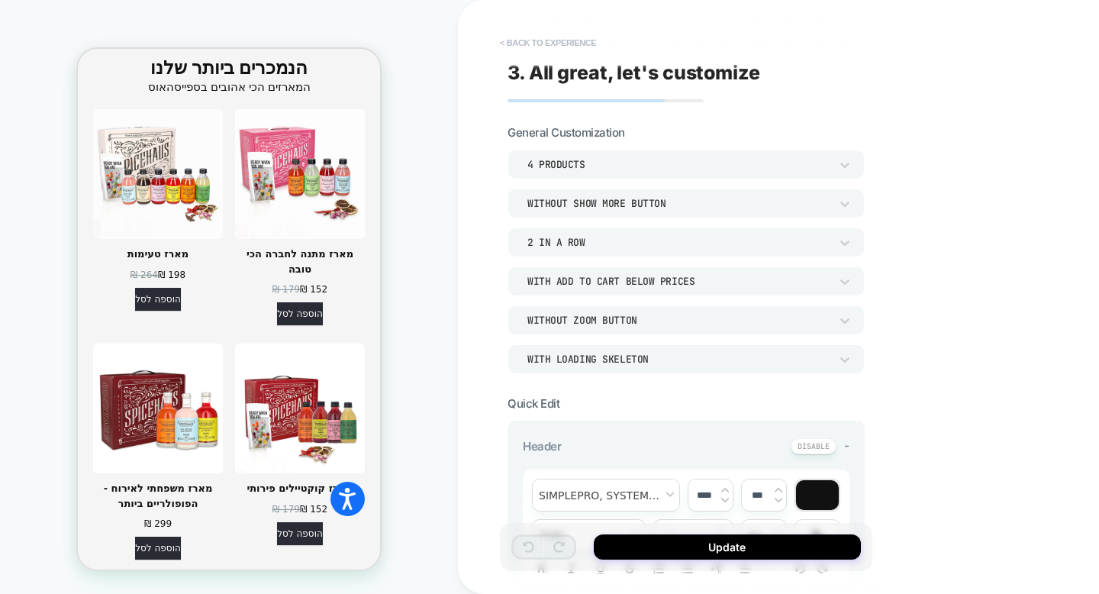
click at [503, 43] on button "< Back to experience" at bounding box center [547, 43] width 111 height 24
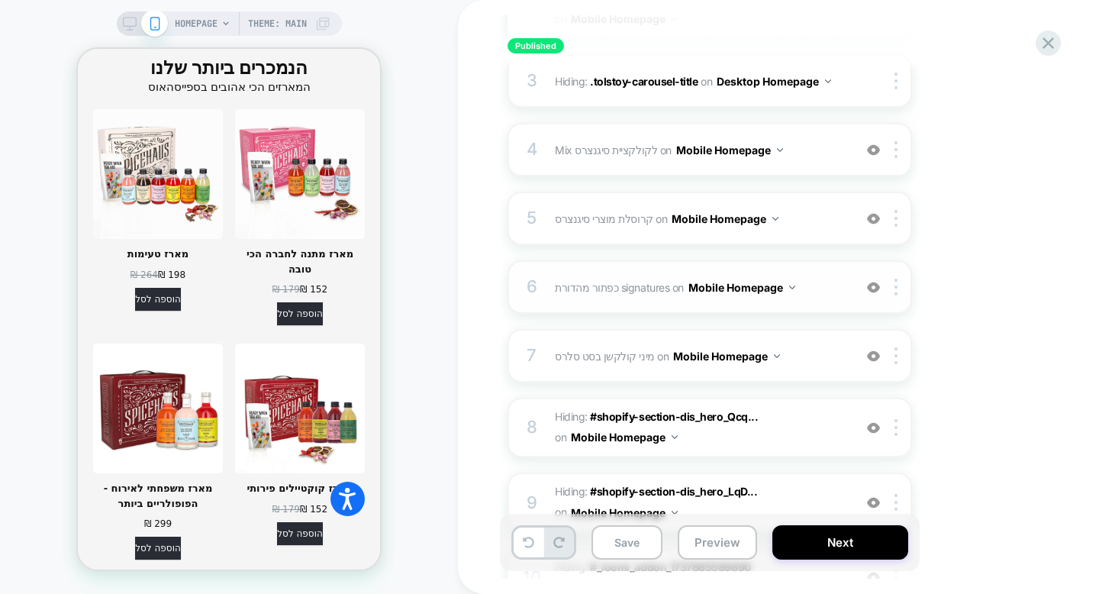
scroll to position [430, 0]
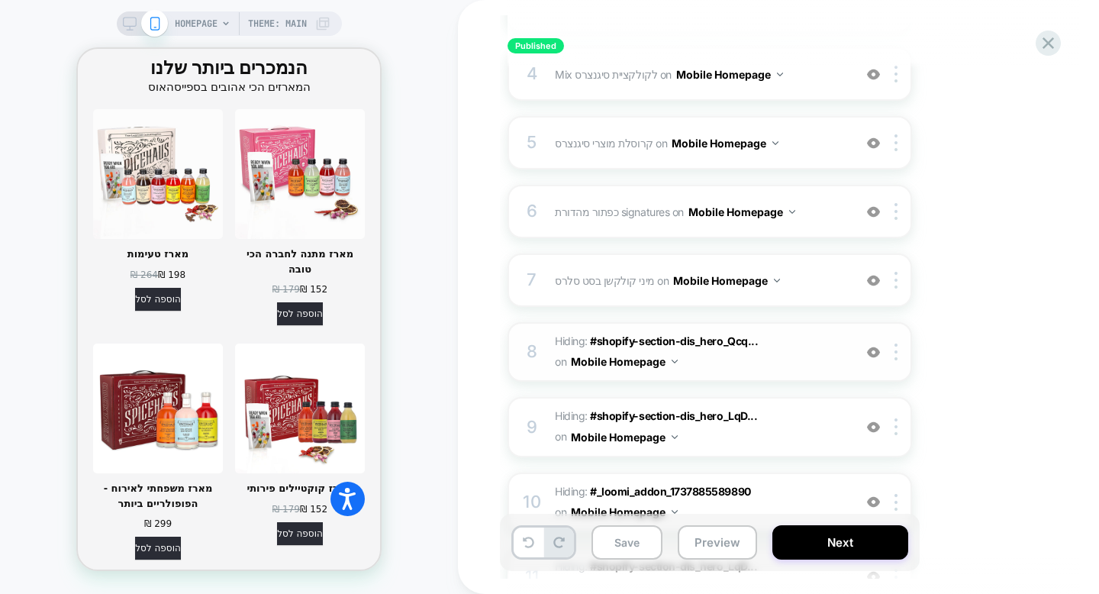
click at [539, 359] on div "8 Hiding : #shopify-section-dis_hero_Qcq... #shopify-section-dis_hero_Qcqxqg .s…" at bounding box center [709, 352] width 404 height 60
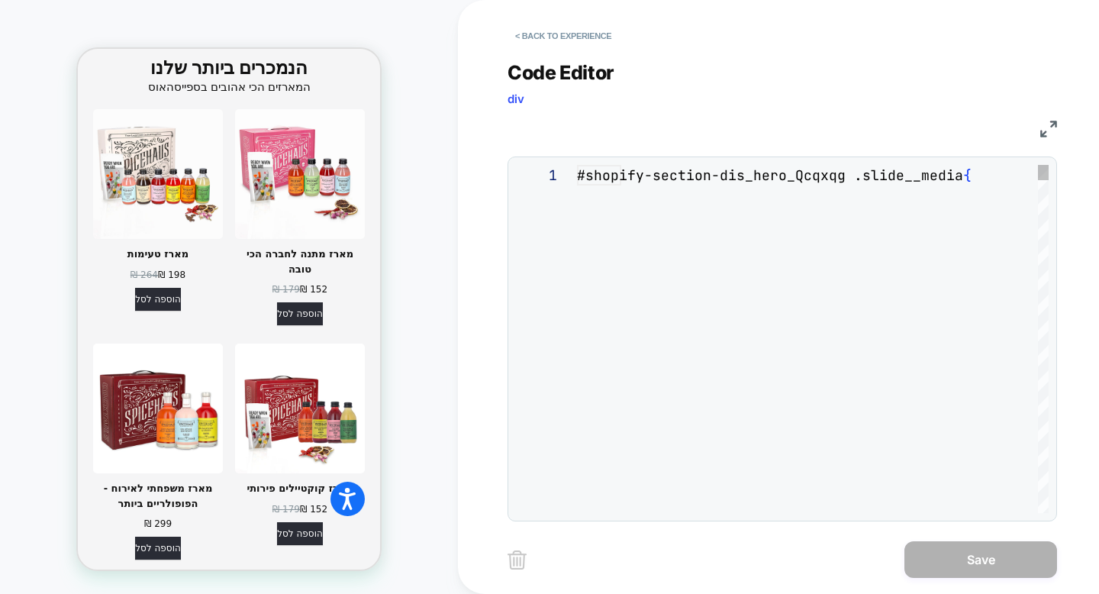
scroll to position [62, 0]
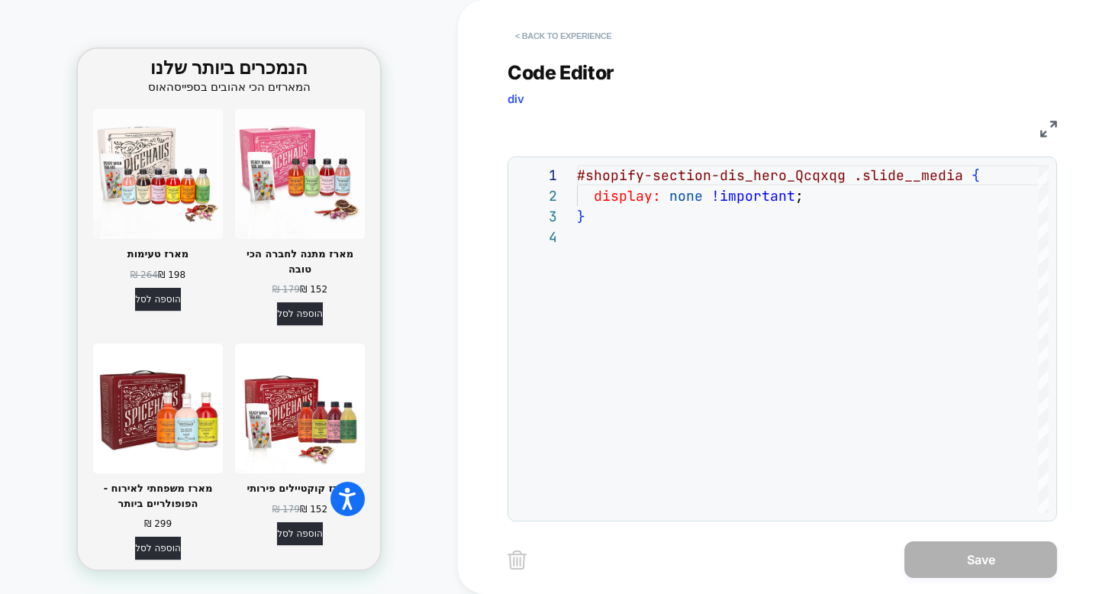
click at [539, 33] on button "< Back to experience" at bounding box center [562, 36] width 111 height 24
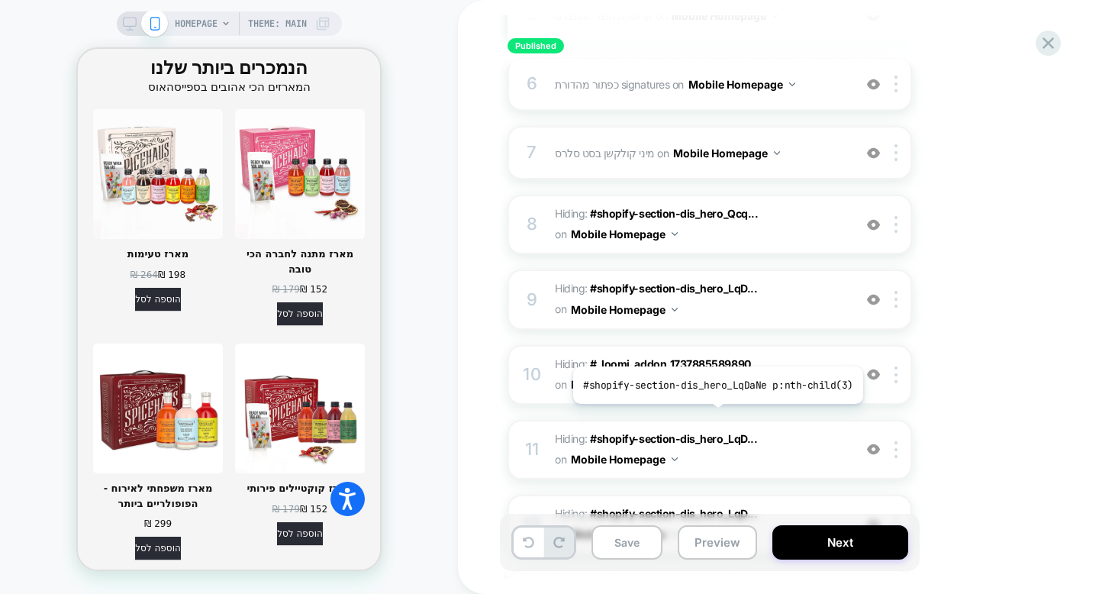
scroll to position [591, 0]
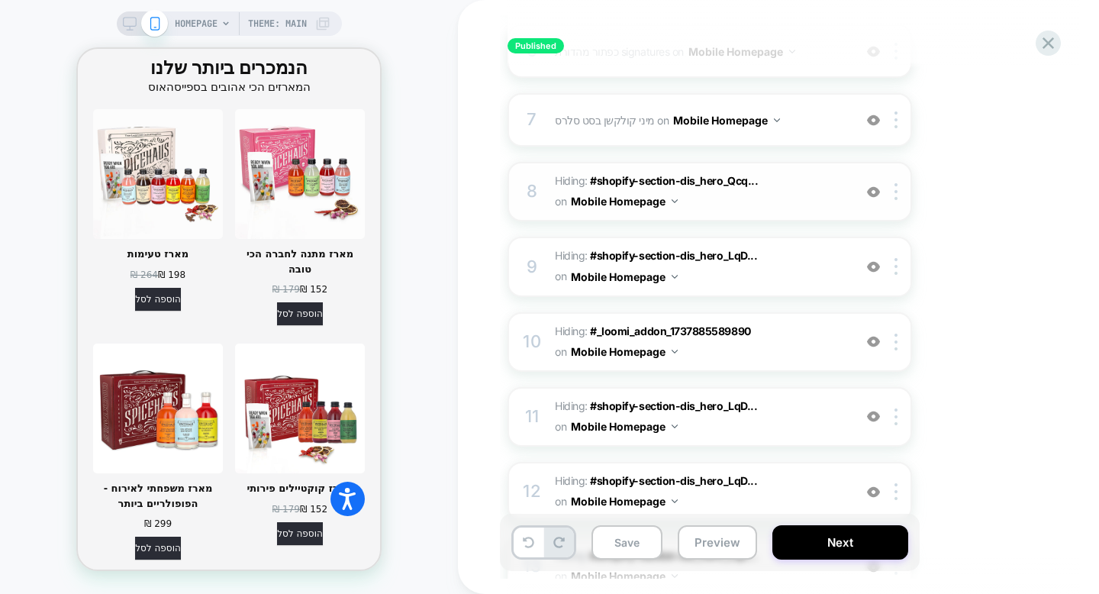
click at [673, 203] on button "Mobile Homepage" at bounding box center [624, 201] width 107 height 22
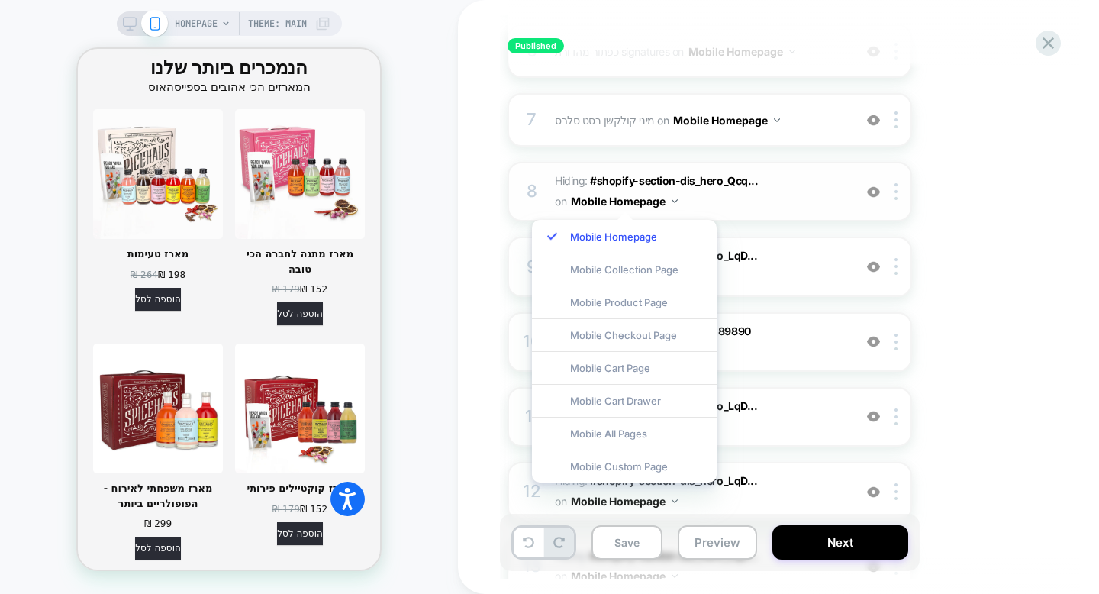
click at [734, 210] on span "Hiding : #shopify-section-dis_hero_Qcq... #shopify-section-dis_hero_Qcqxqg .sli…" at bounding box center [700, 191] width 291 height 41
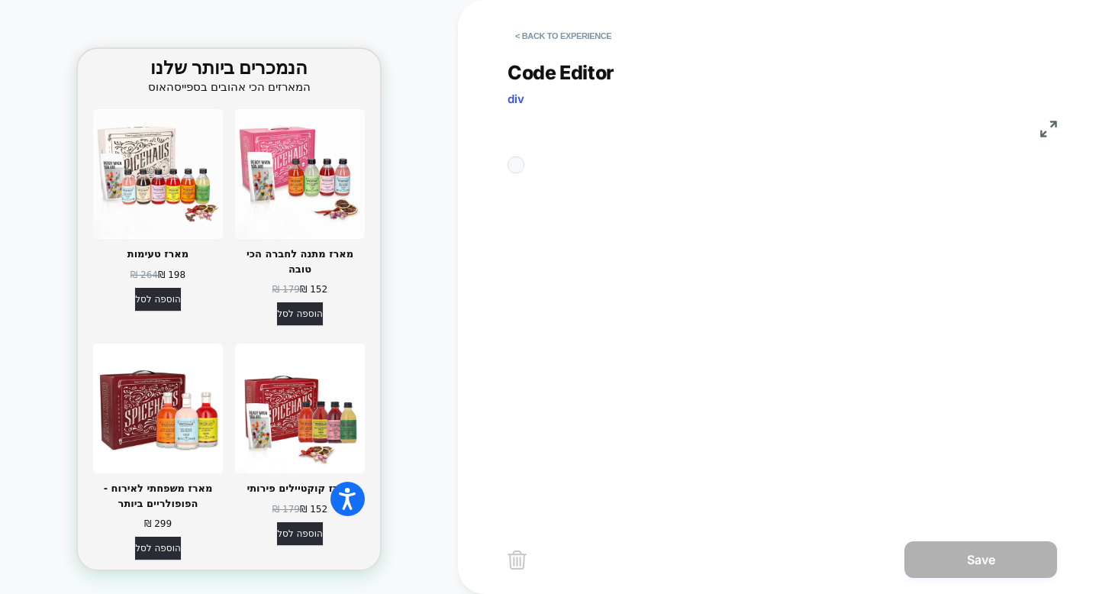
scroll to position [62, 0]
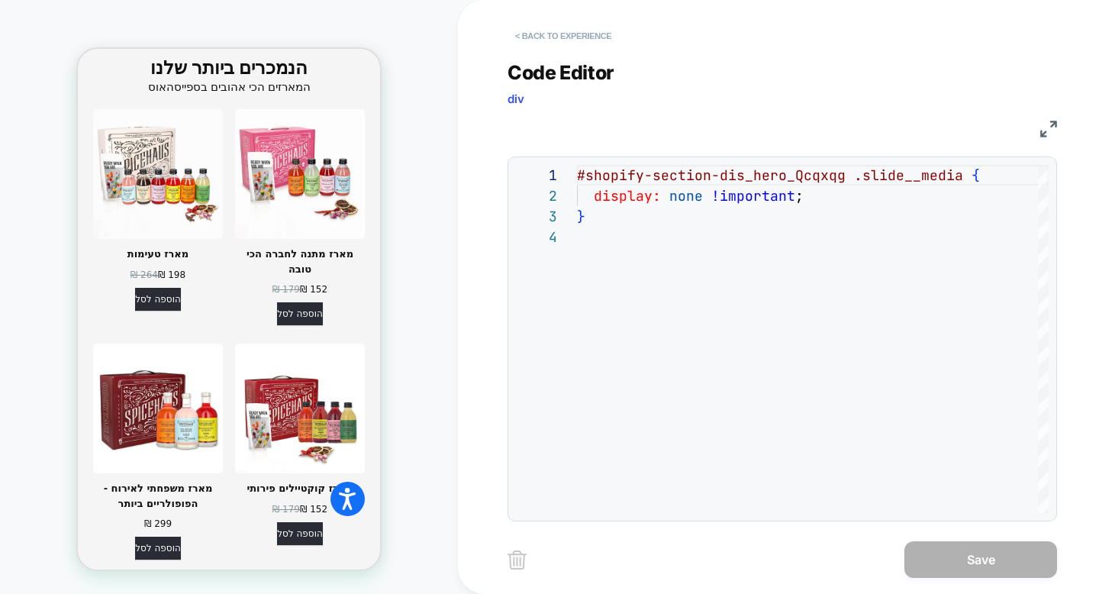
click at [557, 36] on button "< Back to experience" at bounding box center [562, 36] width 111 height 24
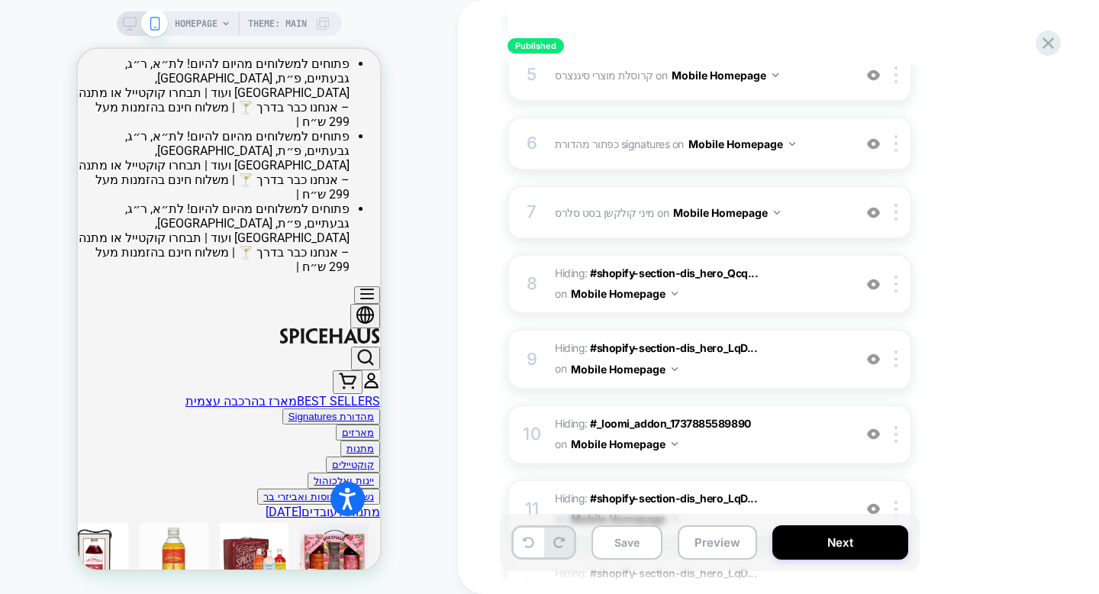
scroll to position [0, 0]
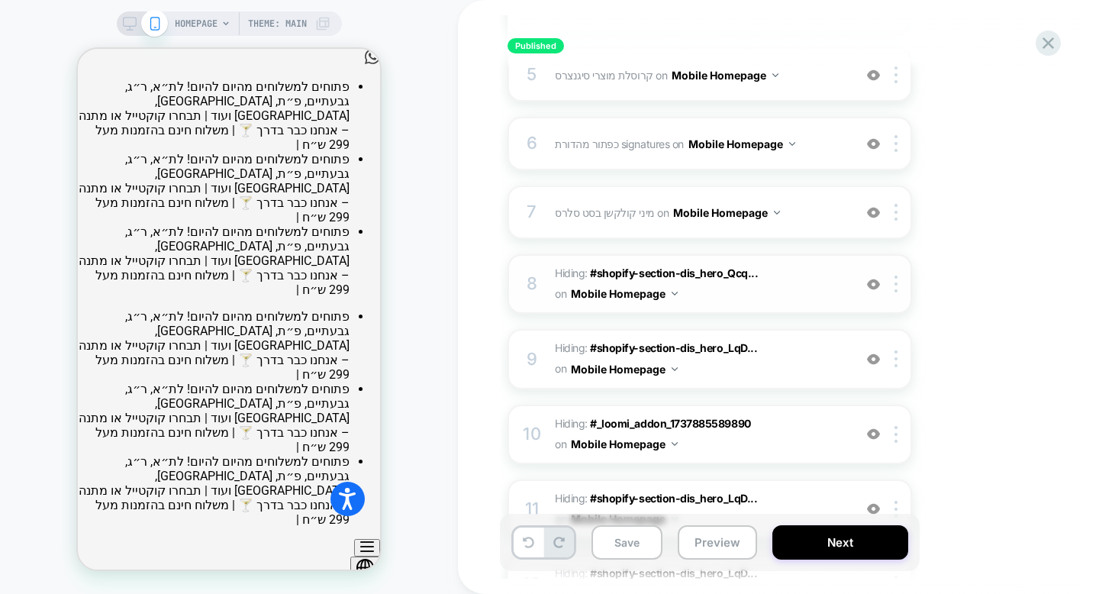
click at [875, 287] on img at bounding box center [873, 284] width 13 height 13
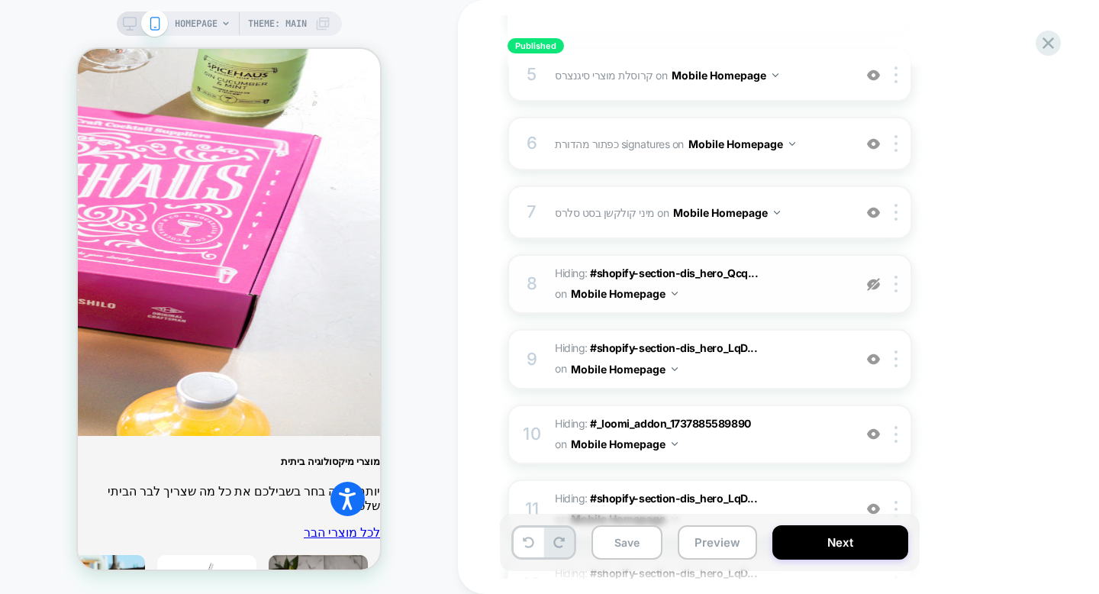
scroll to position [5748, 0]
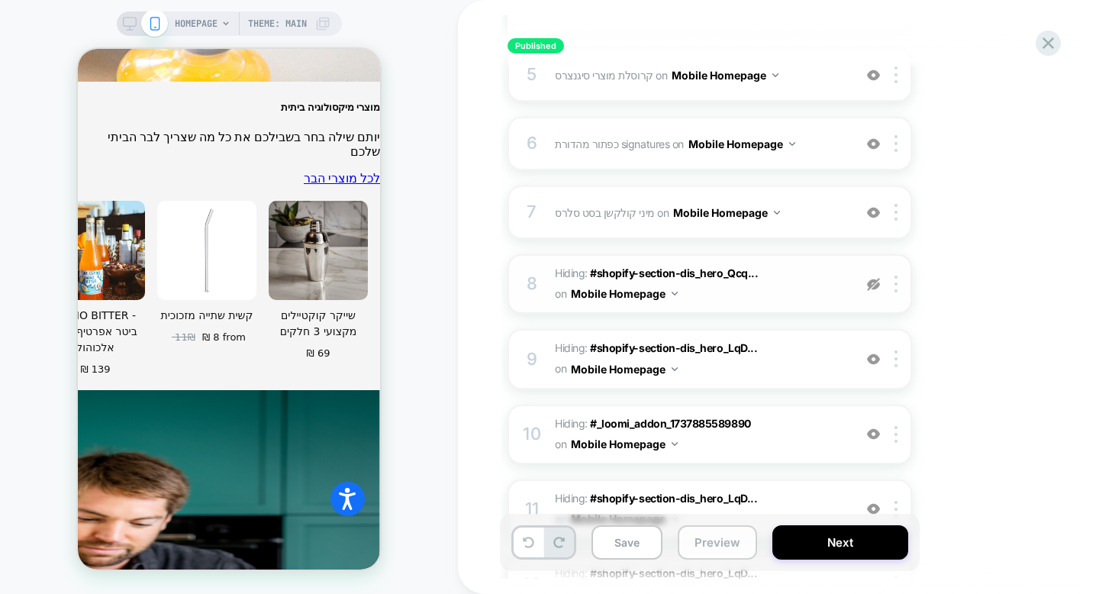
click at [707, 542] on button "Preview" at bounding box center [717, 542] width 79 height 34
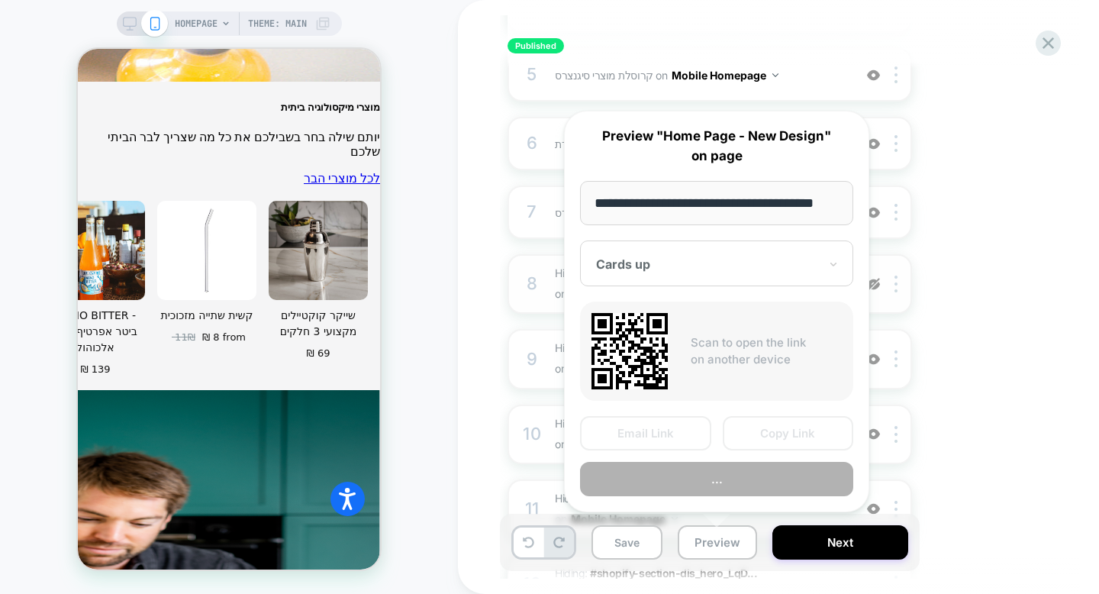
scroll to position [0, 22]
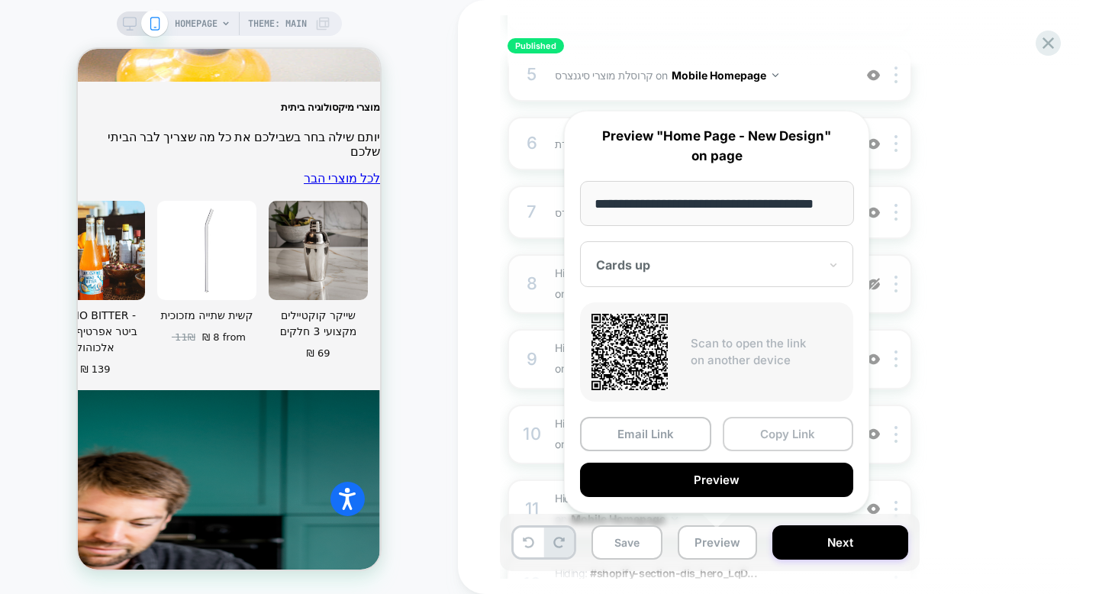
click at [775, 440] on button "Copy Link" at bounding box center [788, 434] width 131 height 34
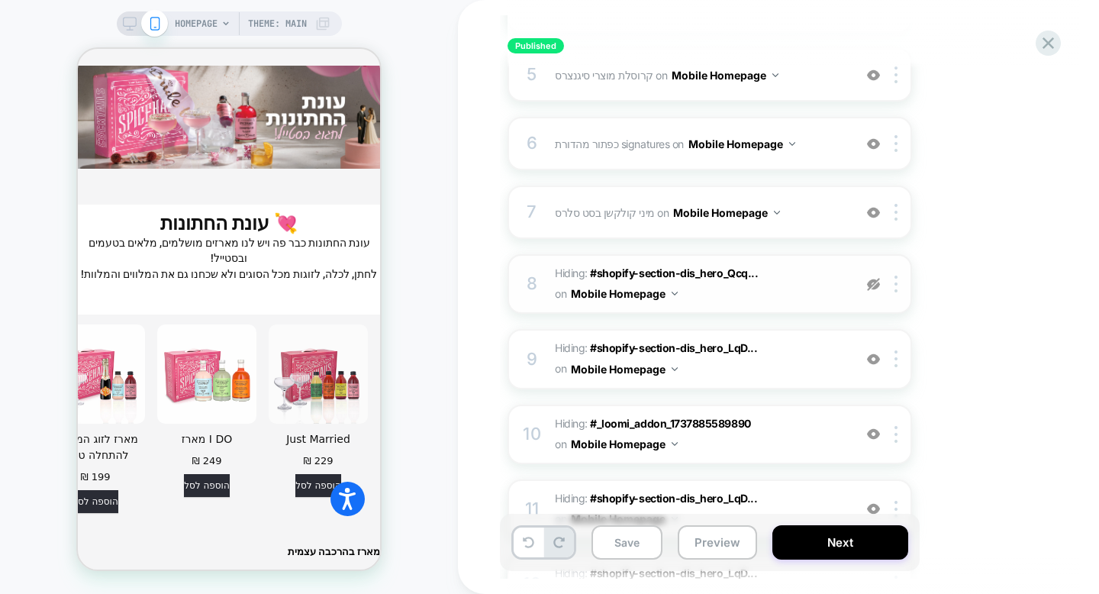
scroll to position [4757, 0]
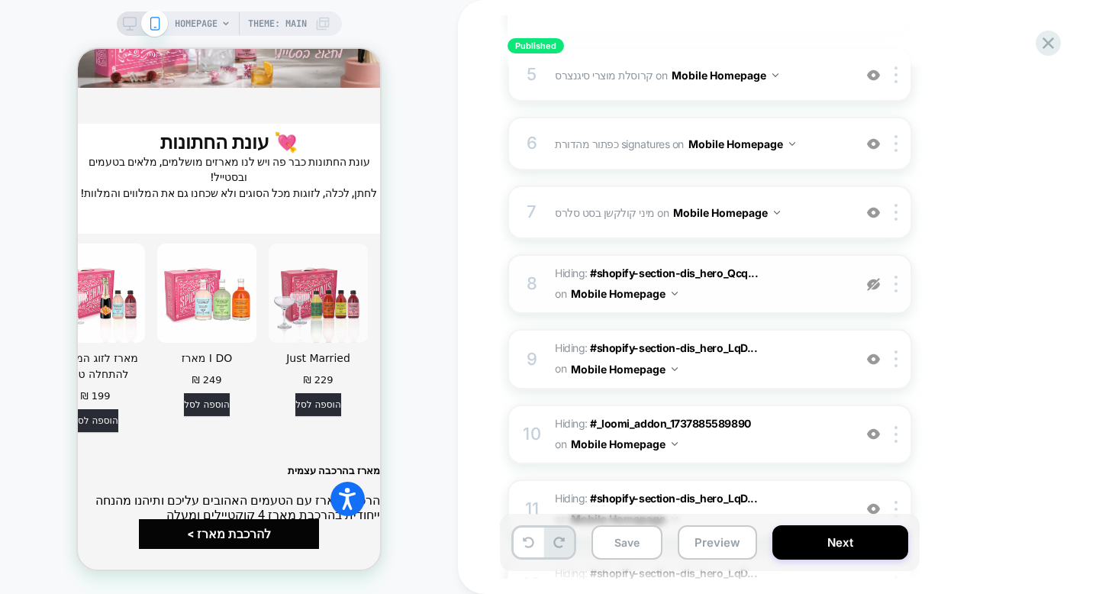
click at [873, 285] on img at bounding box center [873, 284] width 13 height 13
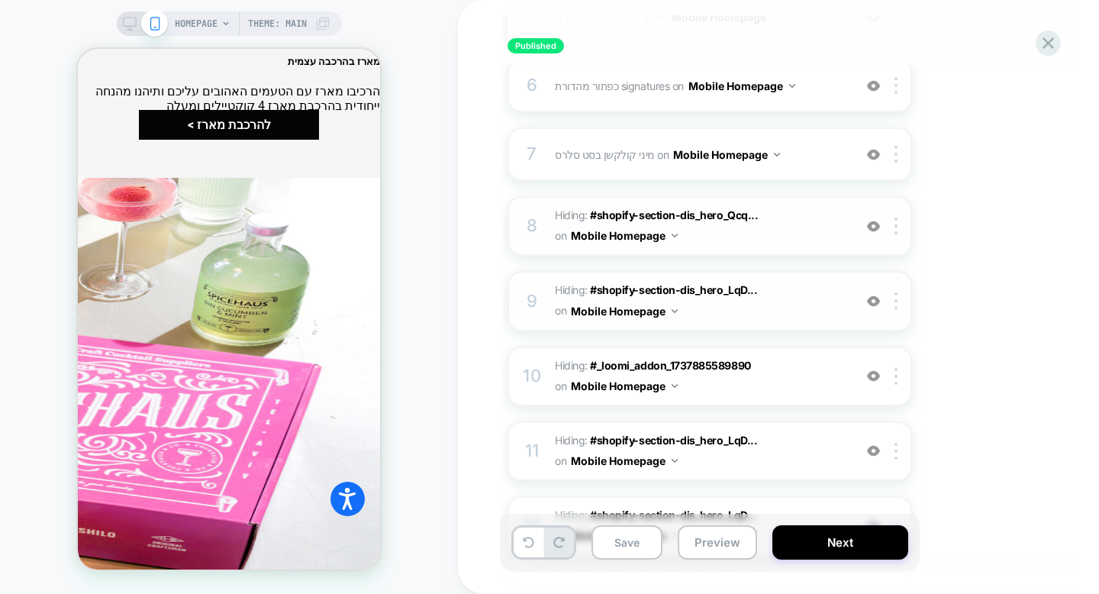
scroll to position [558, 0]
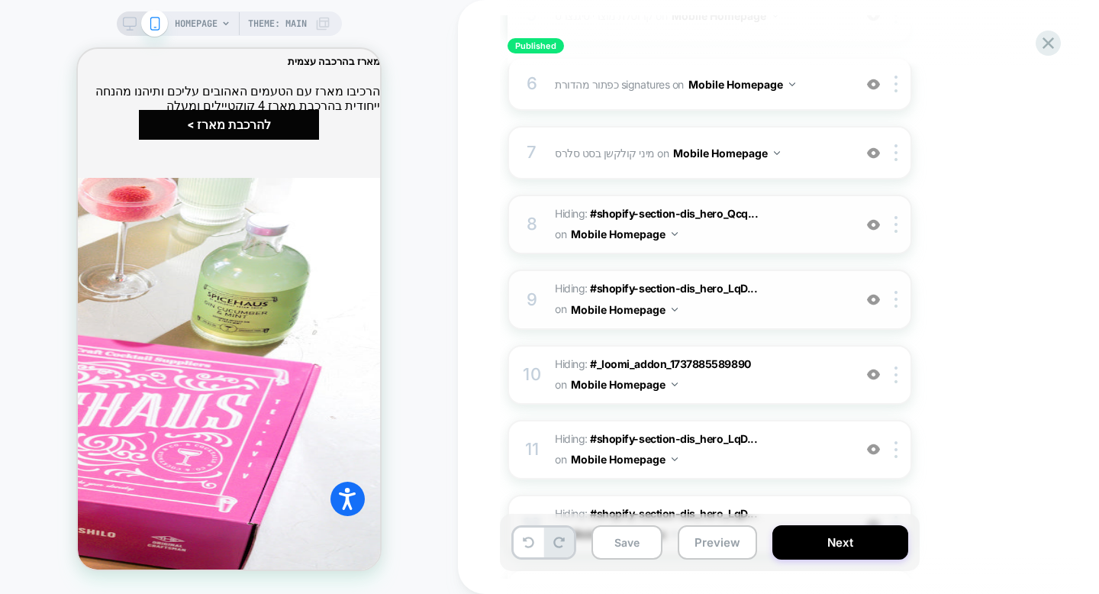
click at [873, 303] on img at bounding box center [873, 299] width 13 height 13
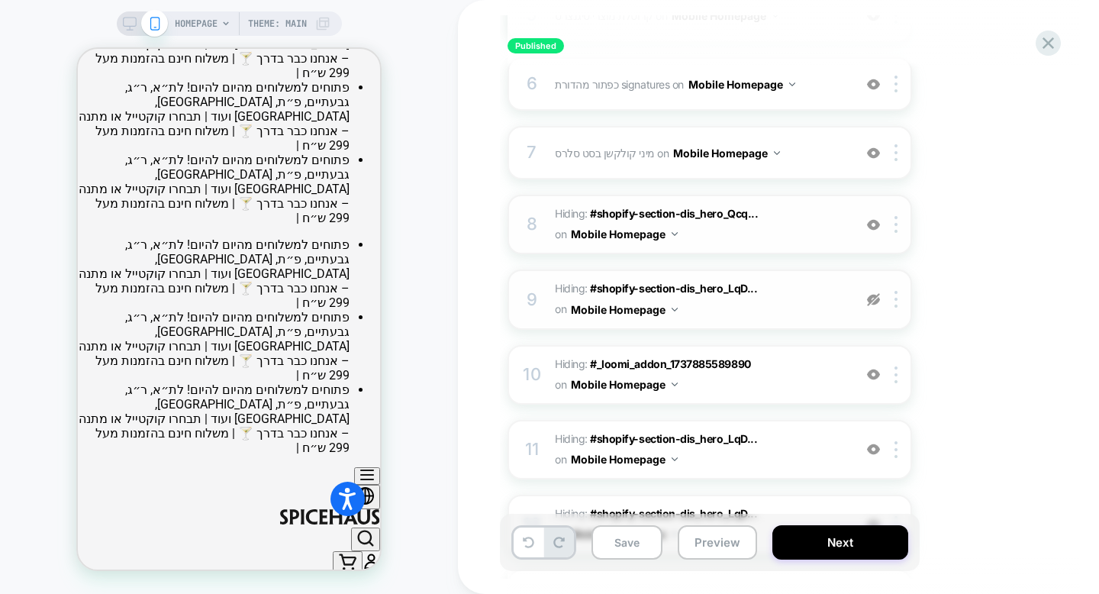
scroll to position [0, 0]
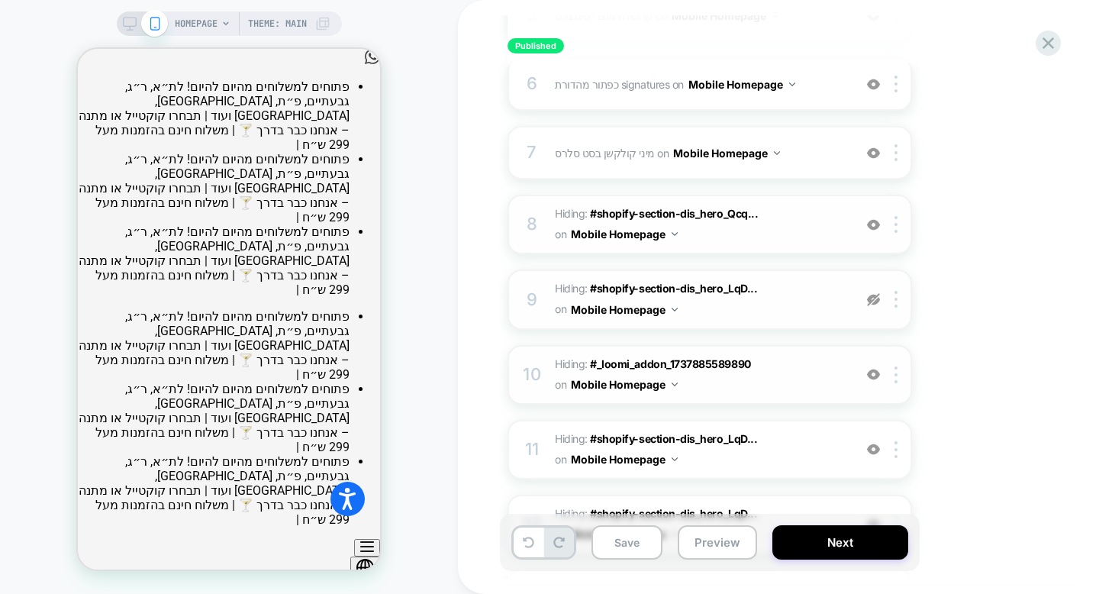
click at [771, 371] on span "Hiding : #_loomi_addon_1737885589890 #_loomi_addon_[PHONE_NUMBER] on Mobile Hom…" at bounding box center [700, 374] width 291 height 41
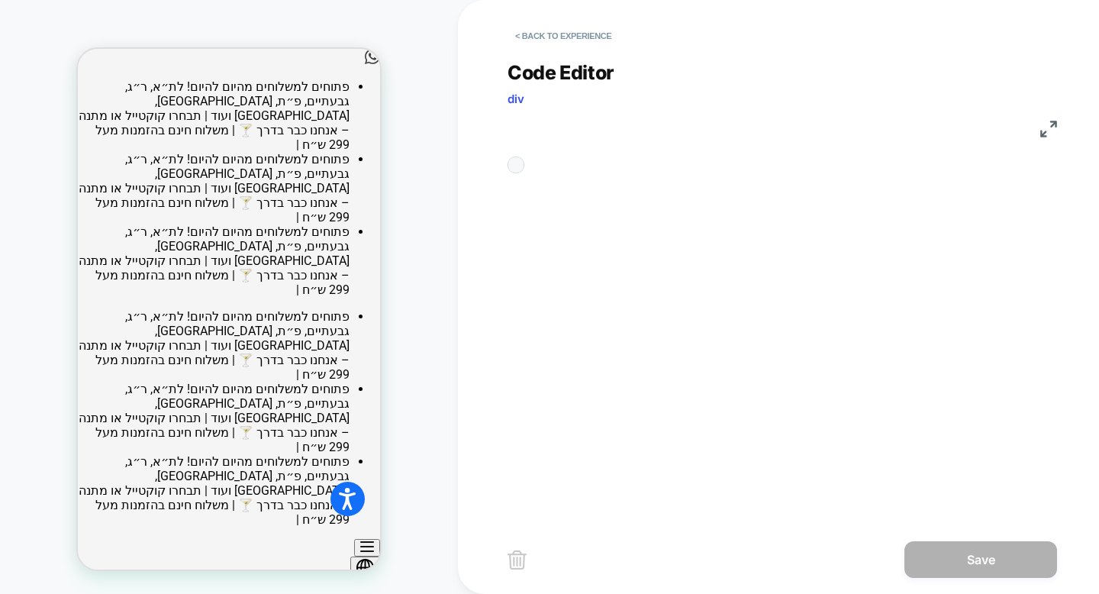
scroll to position [62, 0]
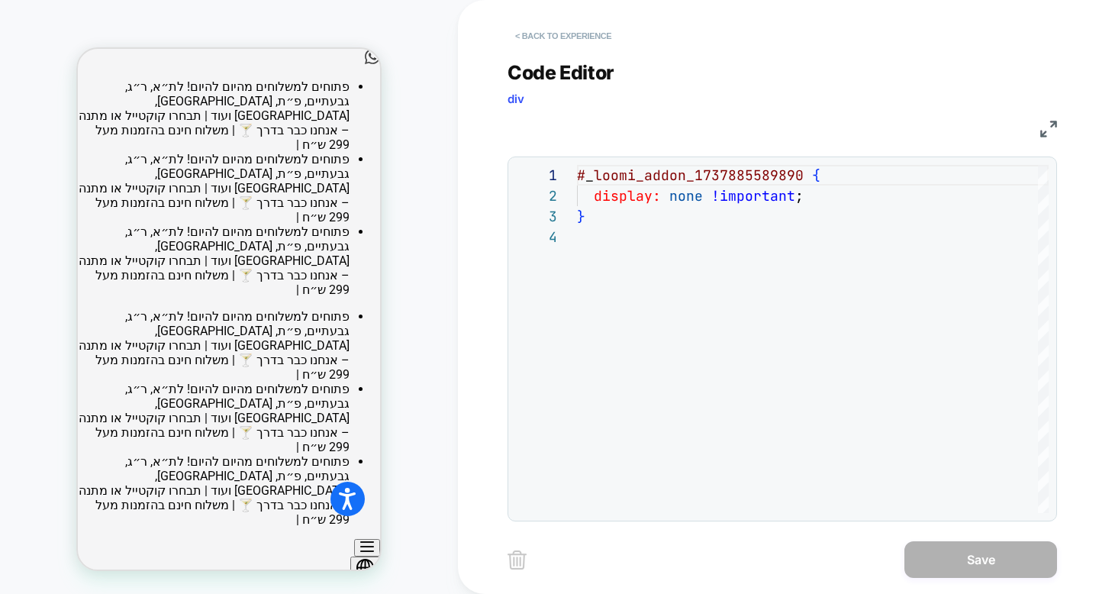
click at [535, 34] on button "< Back to experience" at bounding box center [562, 36] width 111 height 24
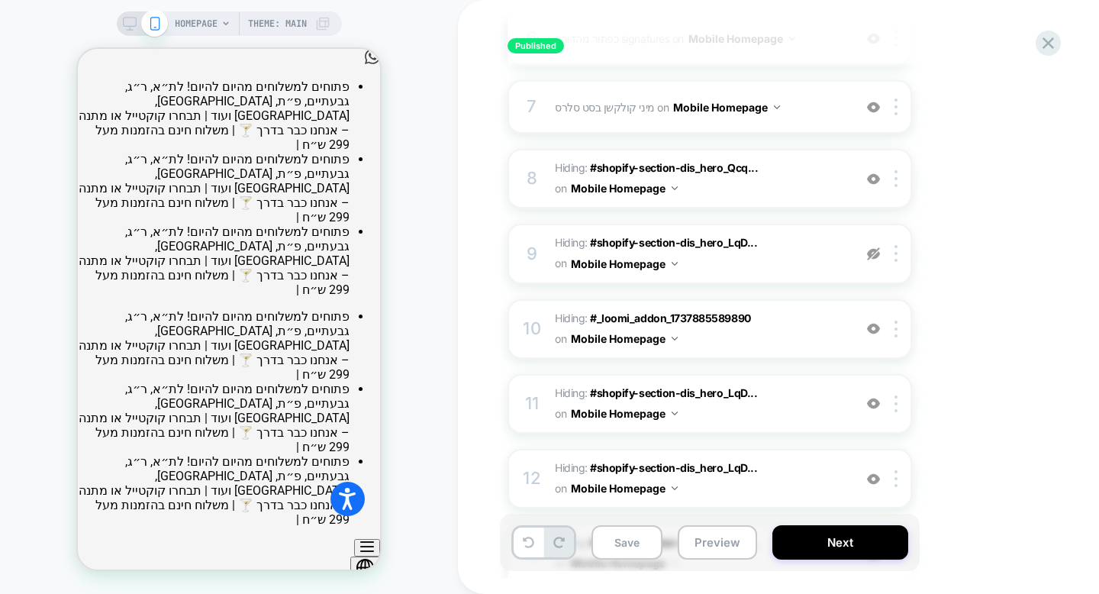
scroll to position [607, 0]
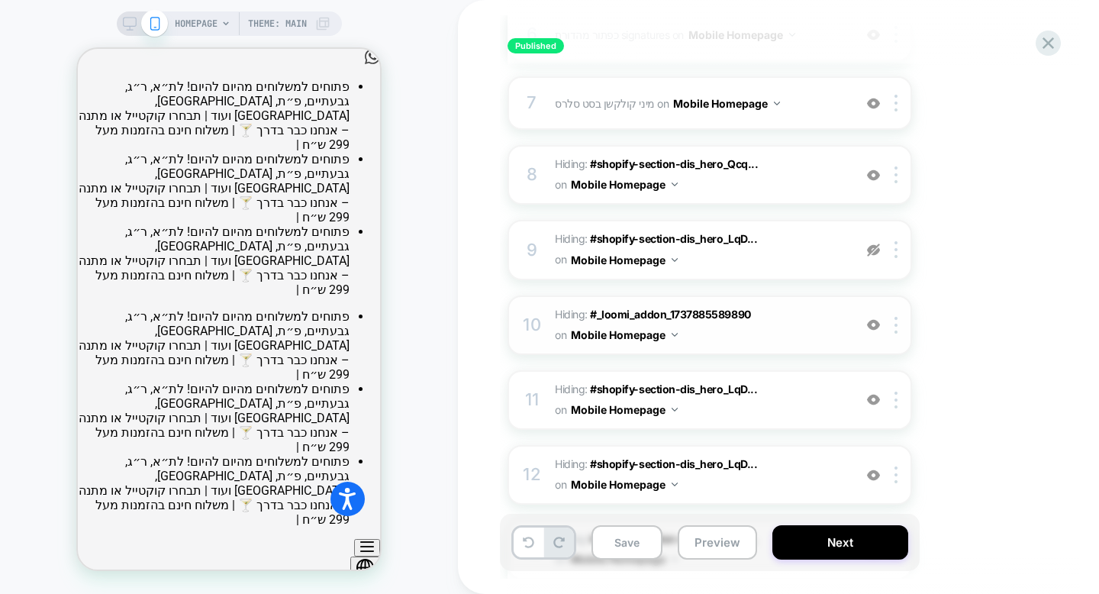
click at [873, 326] on img at bounding box center [873, 324] width 13 height 13
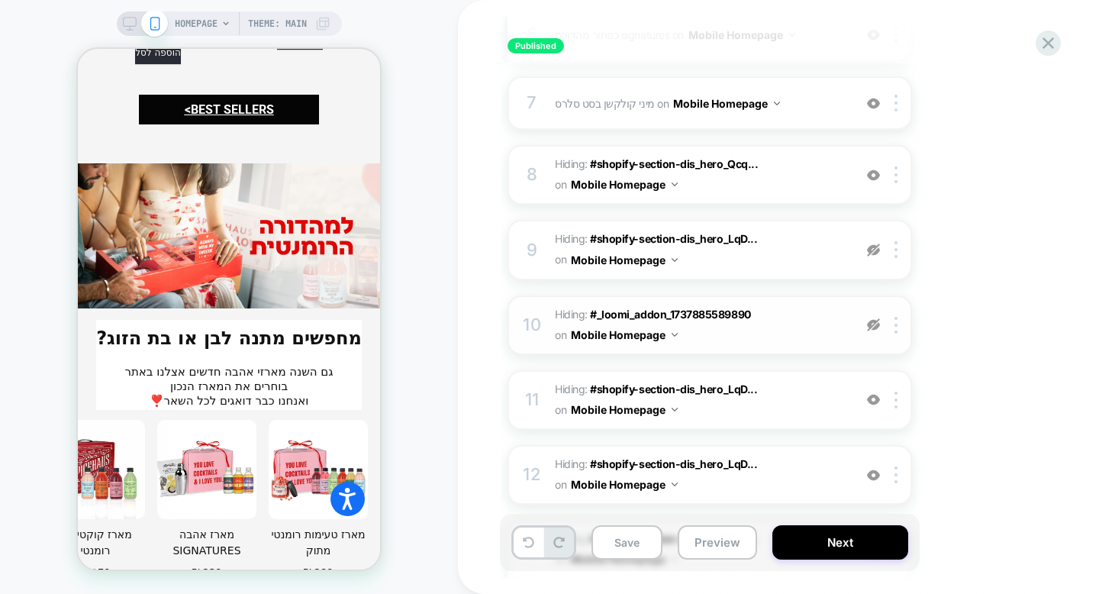
scroll to position [3015, 0]
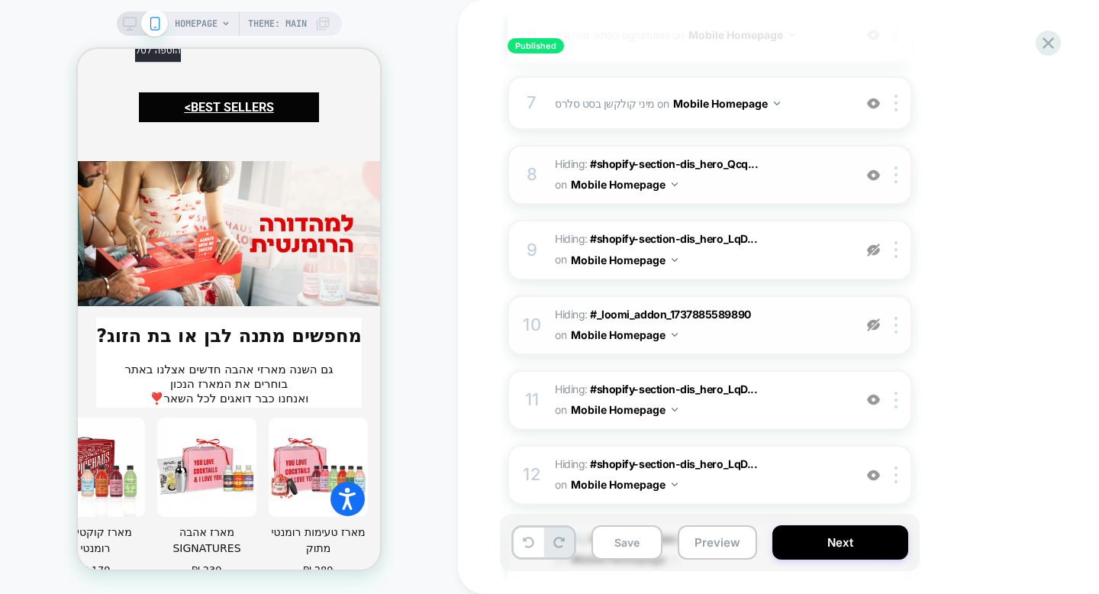
click at [876, 175] on img at bounding box center [873, 175] width 13 height 13
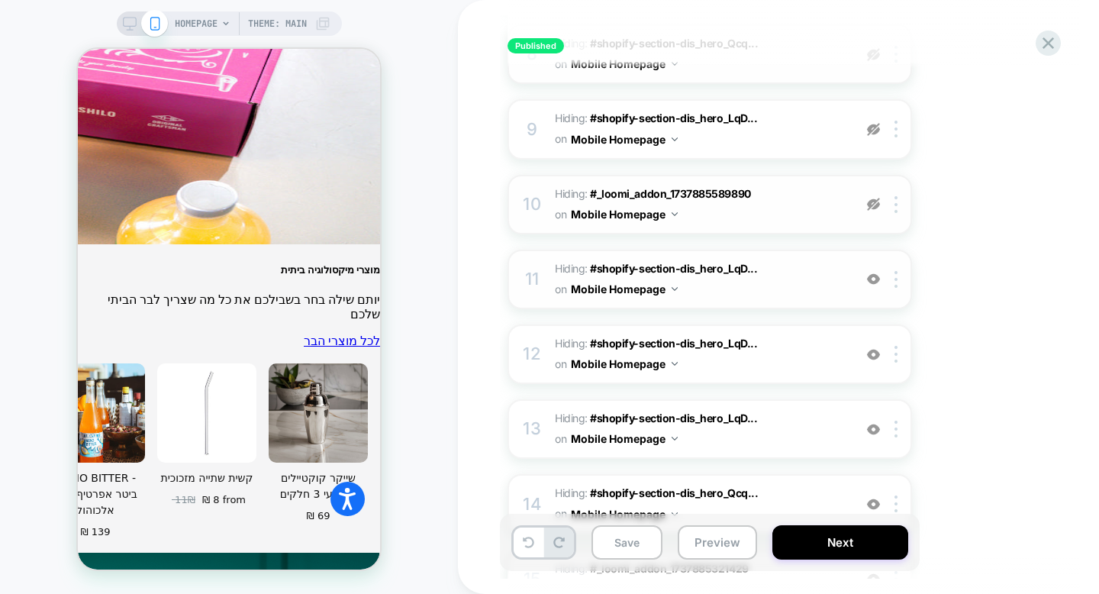
scroll to position [731, 0]
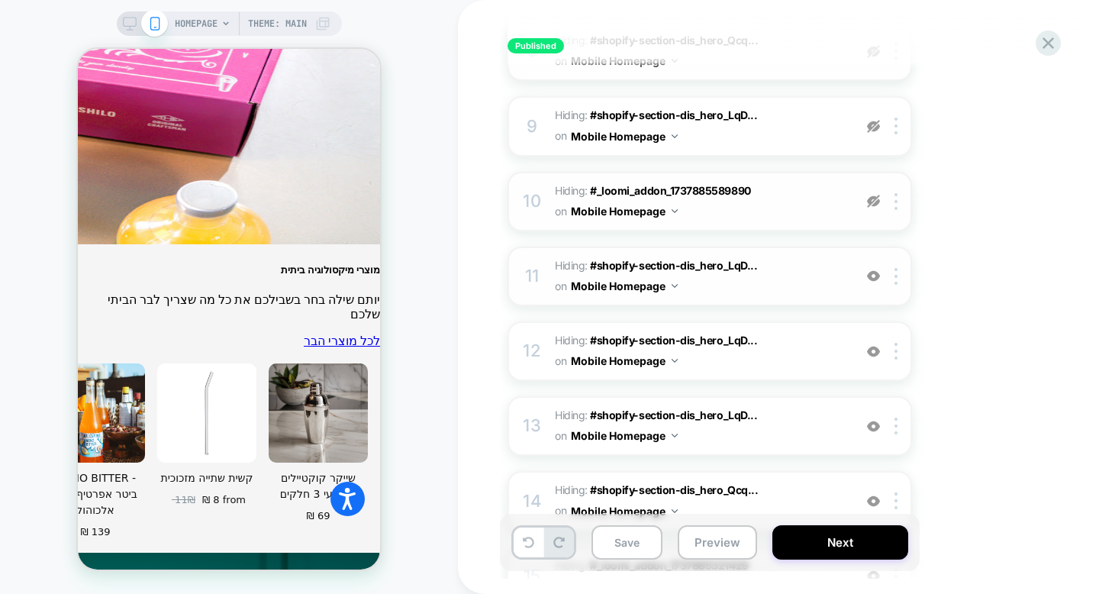
click at [820, 281] on span "Hiding : #shopify-section-dis_hero_LqD... #shopify-section-dis_hero_LqDaNe p:nt…" at bounding box center [700, 276] width 291 height 41
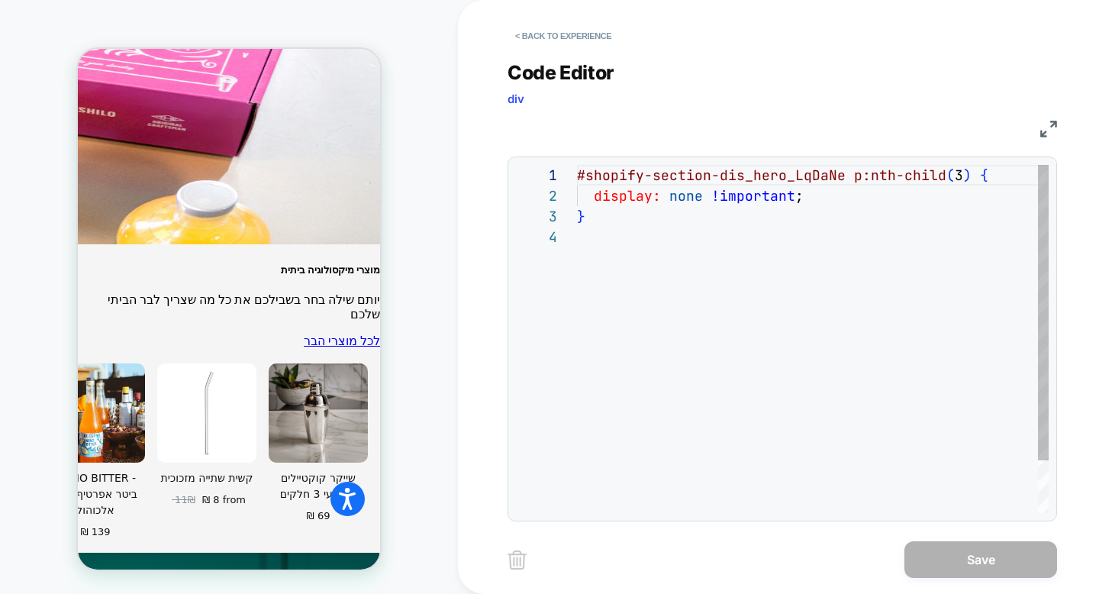
scroll to position [62, 0]
click at [565, 37] on button "< Back to experience" at bounding box center [562, 36] width 111 height 24
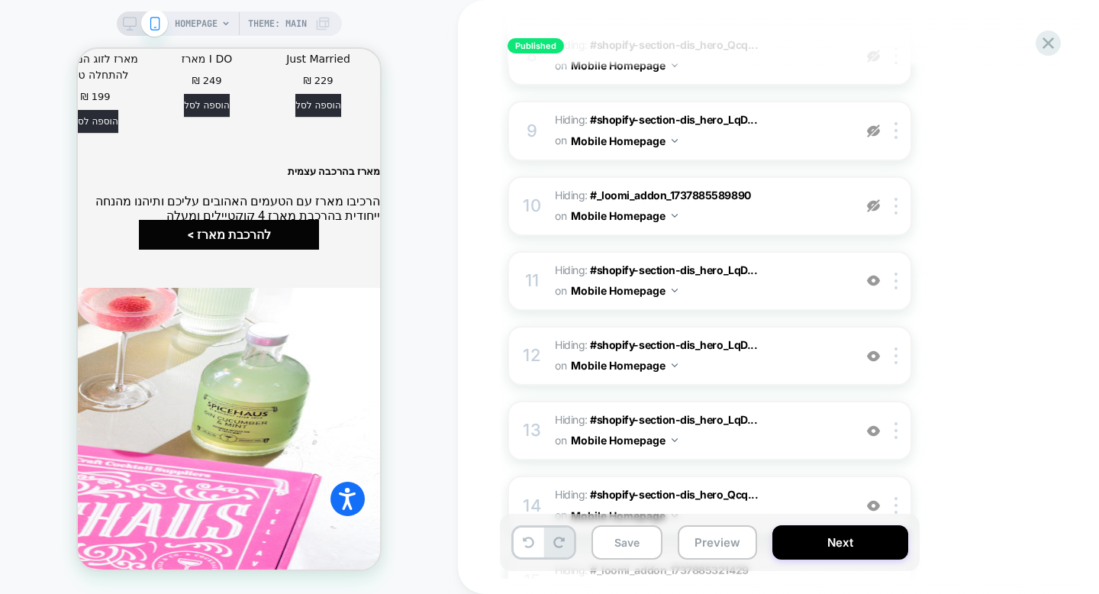
scroll to position [729, 0]
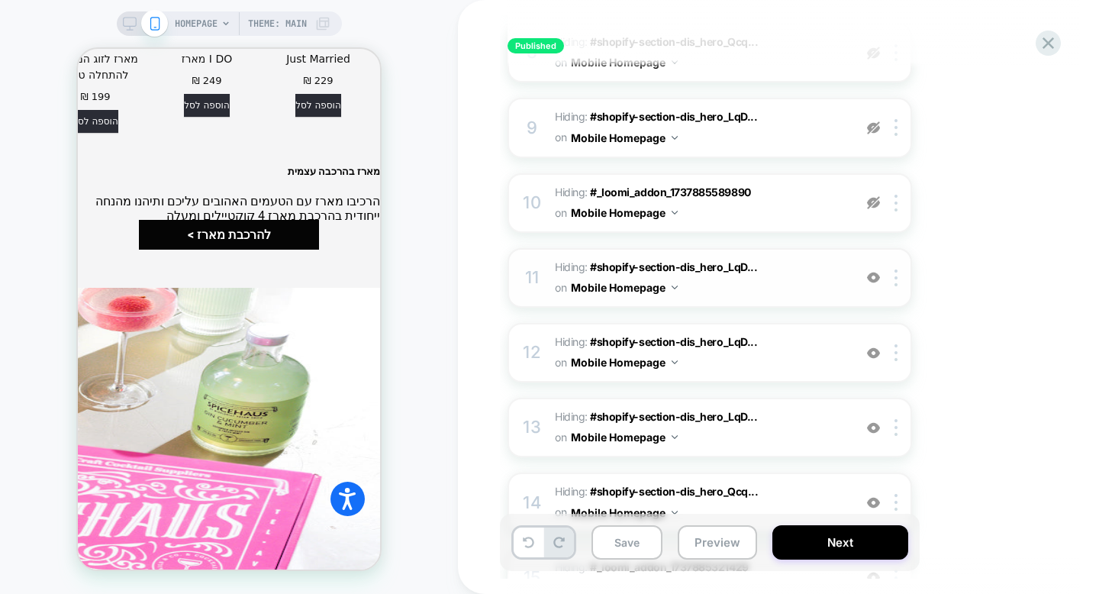
click at [874, 277] on img at bounding box center [873, 277] width 13 height 13
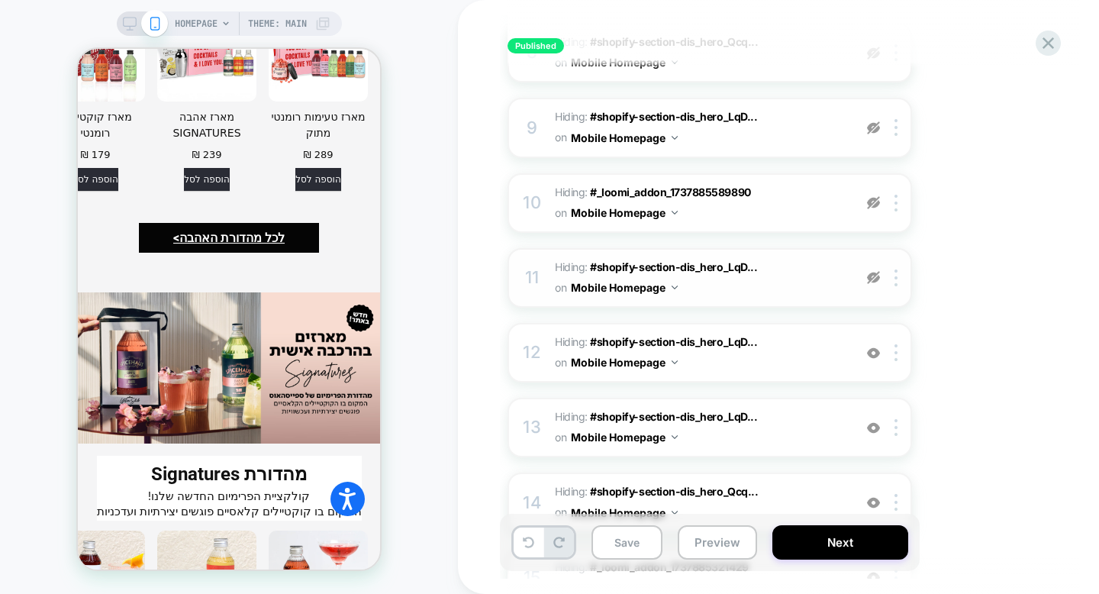
scroll to position [5056, 0]
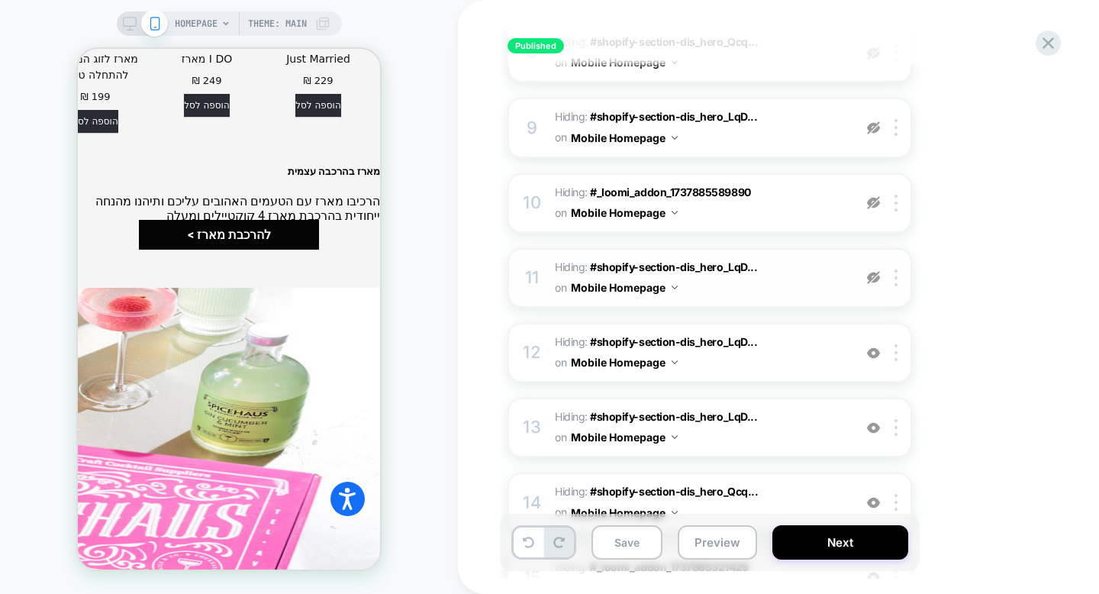
click at [874, 277] on img at bounding box center [873, 277] width 13 height 13
click at [871, 279] on img at bounding box center [873, 277] width 13 height 13
click at [871, 200] on img at bounding box center [873, 202] width 13 height 13
click at [872, 279] on img at bounding box center [873, 277] width 13 height 13
click at [875, 127] on img at bounding box center [873, 127] width 13 height 13
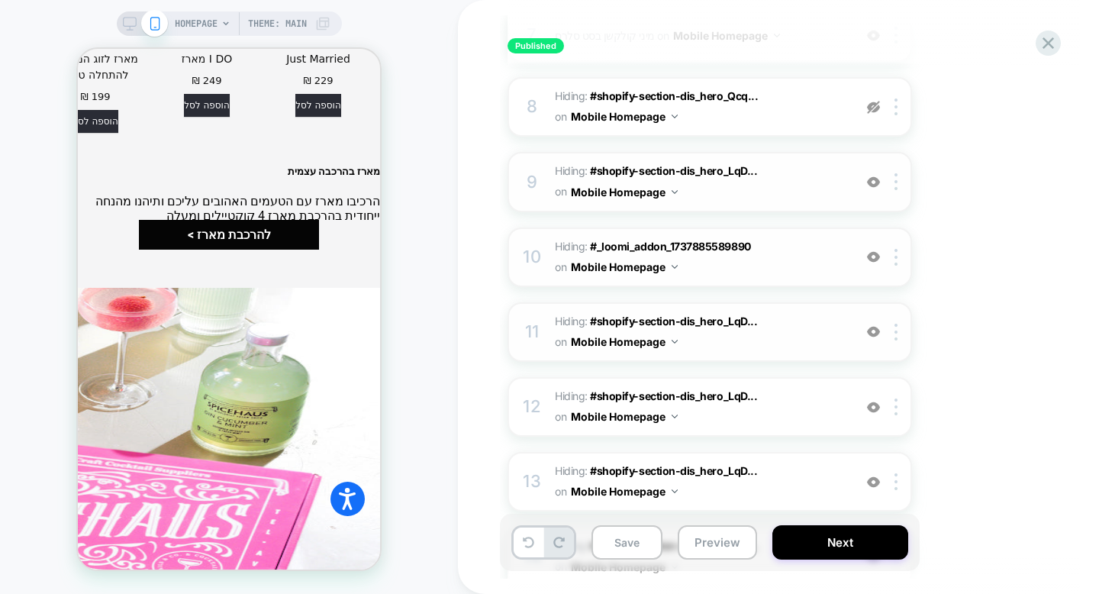
scroll to position [674, 0]
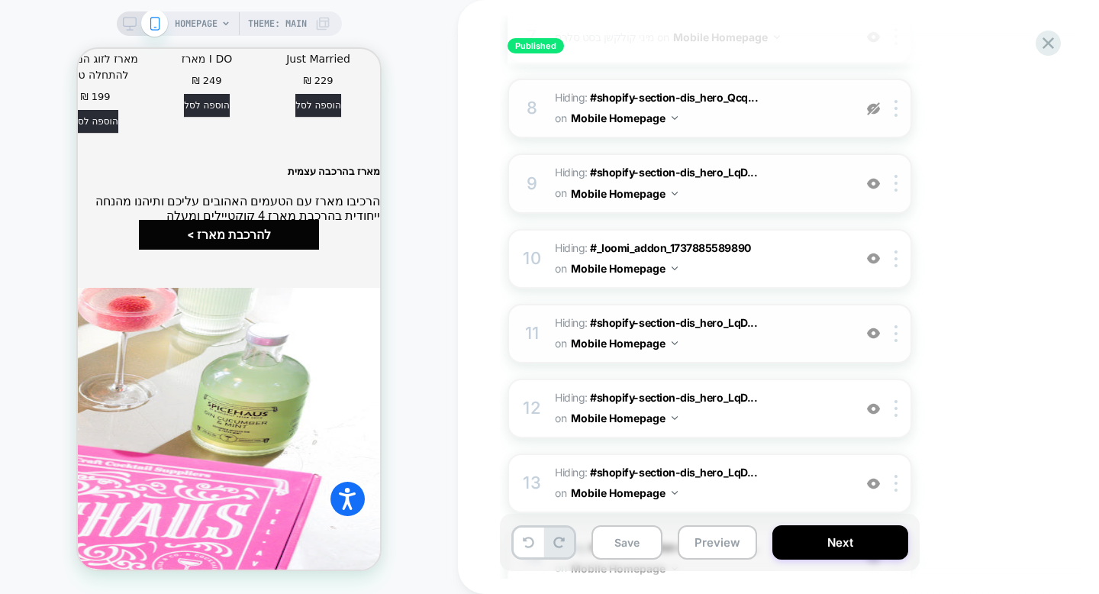
click at [874, 108] on img at bounding box center [873, 108] width 13 height 13
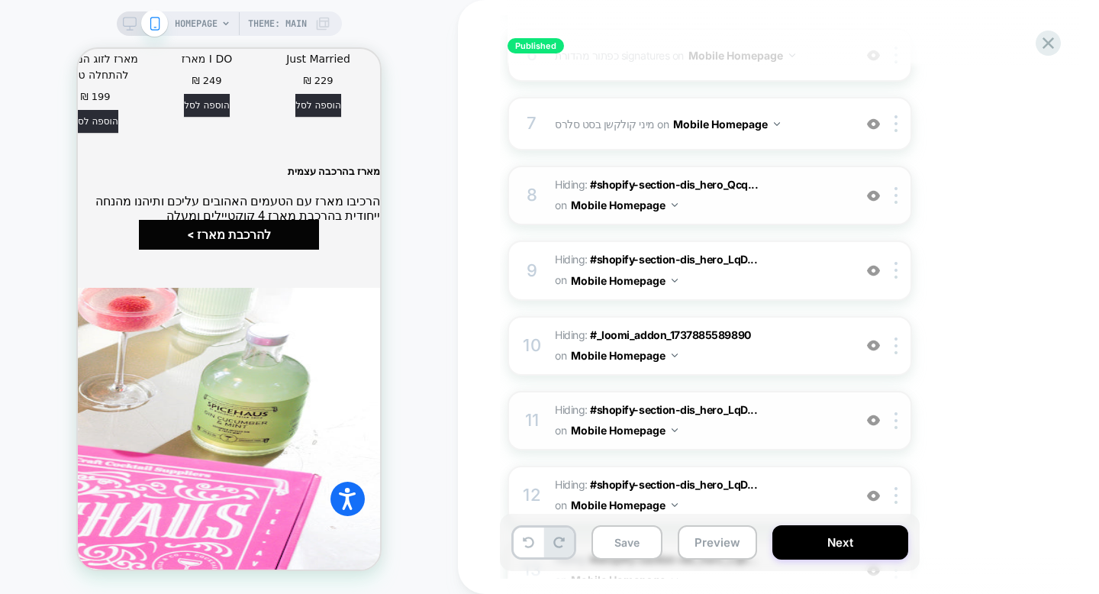
scroll to position [589, 0]
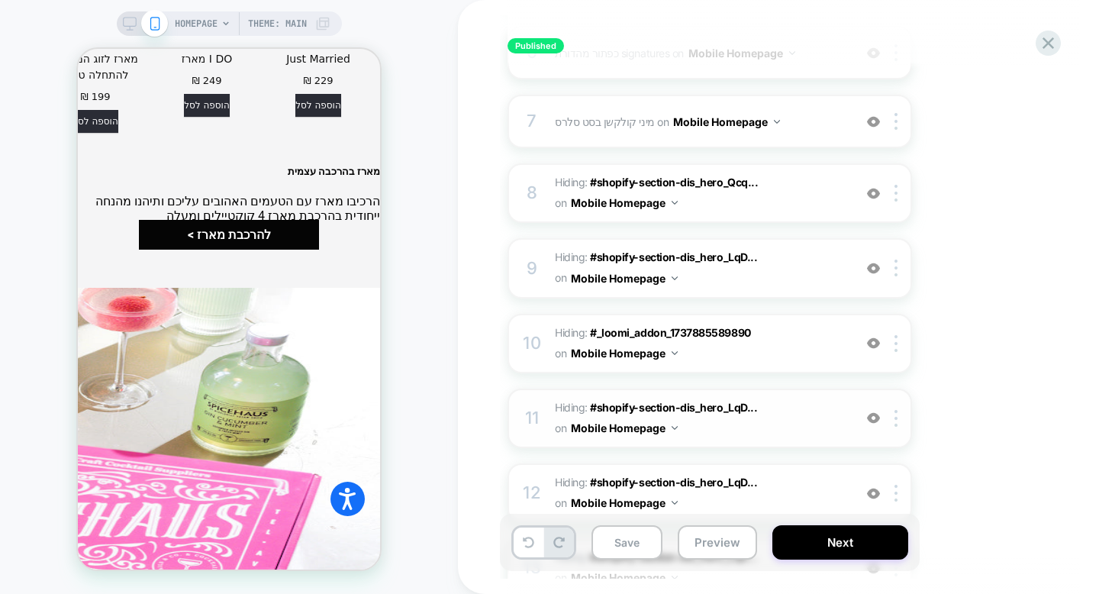
click at [872, 271] on img at bounding box center [873, 268] width 13 height 13
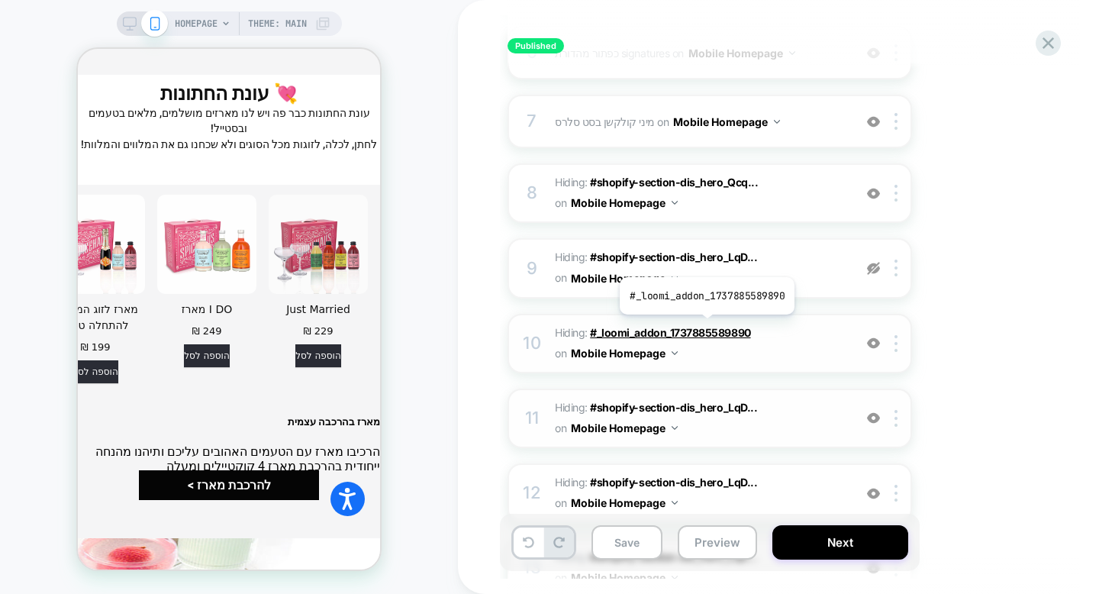
scroll to position [5056, 0]
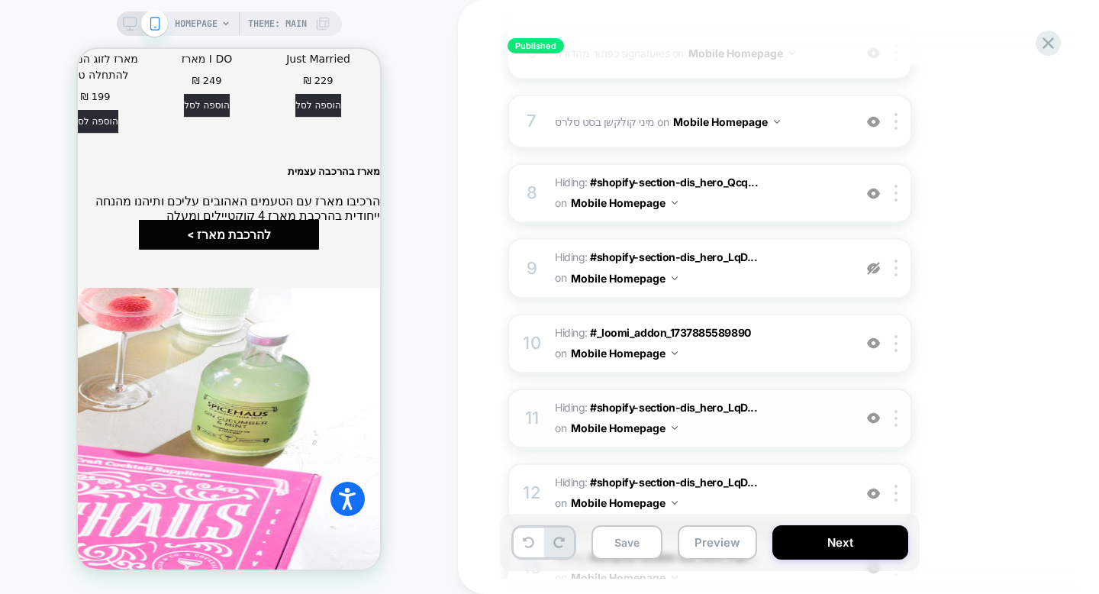
click at [871, 271] on img at bounding box center [873, 268] width 13 height 13
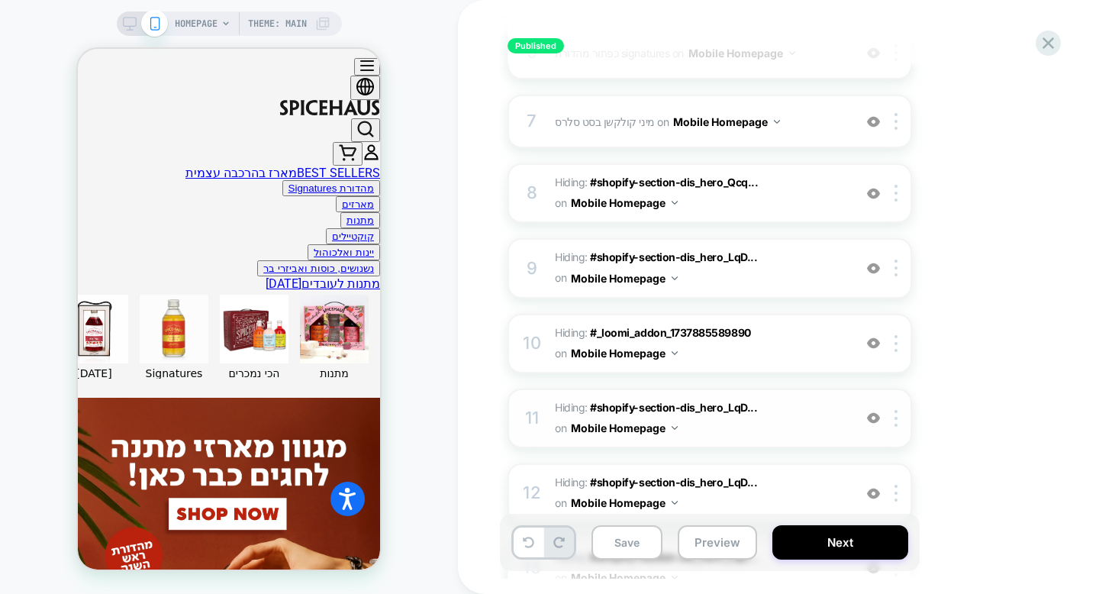
scroll to position [365, 0]
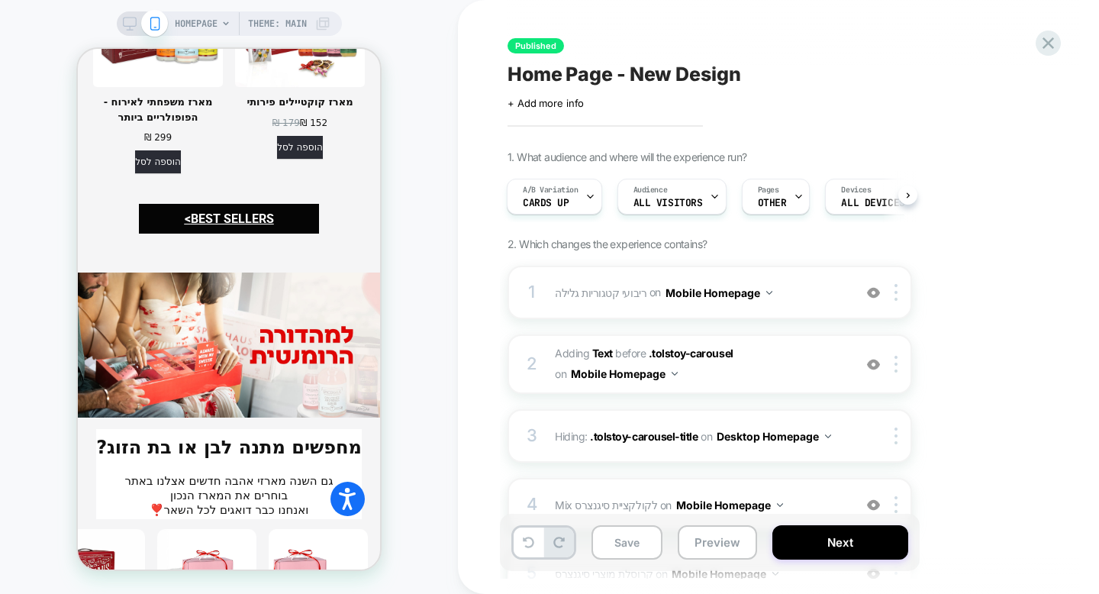
scroll to position [2936, 0]
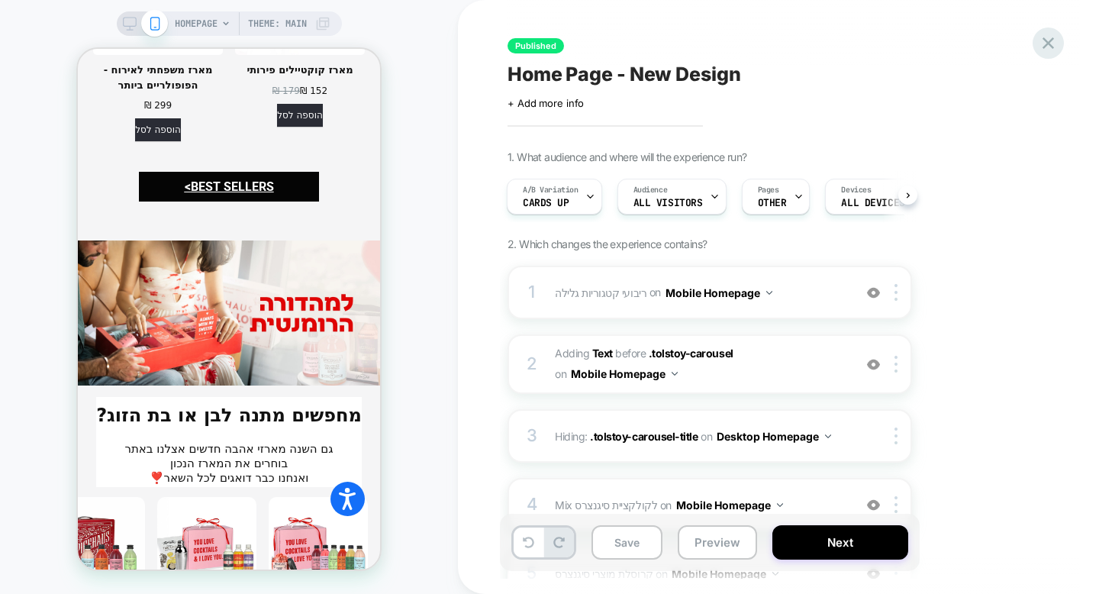
click at [1045, 38] on icon at bounding box center [1048, 43] width 21 height 21
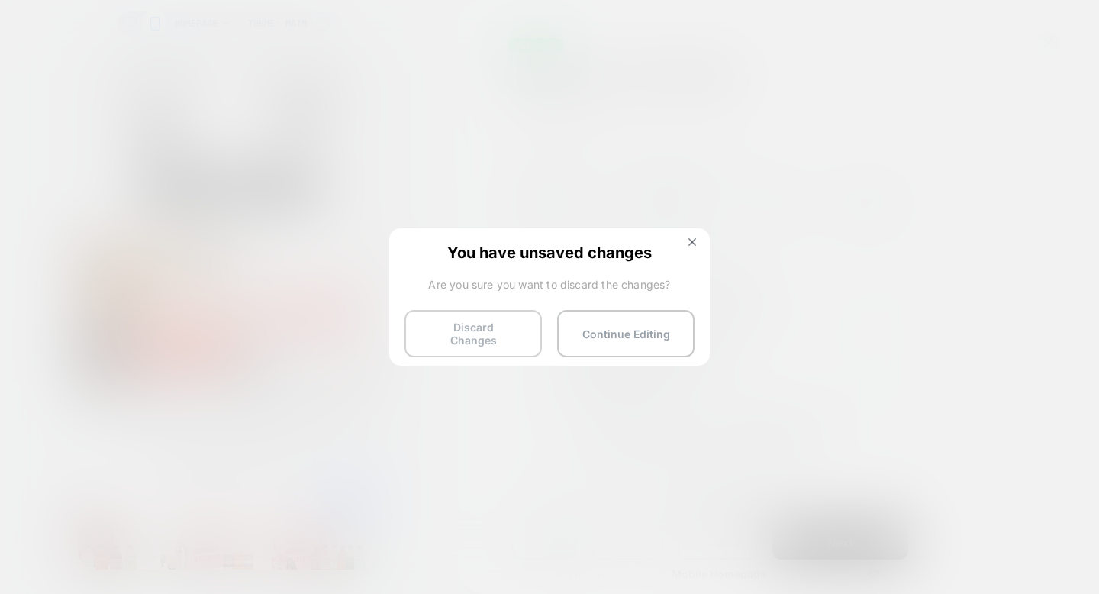
click at [487, 337] on button "Discard Changes" at bounding box center [472, 333] width 137 height 47
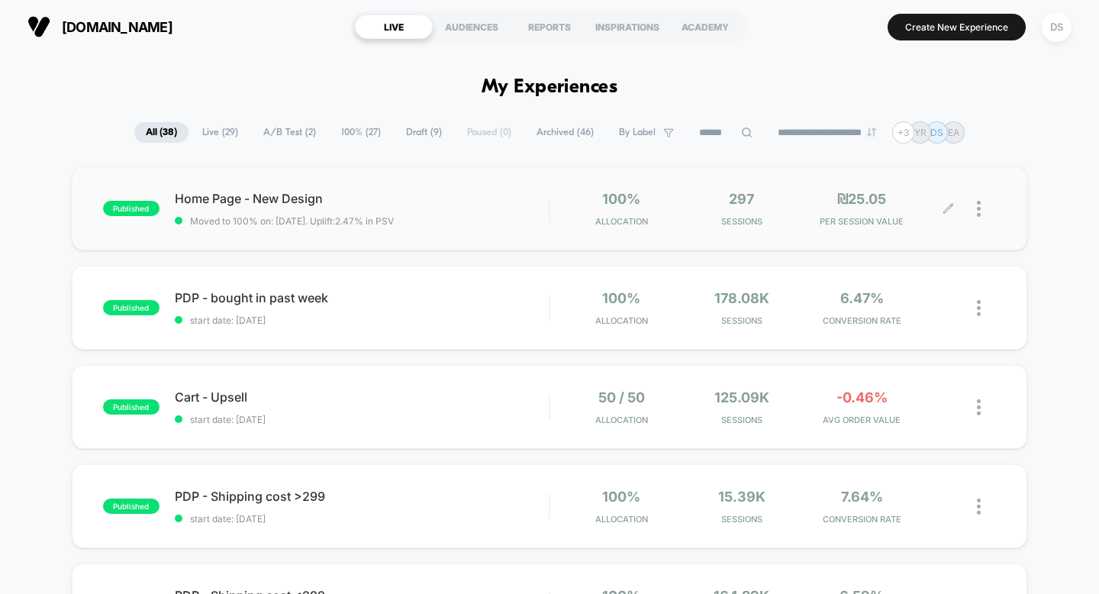
click at [953, 208] on icon at bounding box center [947, 208] width 11 height 11
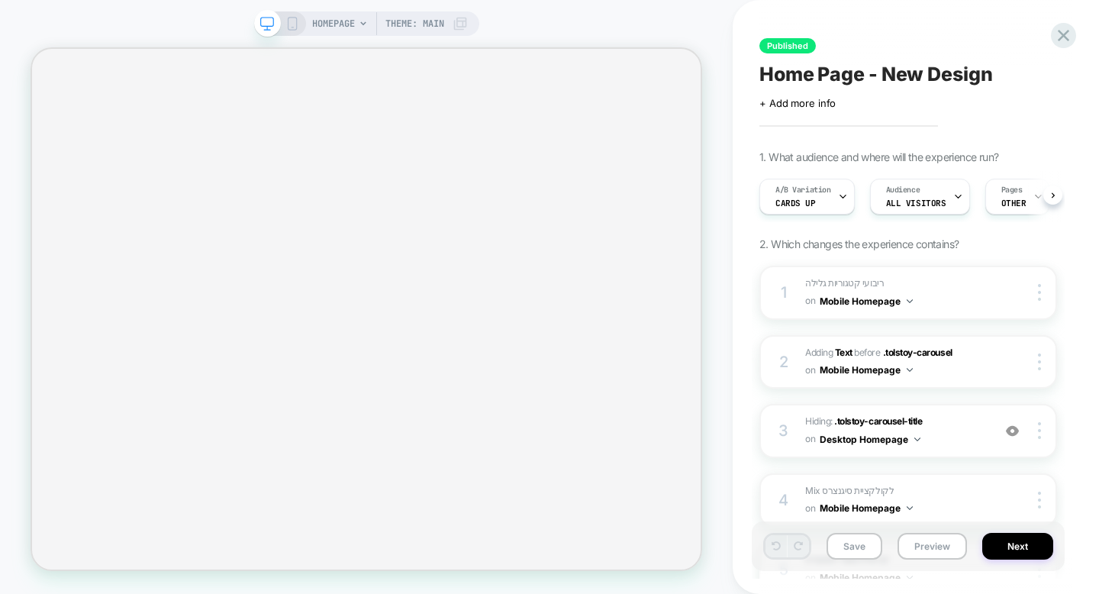
scroll to position [0, 1]
click at [291, 27] on rect at bounding box center [292, 27] width 2 height 1
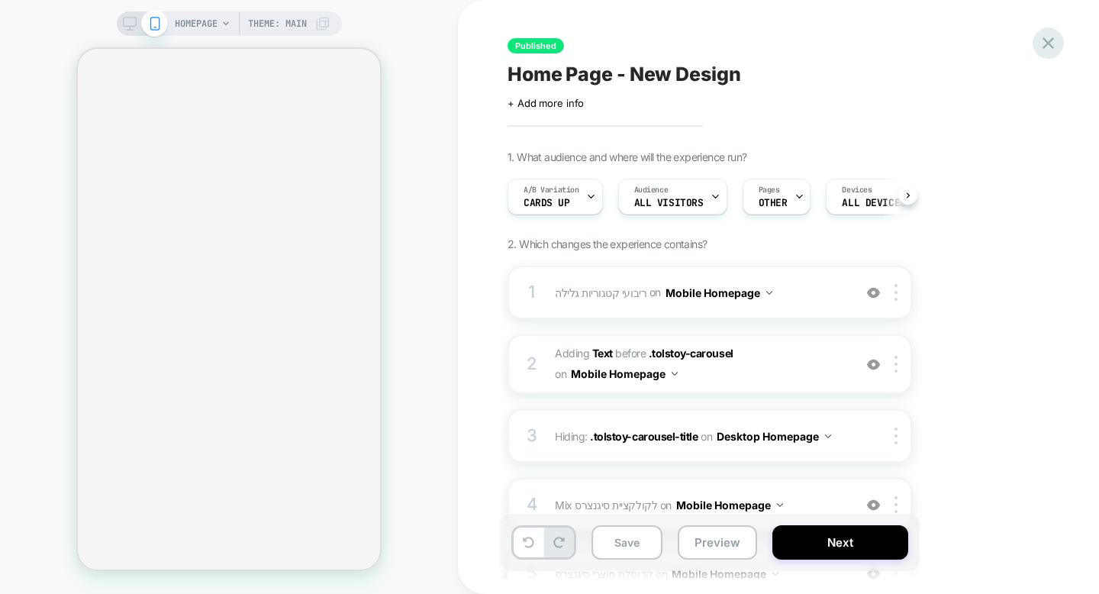
click at [1052, 37] on icon at bounding box center [1047, 42] width 11 height 11
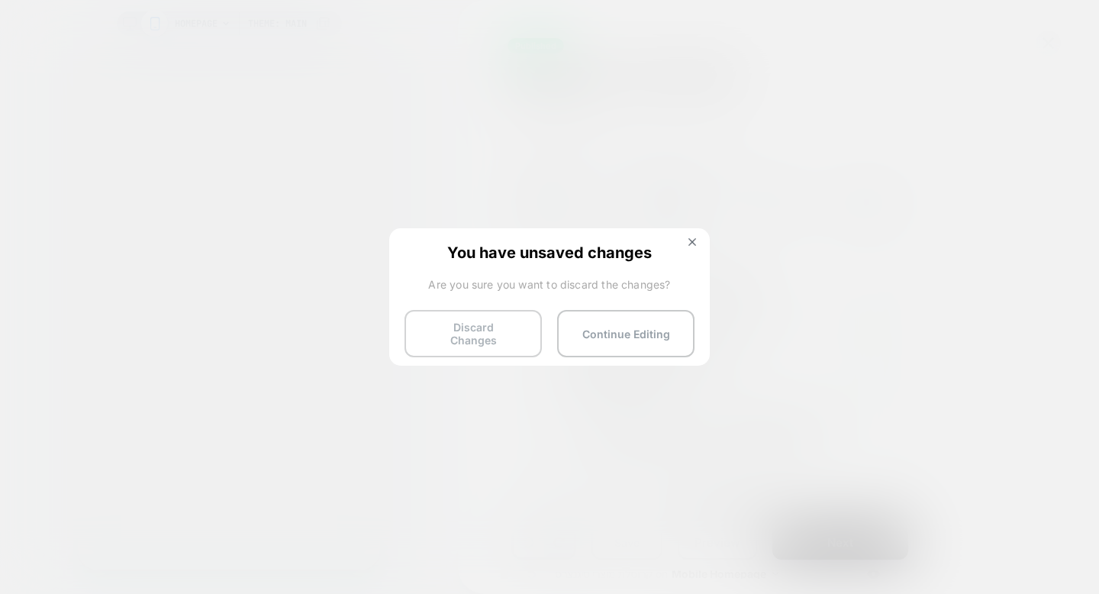
click at [468, 319] on button "Discard Changes" at bounding box center [472, 333] width 137 height 47
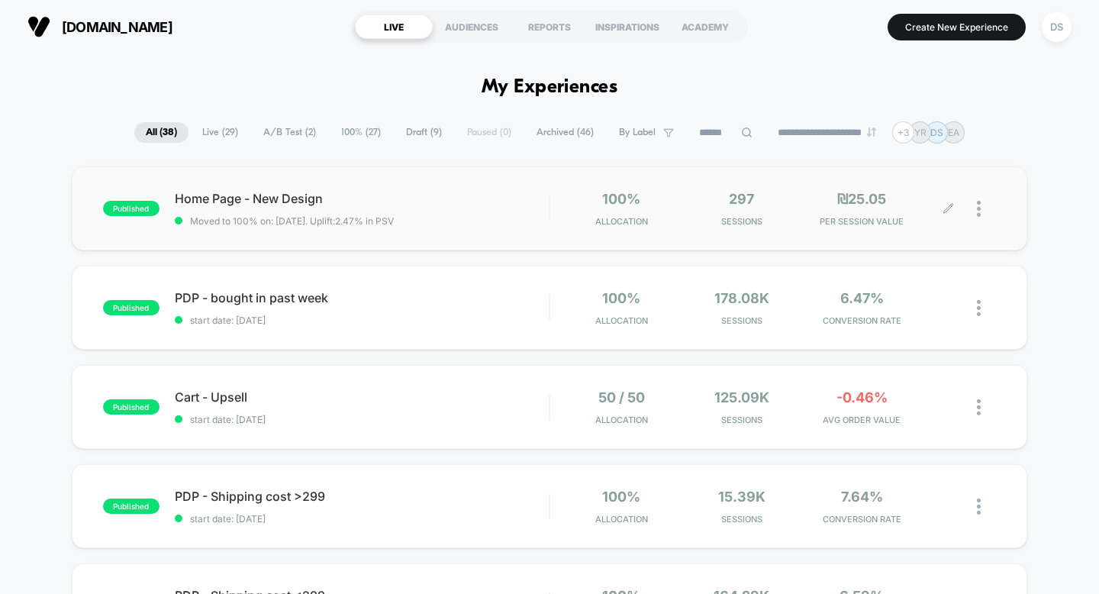
click at [949, 204] on icon at bounding box center [947, 208] width 11 height 11
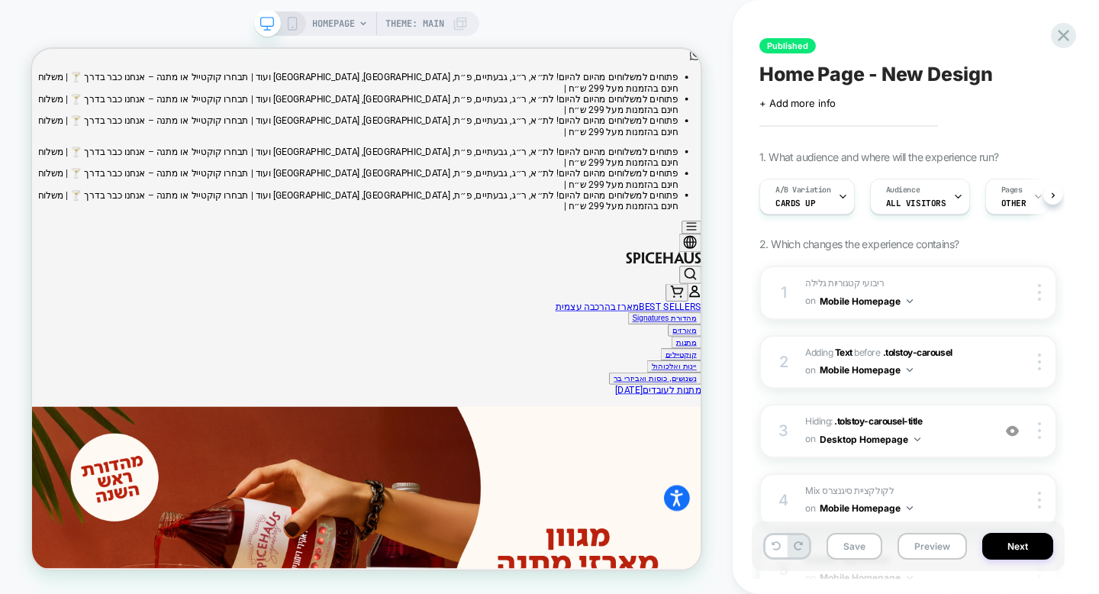
scroll to position [0, 1]
click at [288, 28] on rect at bounding box center [292, 24] width 8 height 12
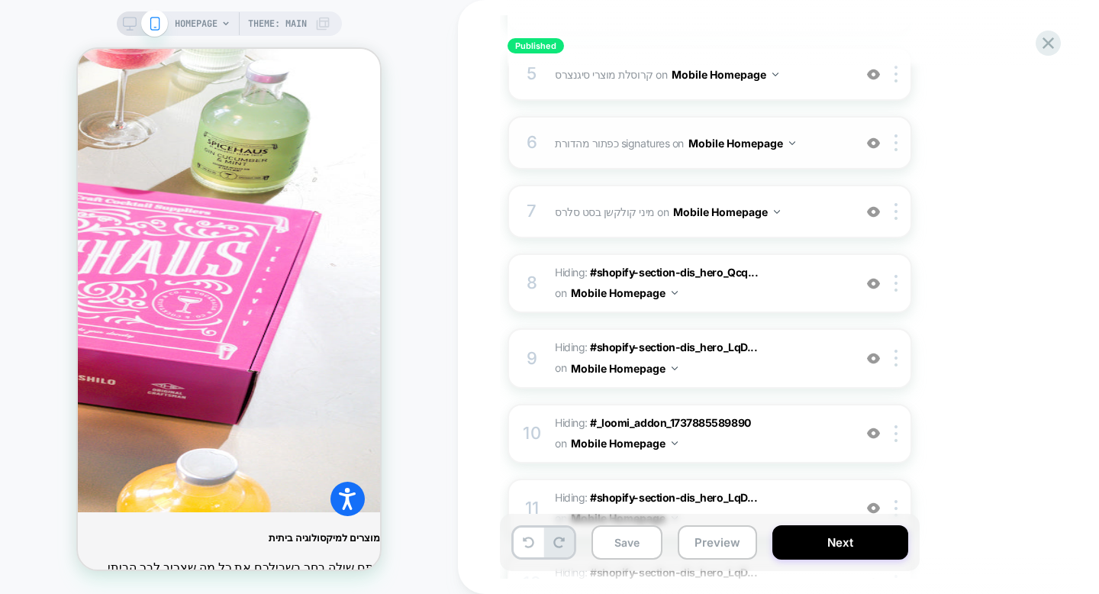
scroll to position [584, 0]
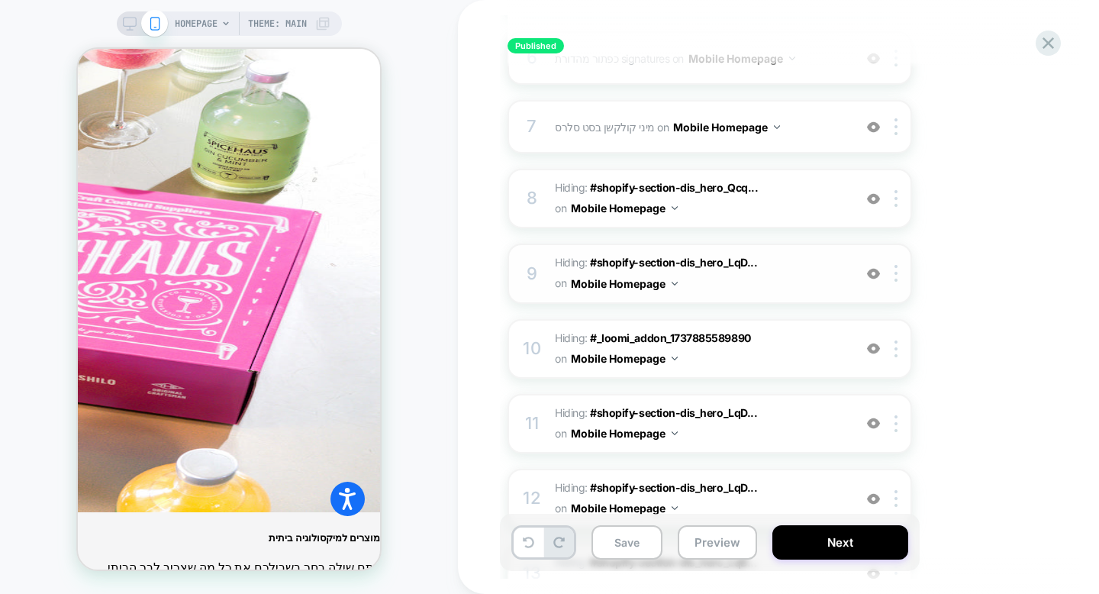
click at [874, 273] on img at bounding box center [873, 273] width 13 height 13
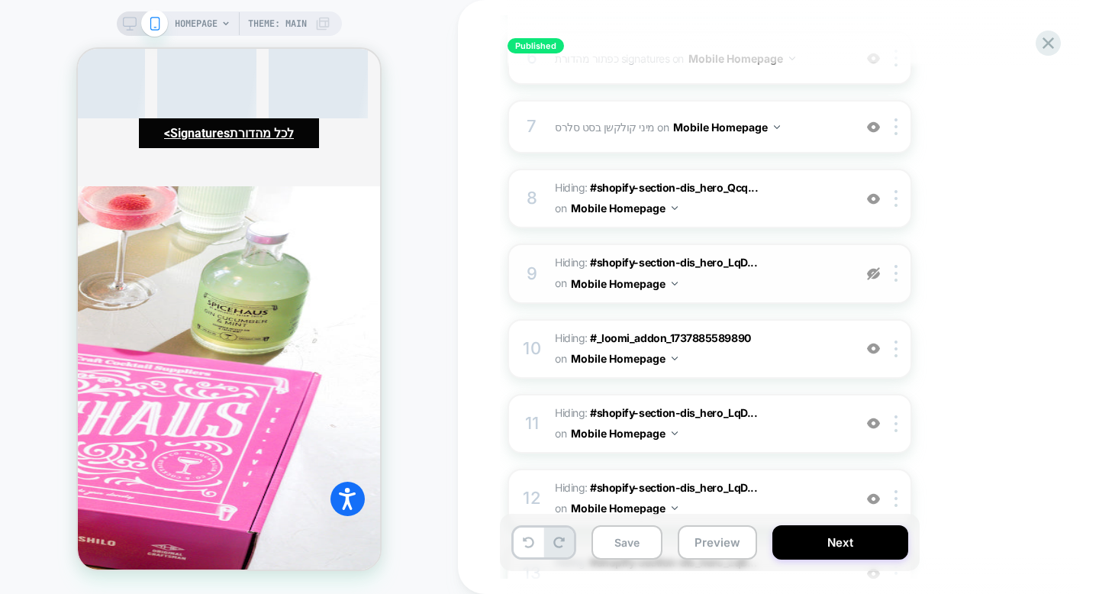
scroll to position [5262, 0]
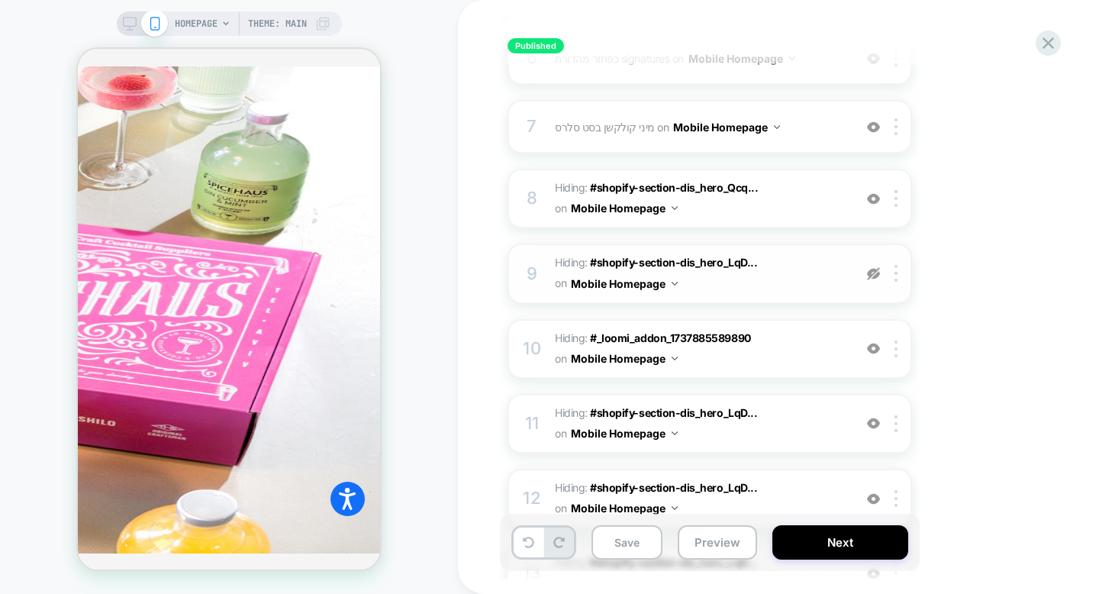
click at [874, 273] on img at bounding box center [873, 273] width 13 height 13
click at [874, 274] on img at bounding box center [873, 273] width 13 height 13
click at [897, 277] on img at bounding box center [895, 273] width 3 height 17
click at [868, 266] on div at bounding box center [873, 273] width 25 height 17
click at [887, 278] on div at bounding box center [898, 273] width 25 height 17
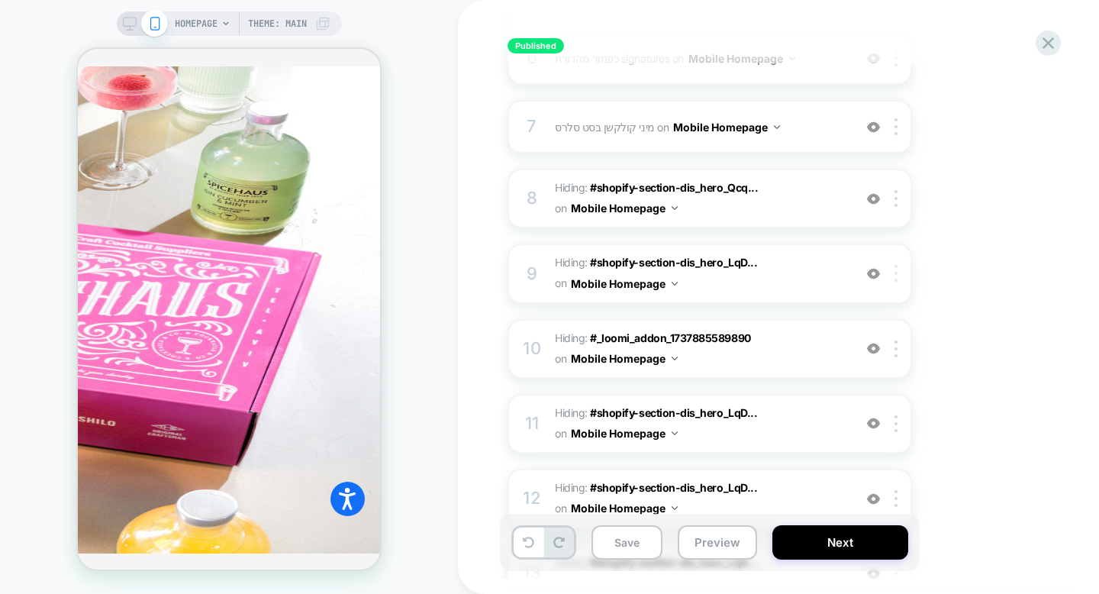
click at [893, 276] on div at bounding box center [898, 273] width 25 height 17
click at [872, 276] on img at bounding box center [873, 273] width 13 height 13
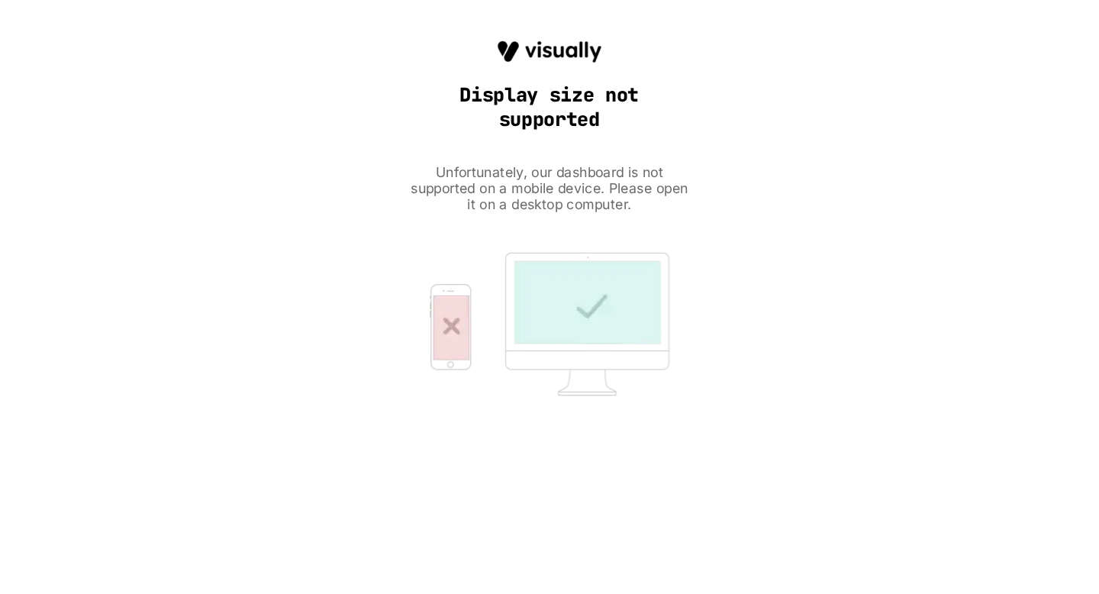
scroll to position [0, 0]
